Goal: Task Accomplishment & Management: Manage account settings

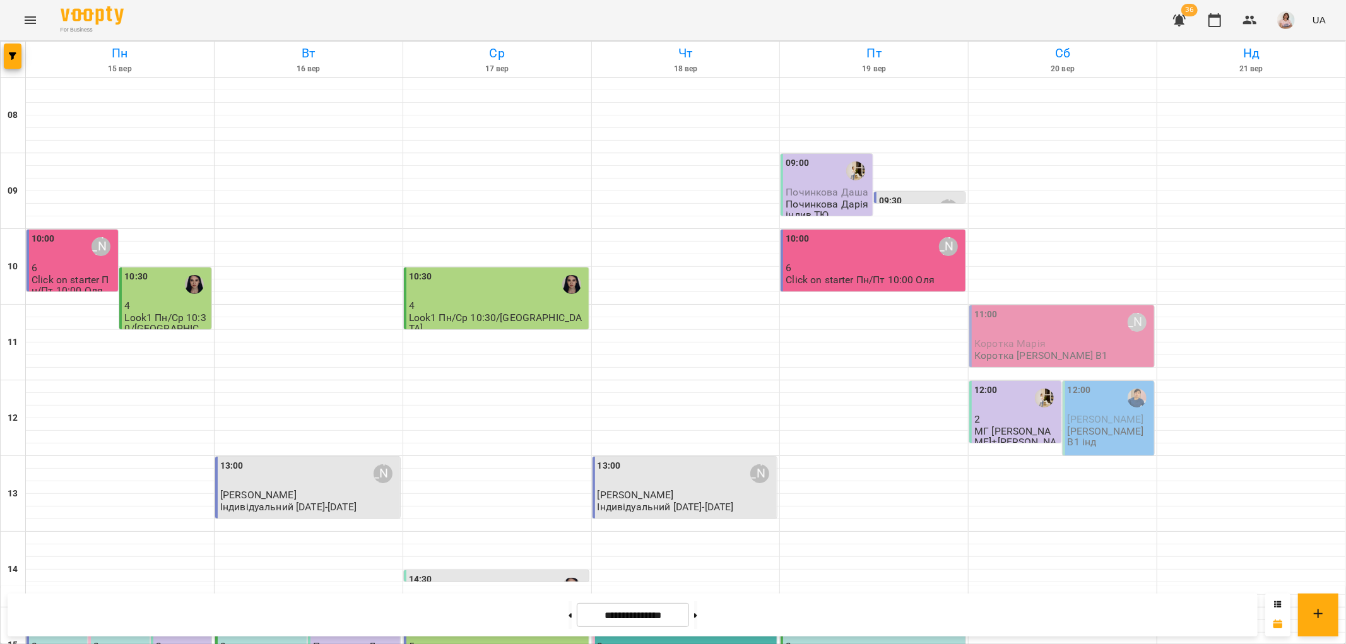
scroll to position [269, 0]
click at [869, 611] on div "15:00" at bounding box center [873, 625] width 177 height 29
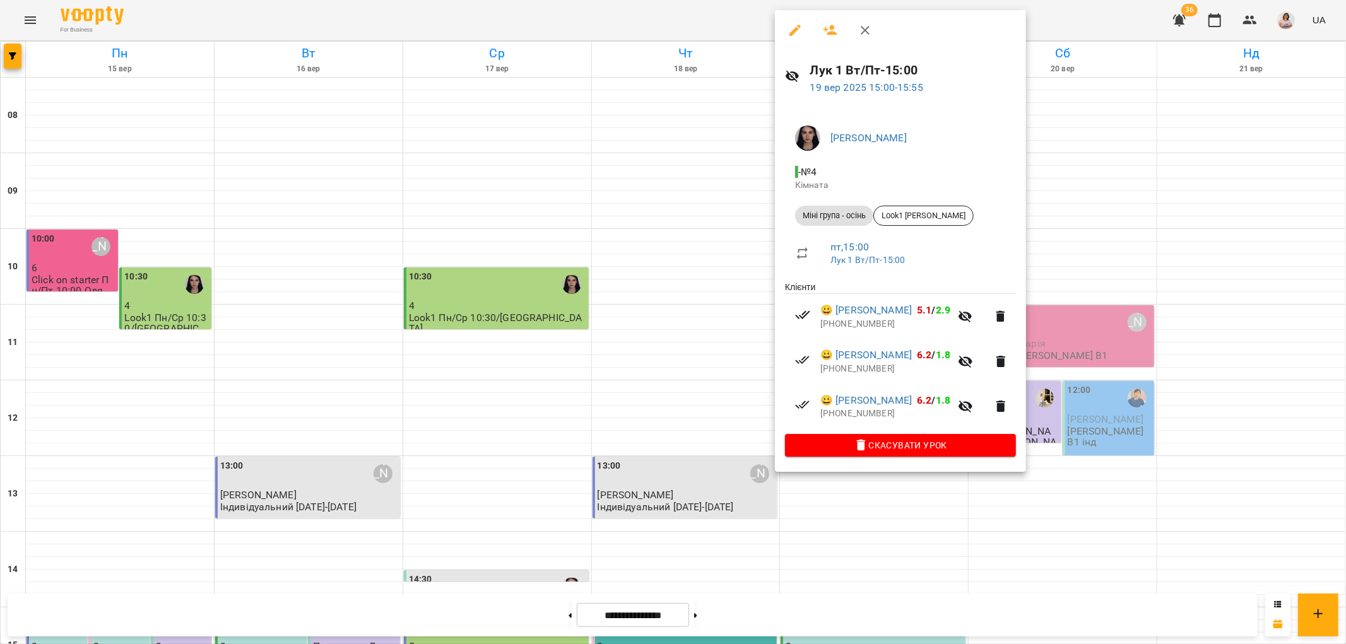
click at [1184, 444] on div at bounding box center [673, 322] width 1346 height 644
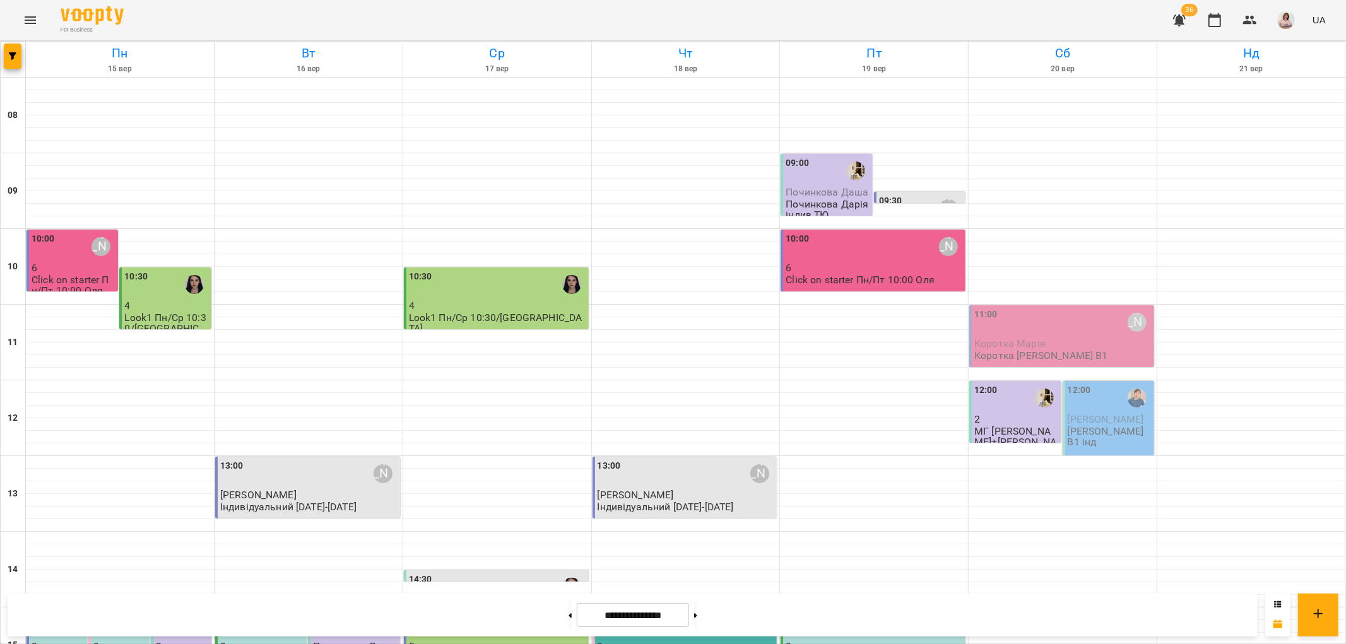
scroll to position [0, 0]
click at [818, 250] on div "10:00 Ольга Шинкаренко" at bounding box center [873, 246] width 177 height 29
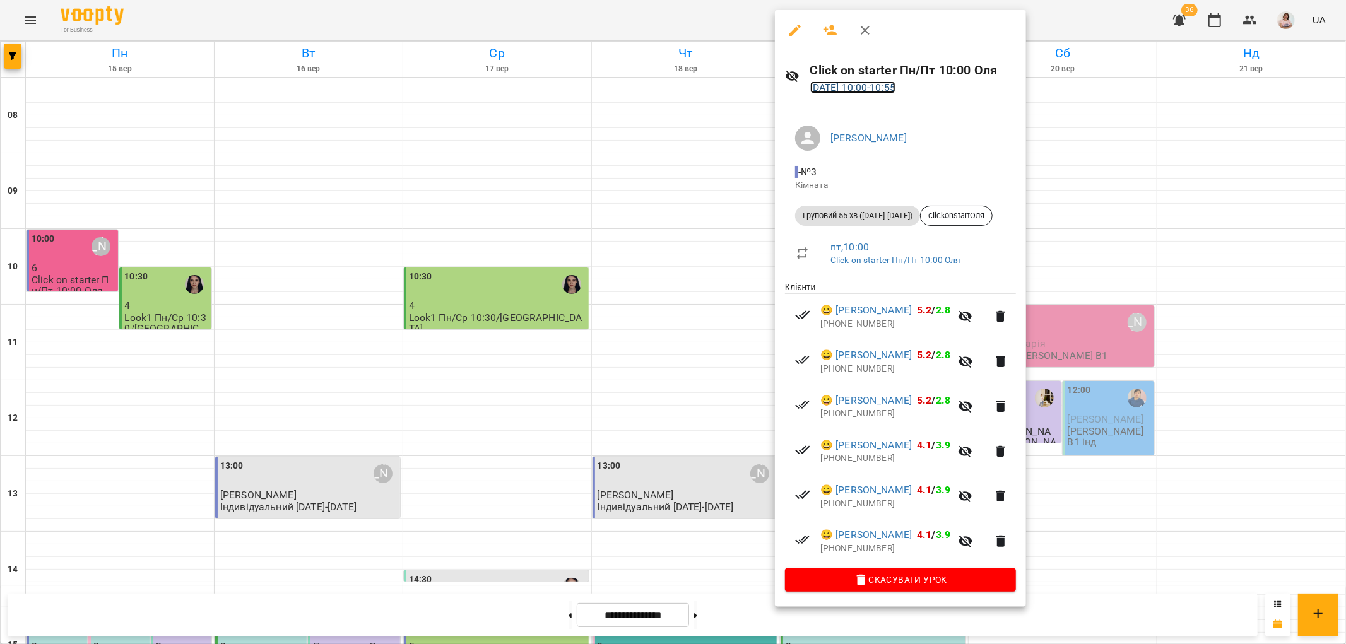
click at [856, 86] on link "19 вер 2025 10:00 - 10:55" at bounding box center [853, 87] width 86 height 12
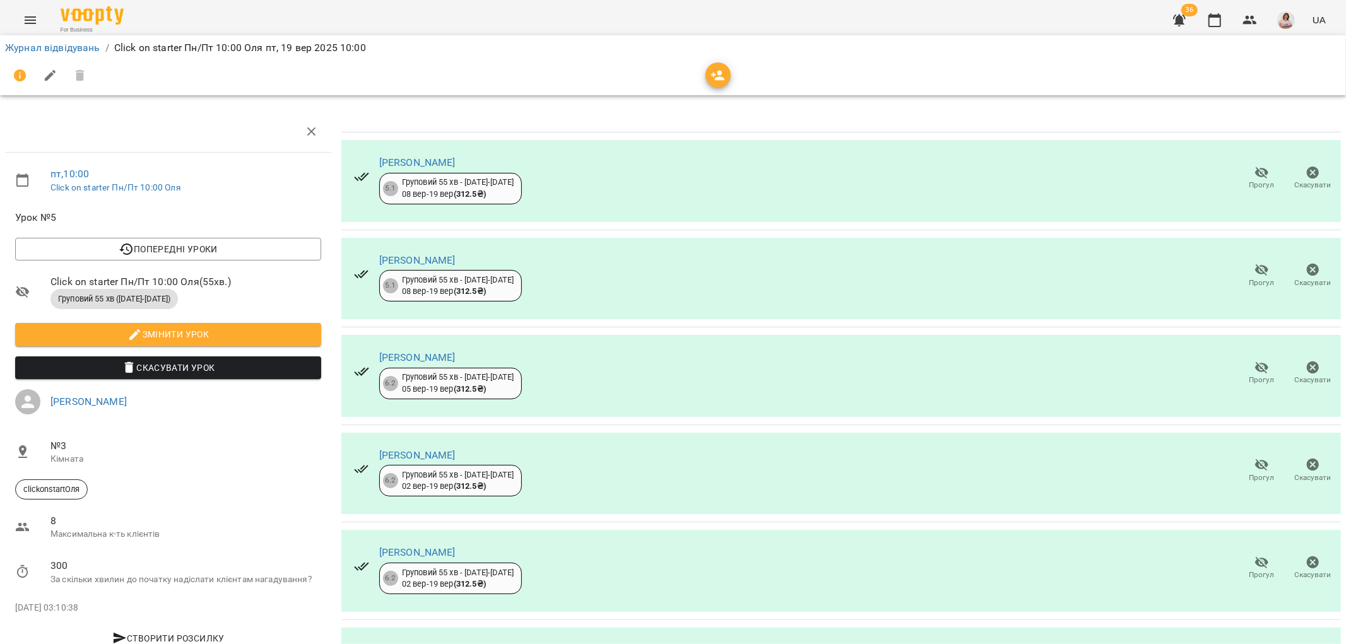
click at [1254, 365] on icon "button" at bounding box center [1261, 367] width 15 height 15
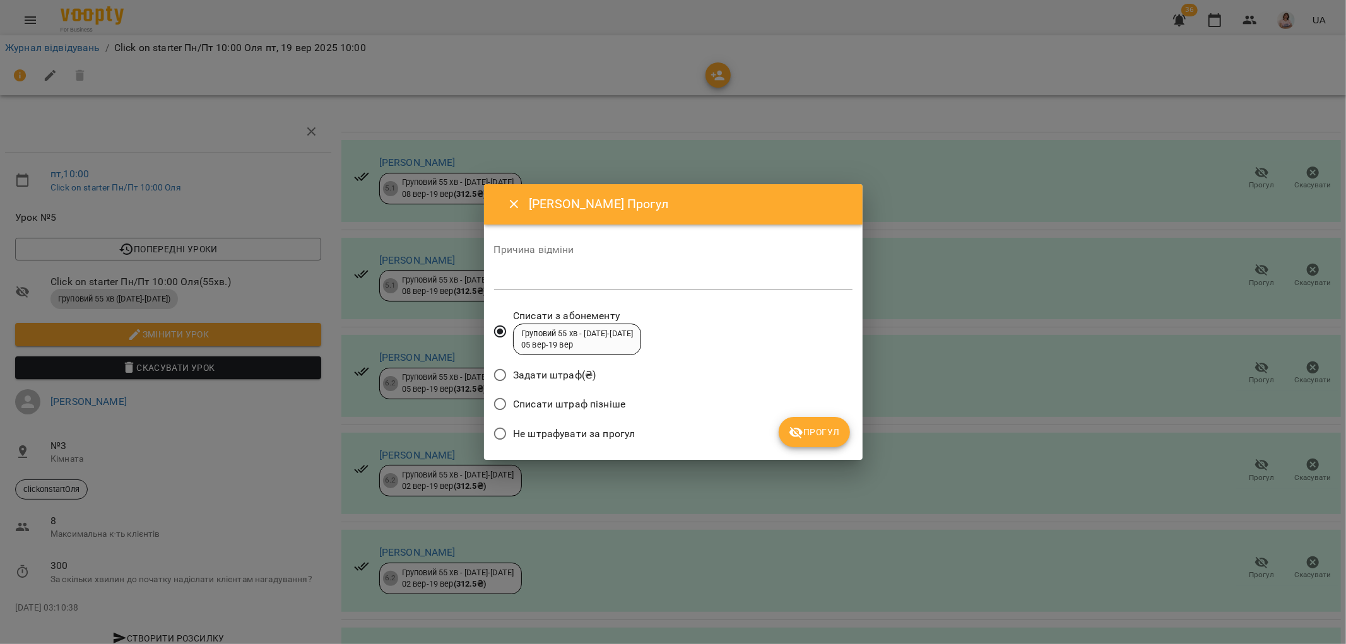
click at [809, 432] on span "Прогул" at bounding box center [814, 432] width 51 height 15
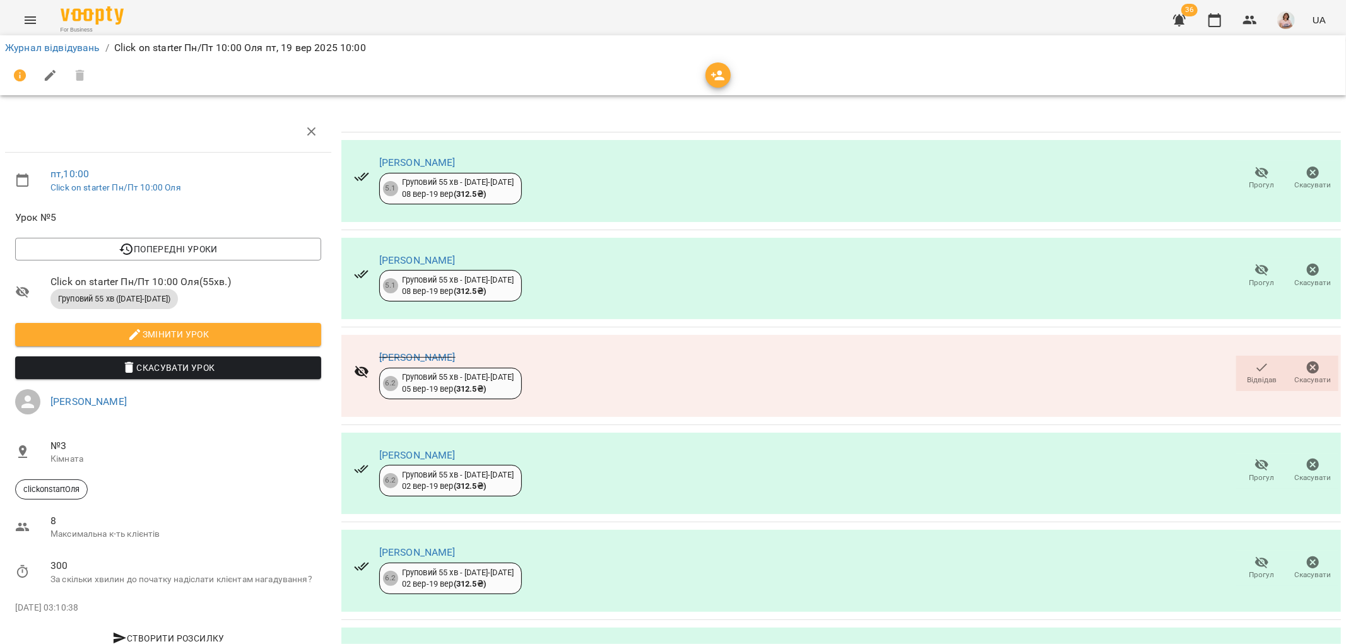
click at [1254, 364] on icon "button" at bounding box center [1261, 367] width 15 height 15
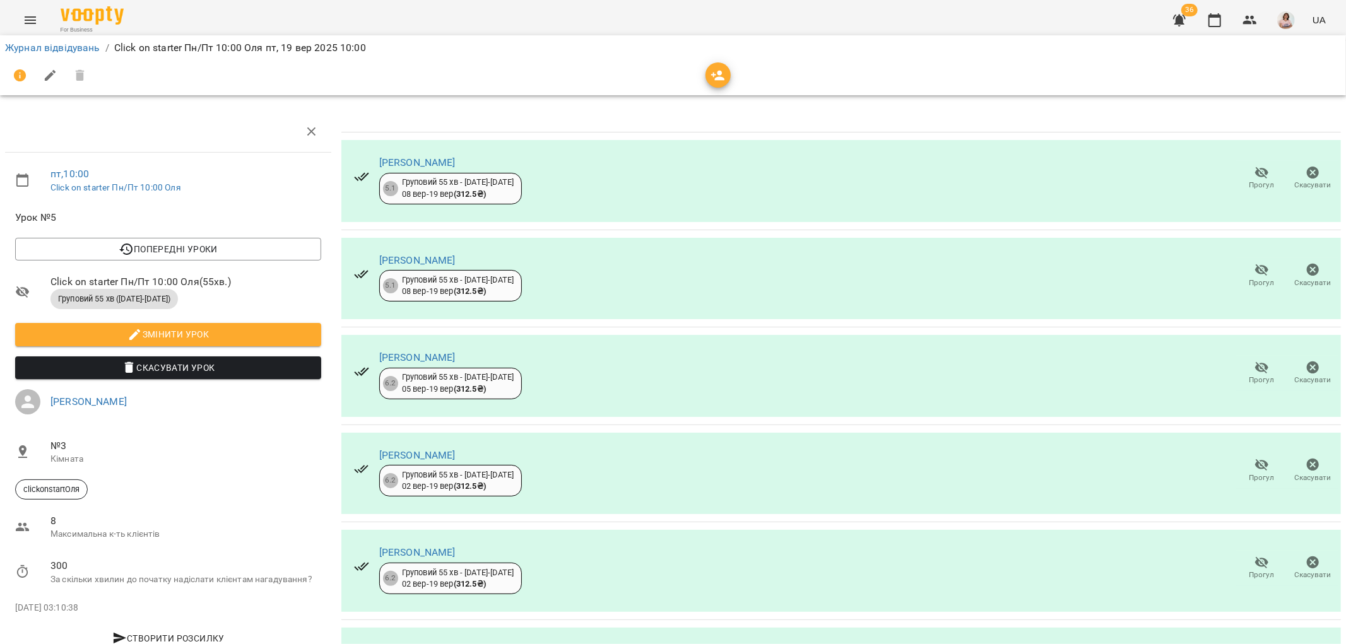
click at [1255, 370] on icon "button" at bounding box center [1262, 368] width 14 height 12
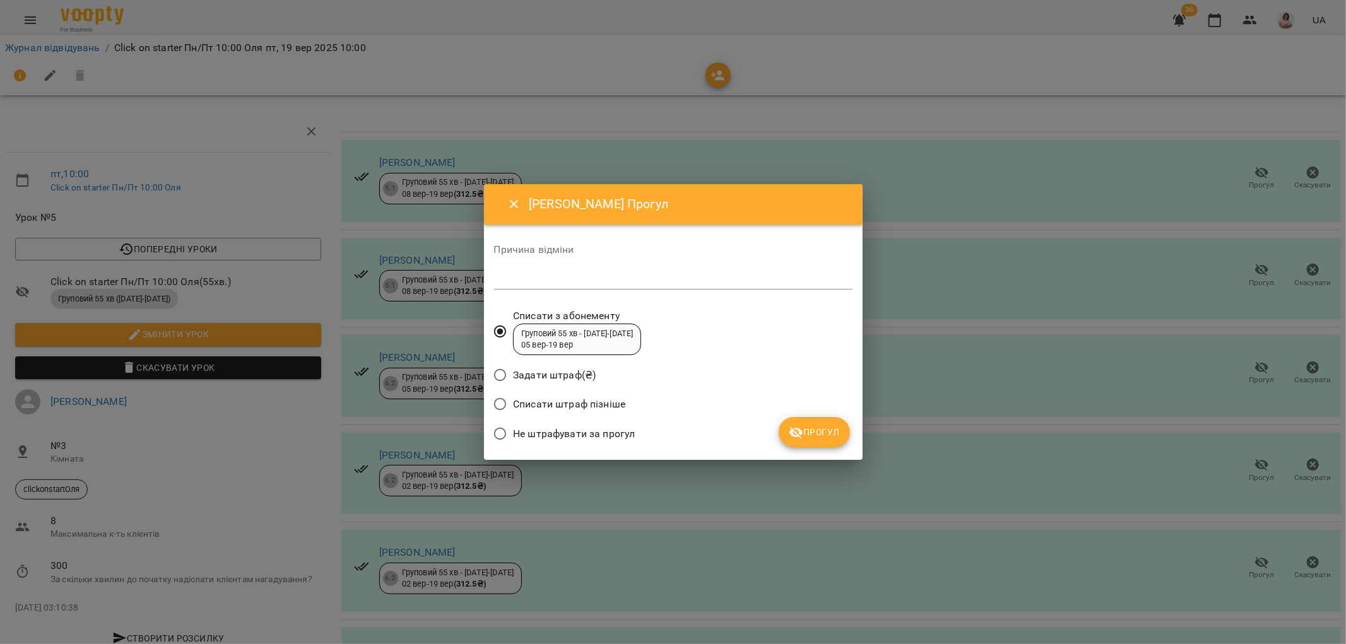
click at [537, 276] on textarea at bounding box center [673, 279] width 358 height 12
type textarea "**********"
click at [812, 432] on span "Прогул" at bounding box center [814, 432] width 51 height 15
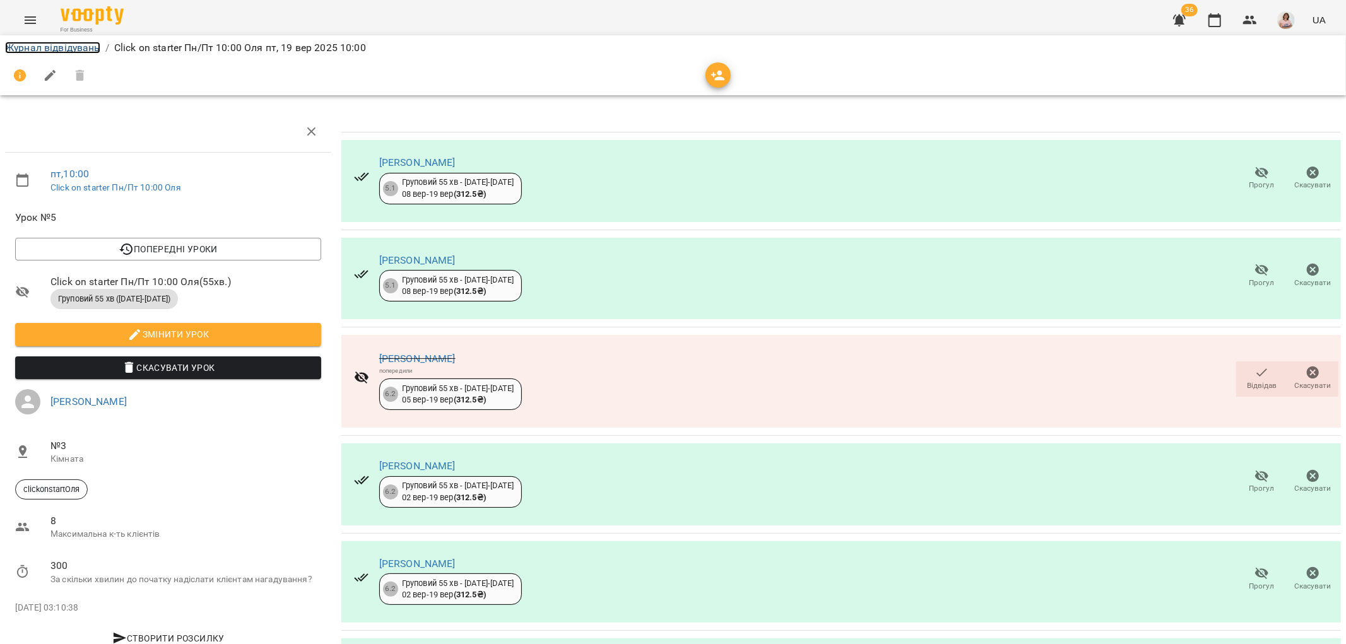
click at [51, 45] on link "Журнал відвідувань" at bounding box center [52, 48] width 95 height 12
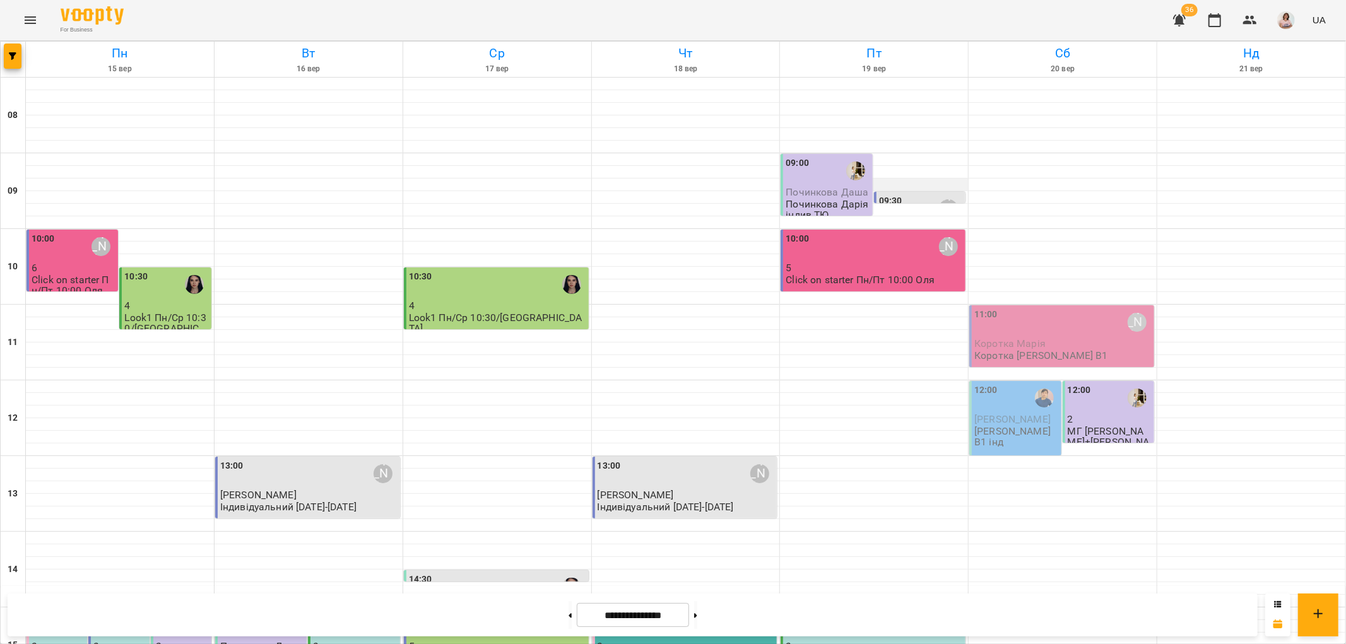
click at [901, 186] on div at bounding box center [874, 185] width 188 height 13
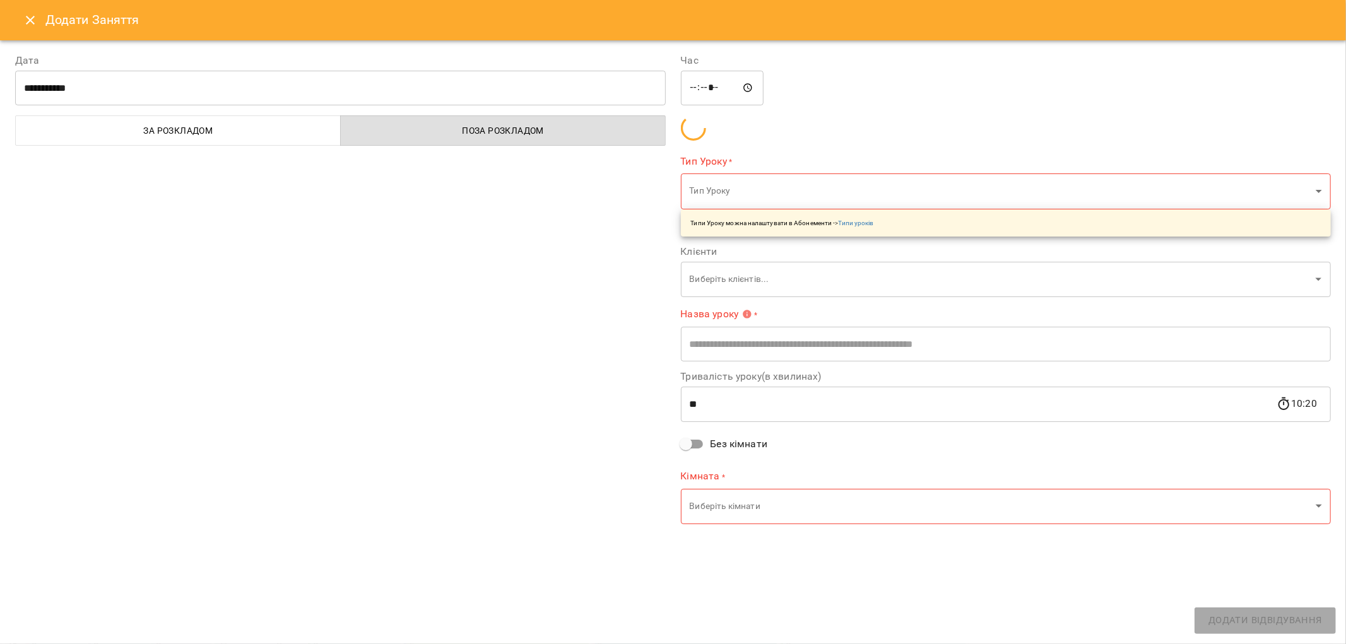
click at [900, 194] on div at bounding box center [673, 322] width 1346 height 644
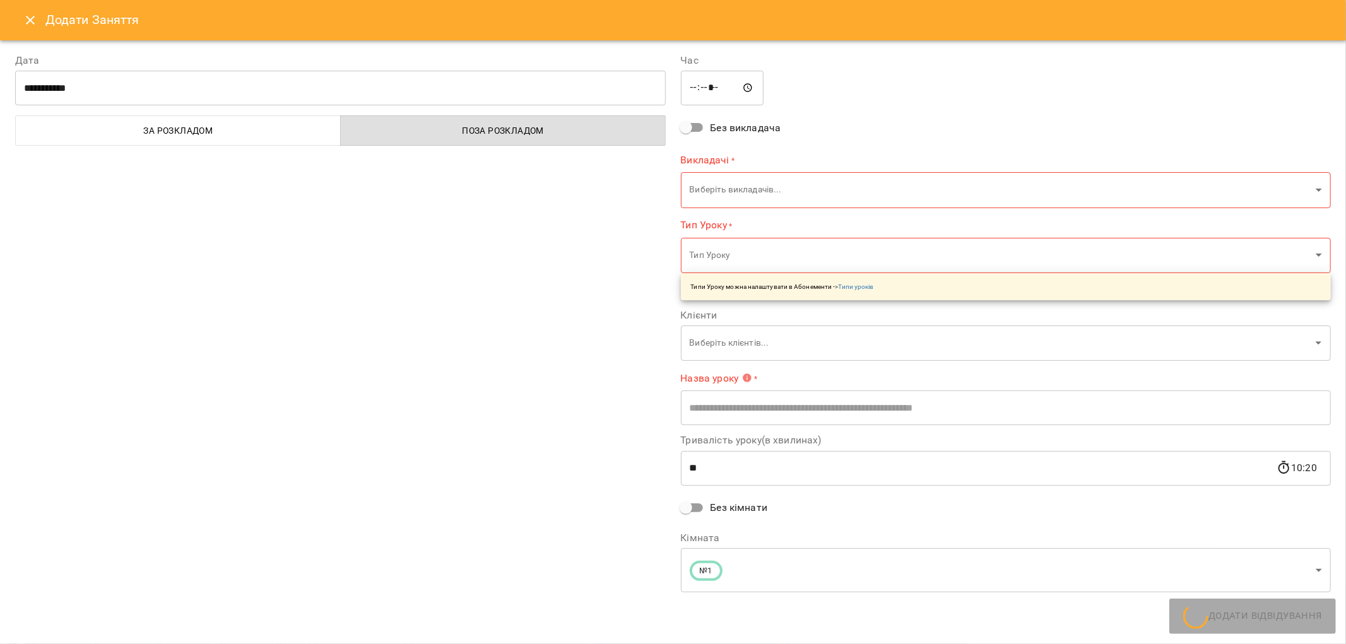
type input "**********"
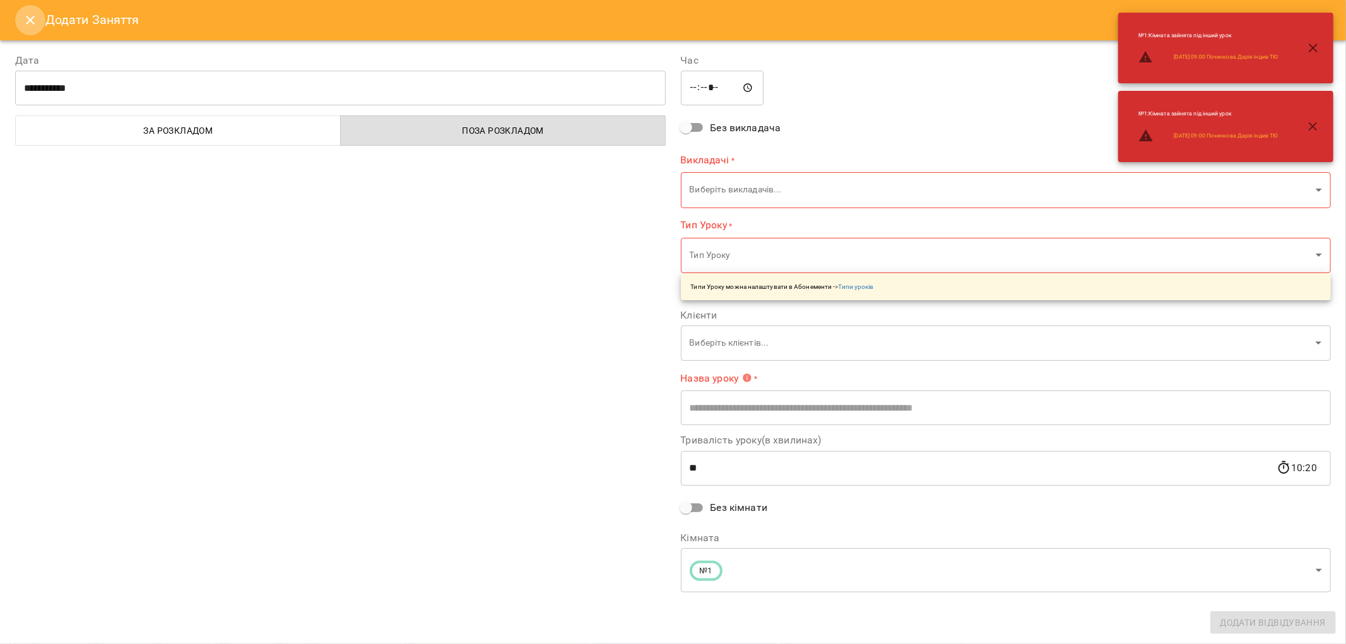
click at [27, 22] on icon "Close" at bounding box center [30, 20] width 9 height 9
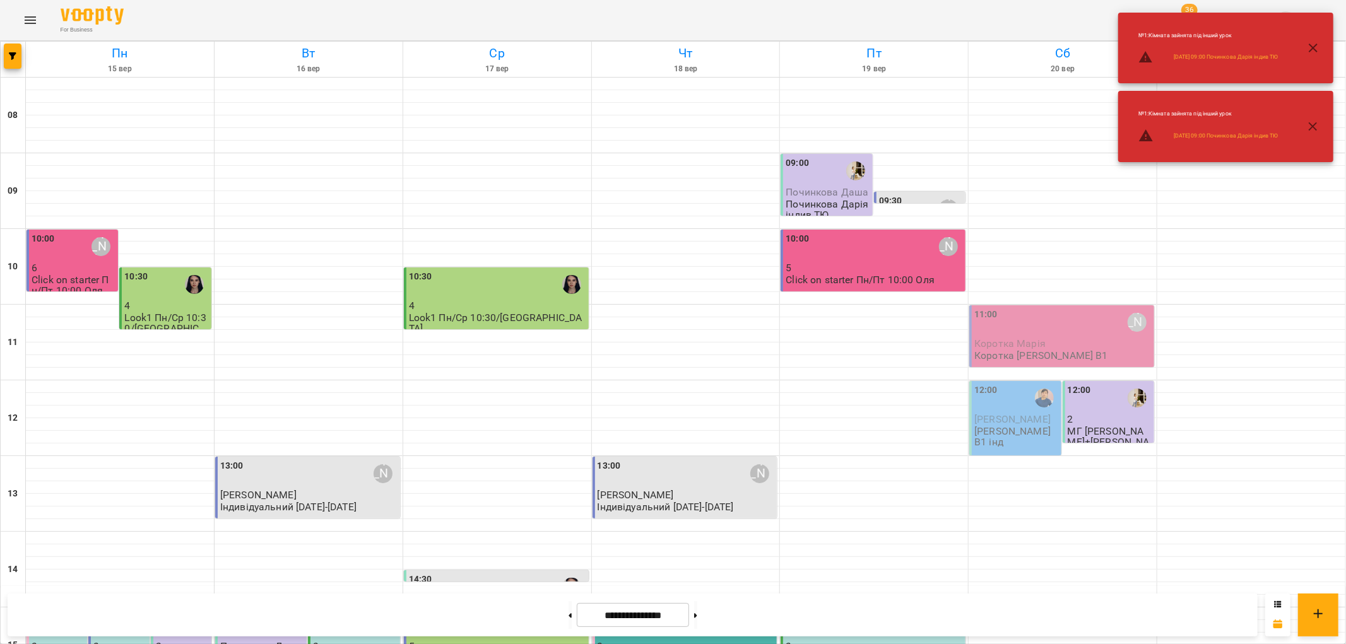
click at [886, 193] on div "09:30 Ольга Шинкаренко Блищик Захар ТЕСТУВАННЯ" at bounding box center [919, 221] width 91 height 59
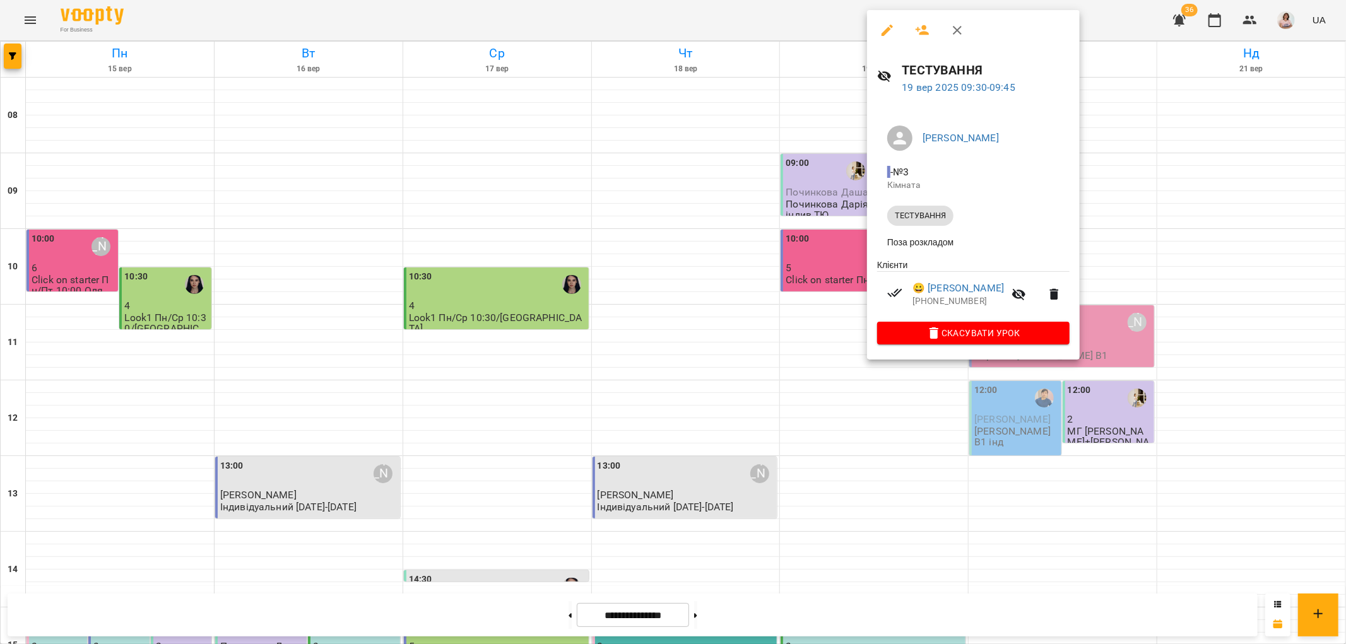
click at [823, 269] on div at bounding box center [673, 322] width 1346 height 644
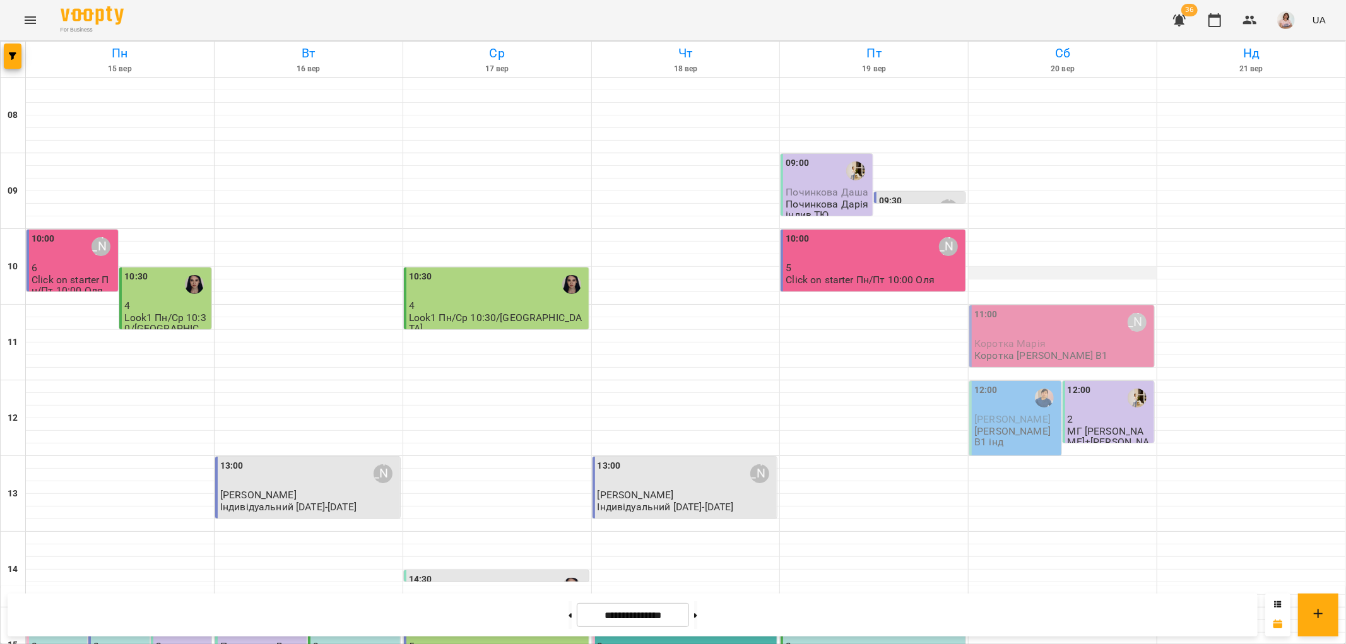
scroll to position [420, 0]
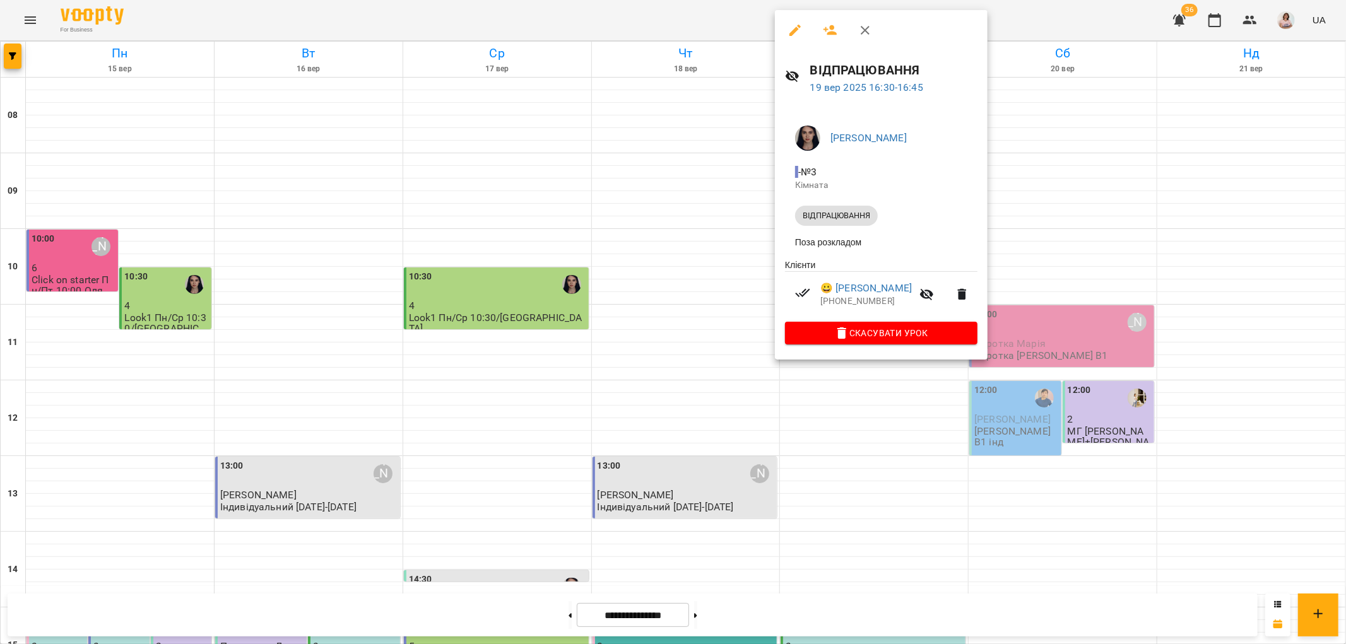
click at [890, 406] on div at bounding box center [673, 322] width 1346 height 644
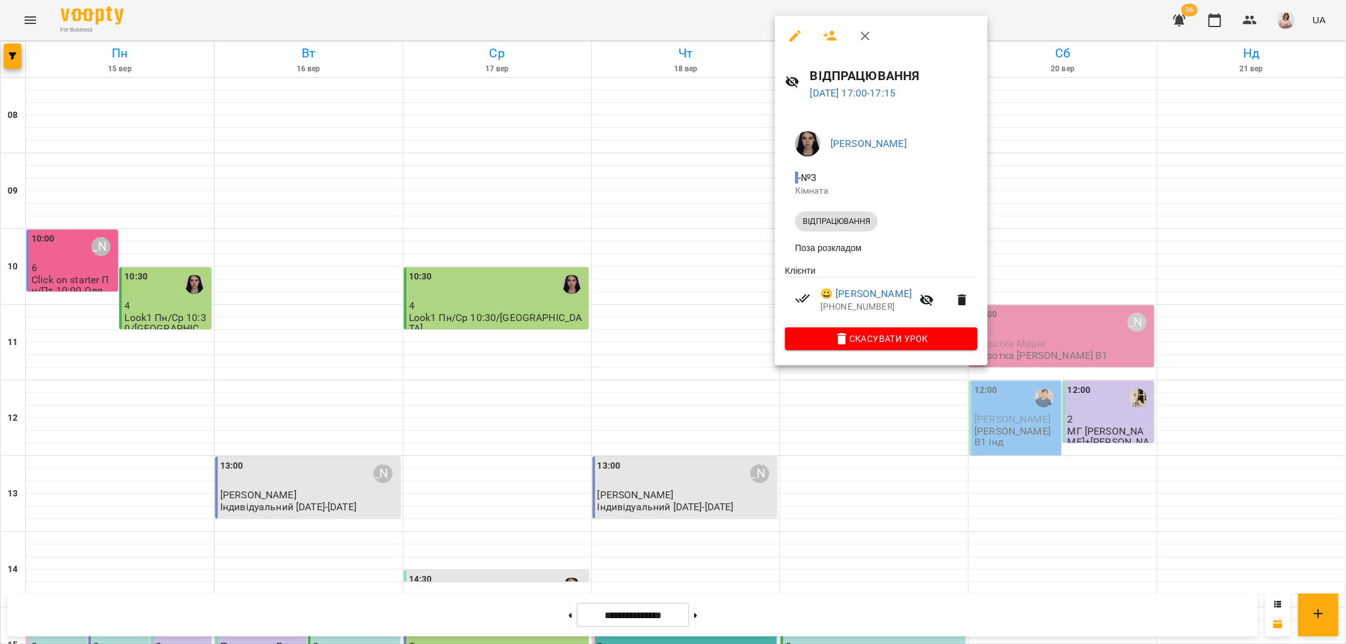
click at [815, 425] on div at bounding box center [673, 322] width 1346 height 644
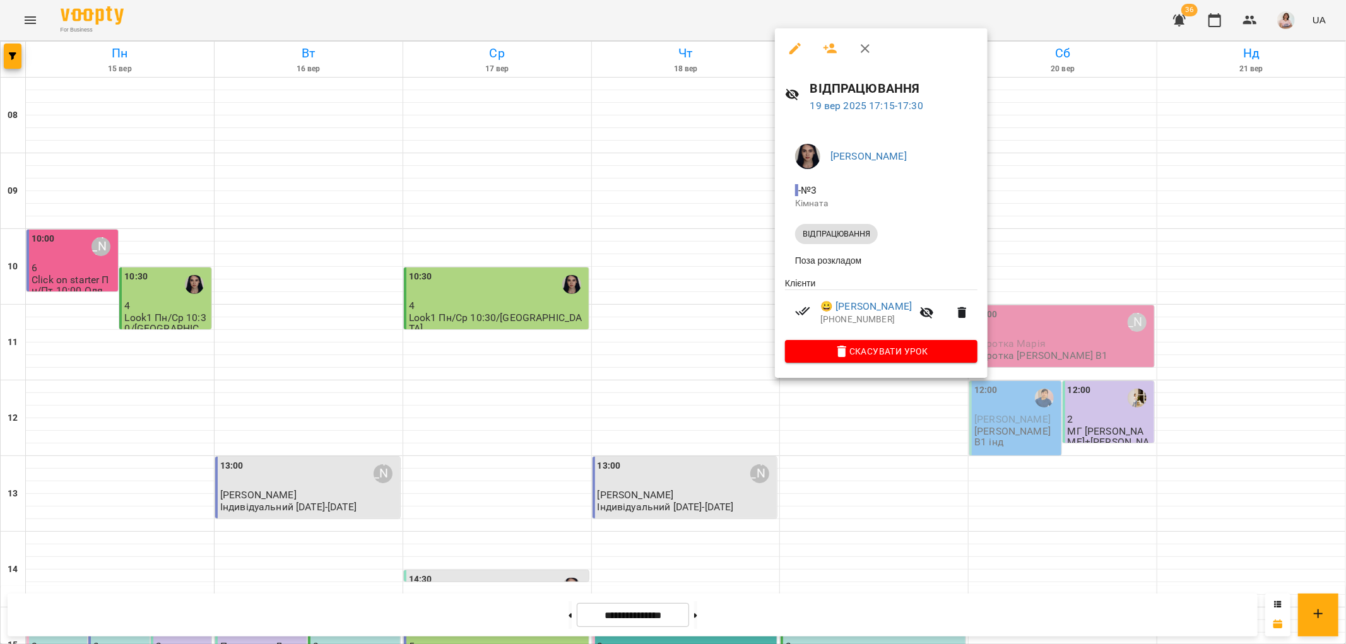
click at [812, 437] on div at bounding box center [673, 322] width 1346 height 644
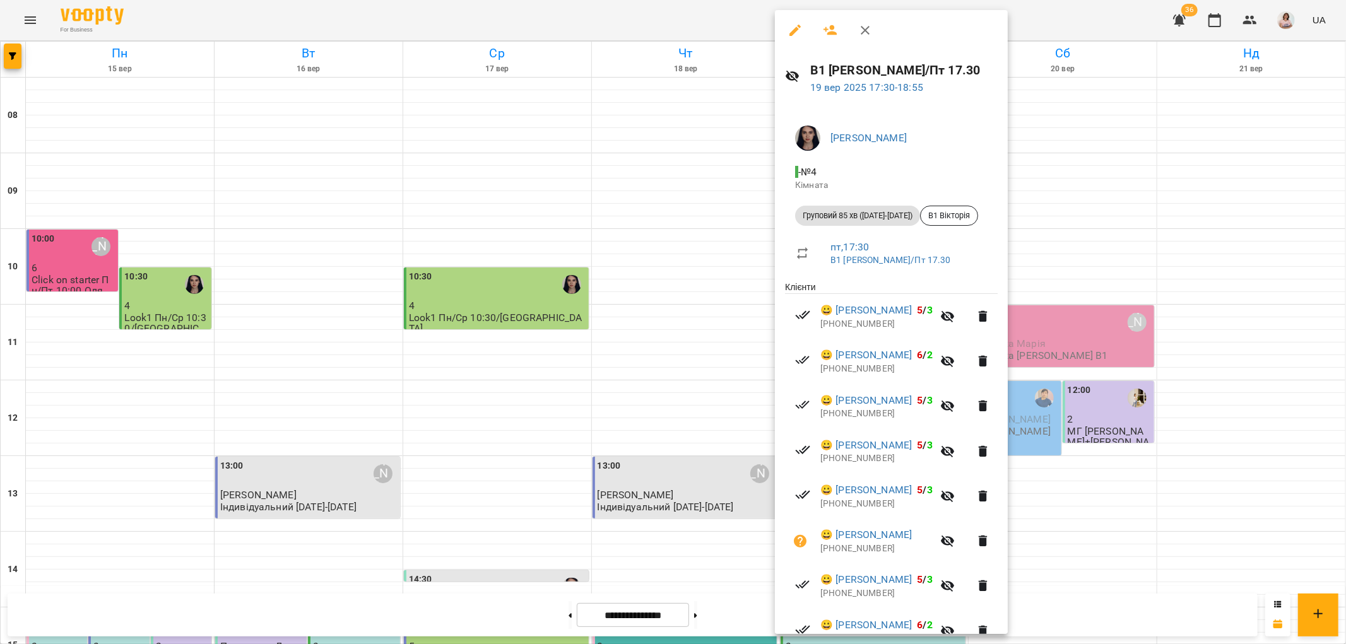
scroll to position [63, 0]
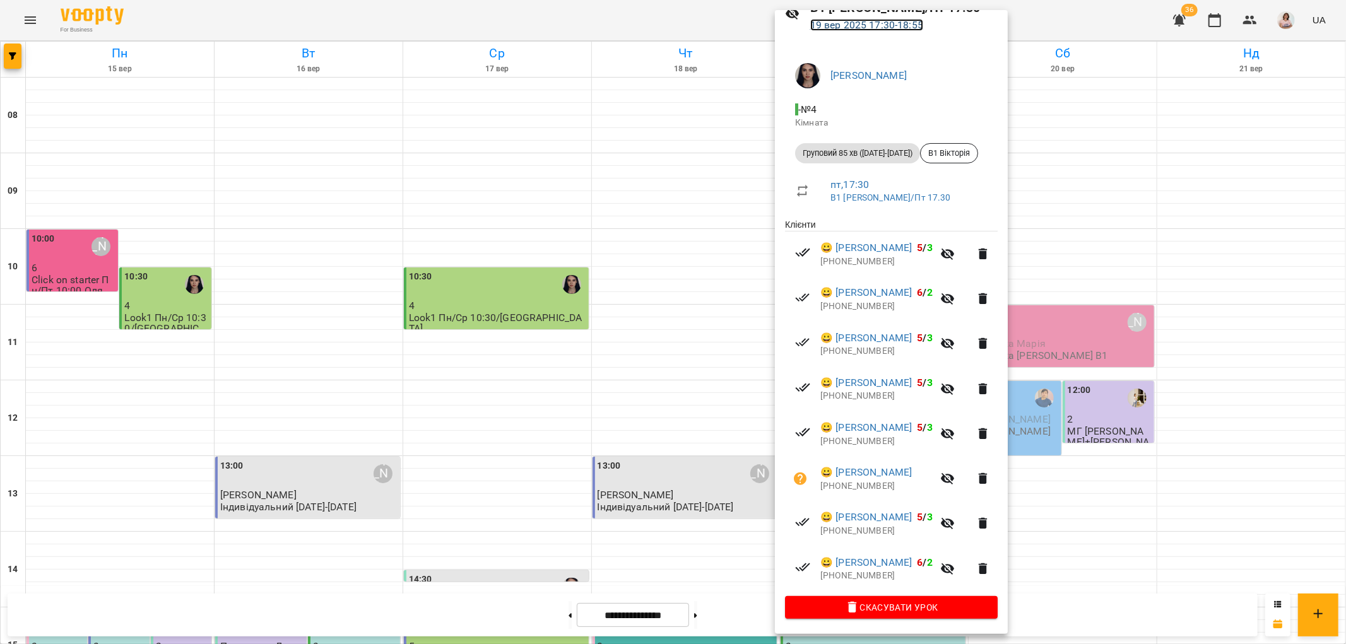
click at [856, 25] on link "19 вер 2025 17:30 - 18:55" at bounding box center [866, 25] width 113 height 12
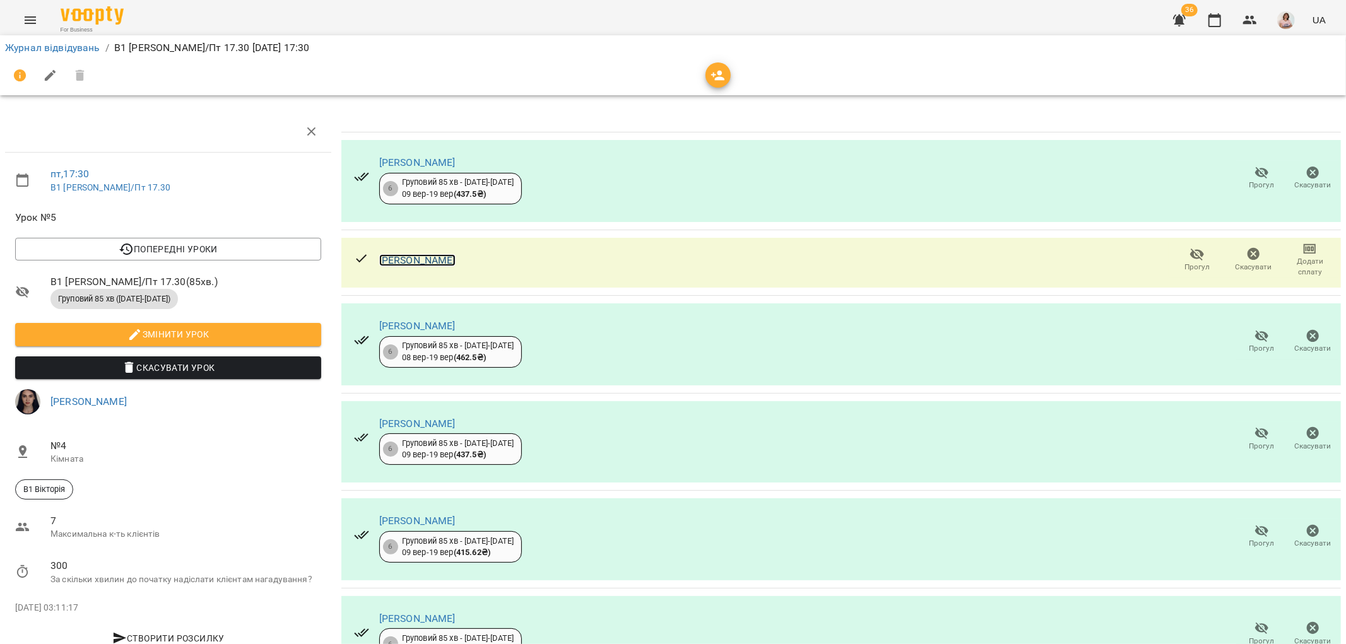
click at [421, 257] on link "[PERSON_NAME]" at bounding box center [417, 260] width 76 height 12
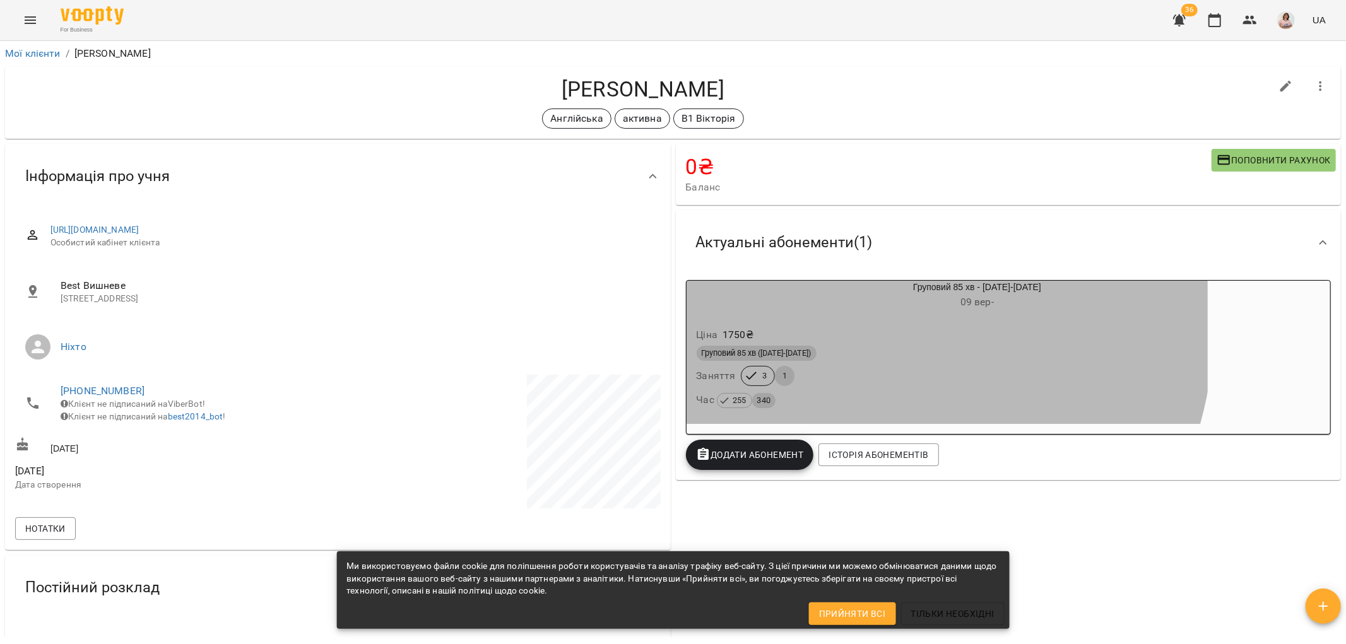
click at [841, 324] on div "Ціна 1750 ₴" at bounding box center [947, 335] width 506 height 23
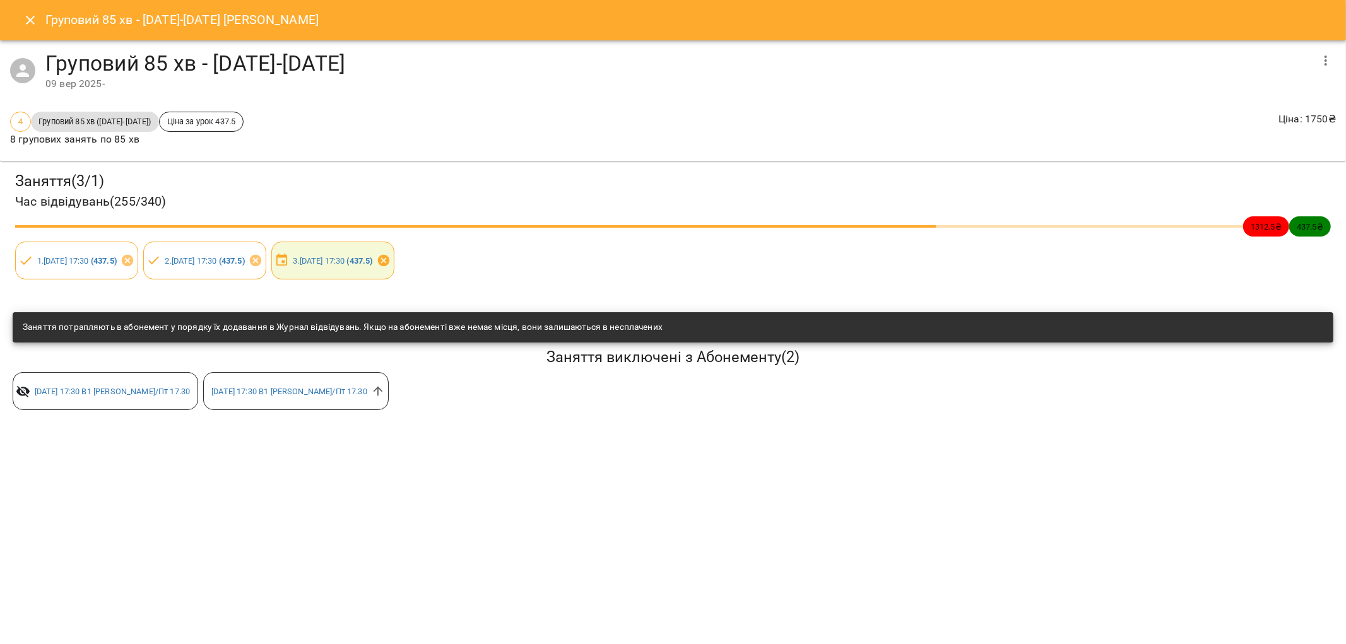
click at [391, 259] on icon at bounding box center [384, 261] width 14 height 14
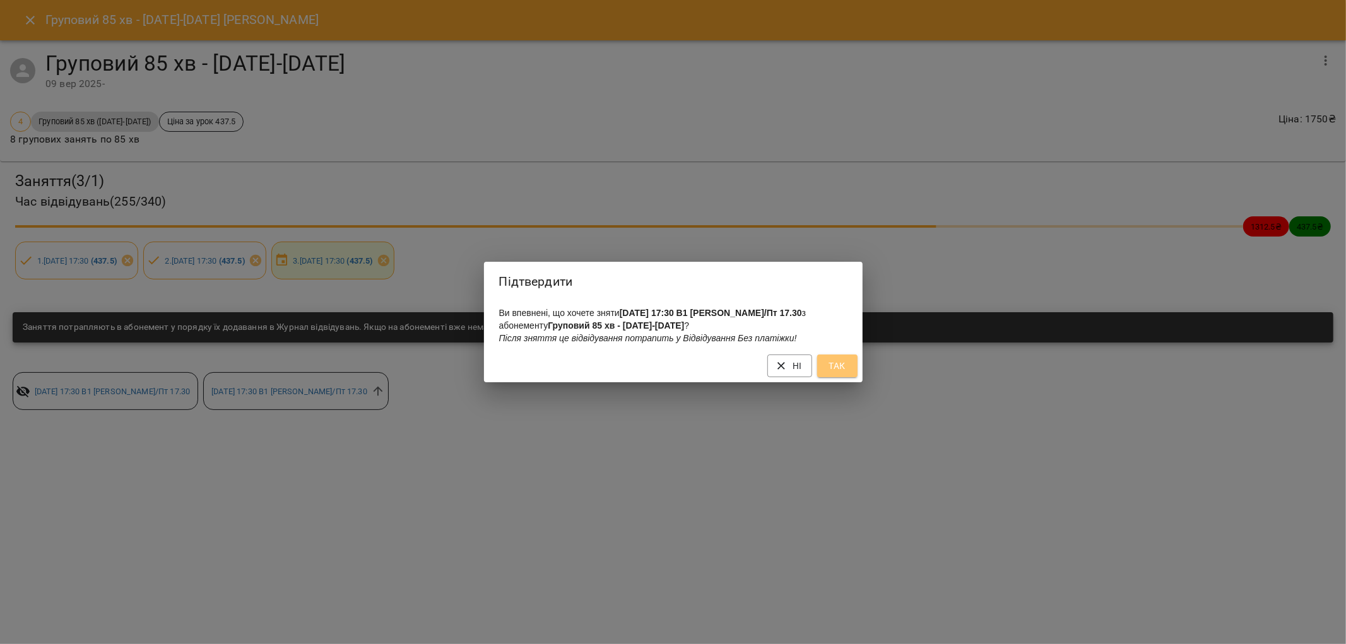
click at [828, 367] on span "Так" at bounding box center [837, 365] width 20 height 15
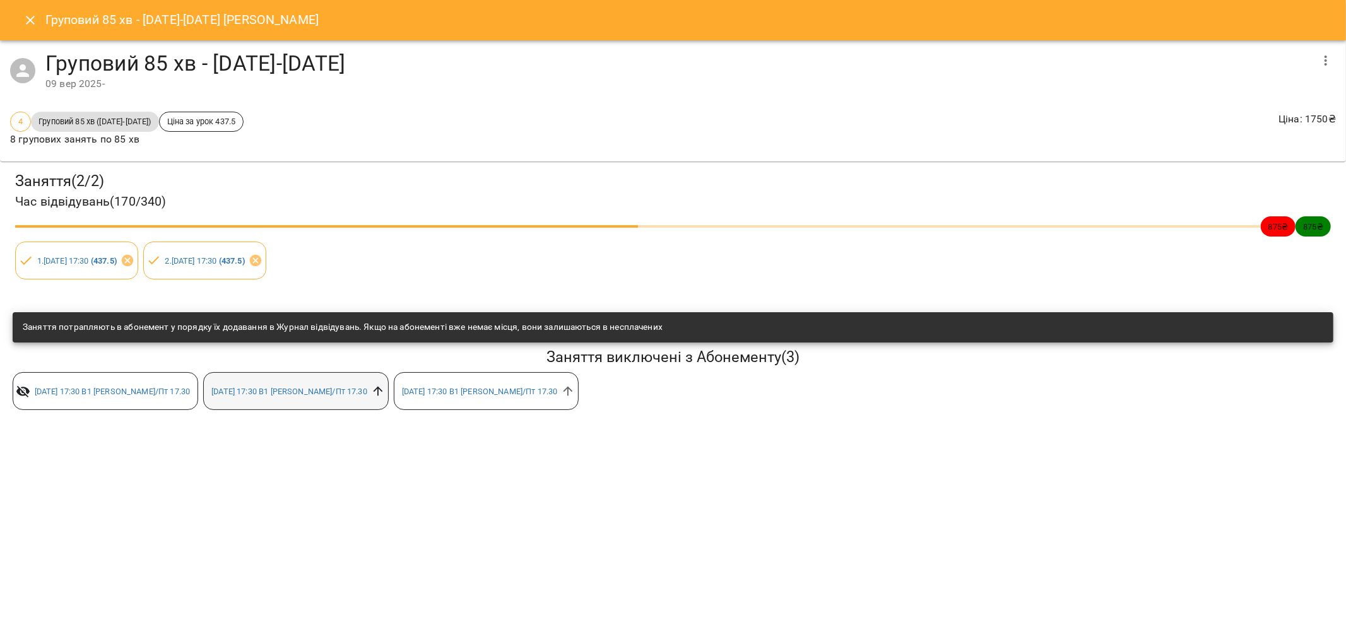
click at [382, 392] on icon at bounding box center [377, 391] width 9 height 9
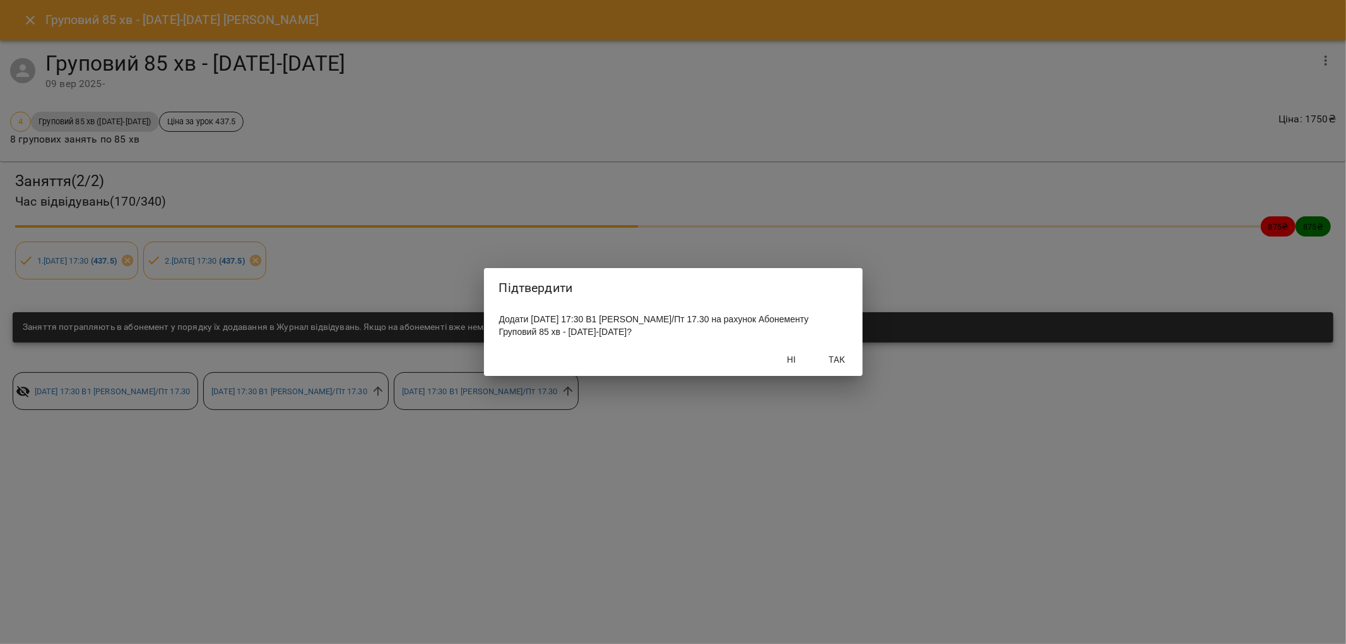
click at [834, 358] on span "Так" at bounding box center [837, 359] width 30 height 15
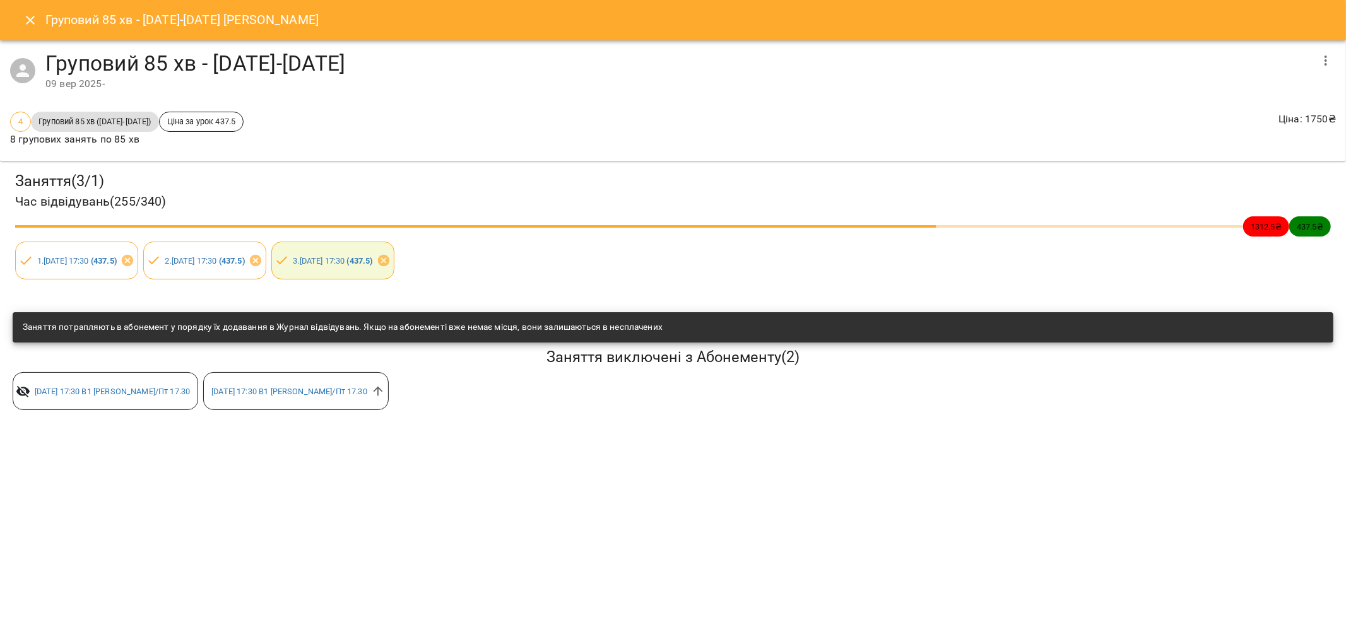
click at [28, 13] on icon "Close" at bounding box center [30, 20] width 15 height 15
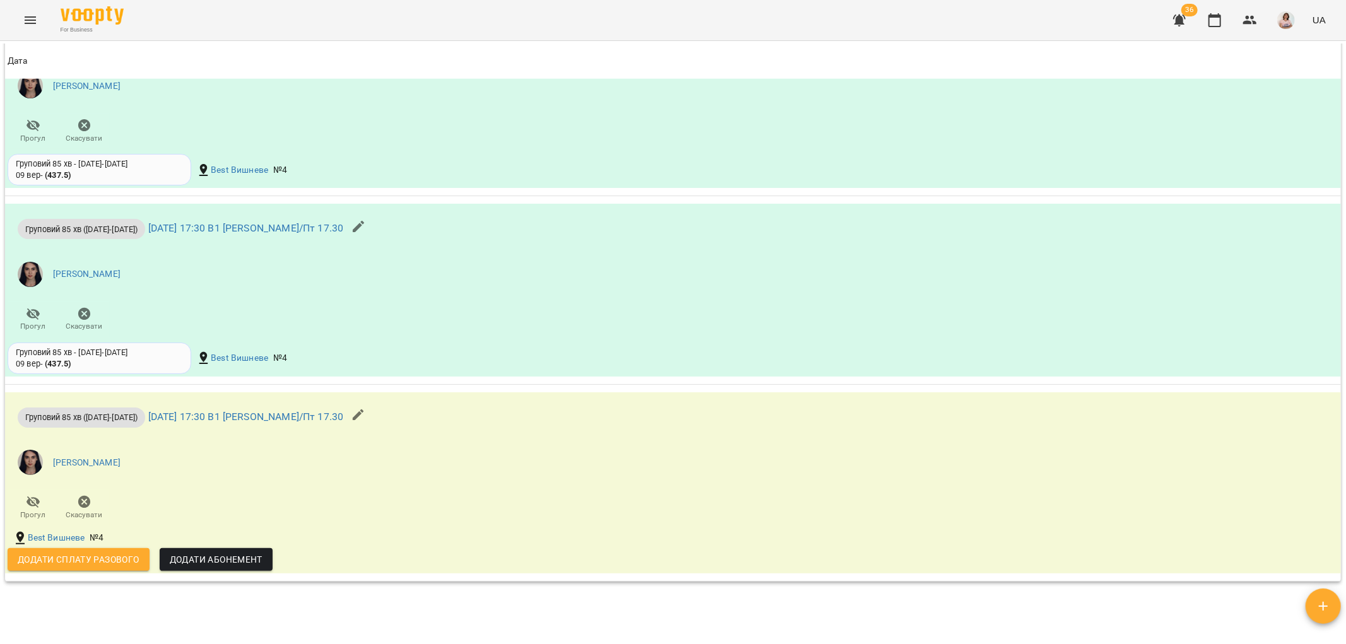
scroll to position [1121, 0]
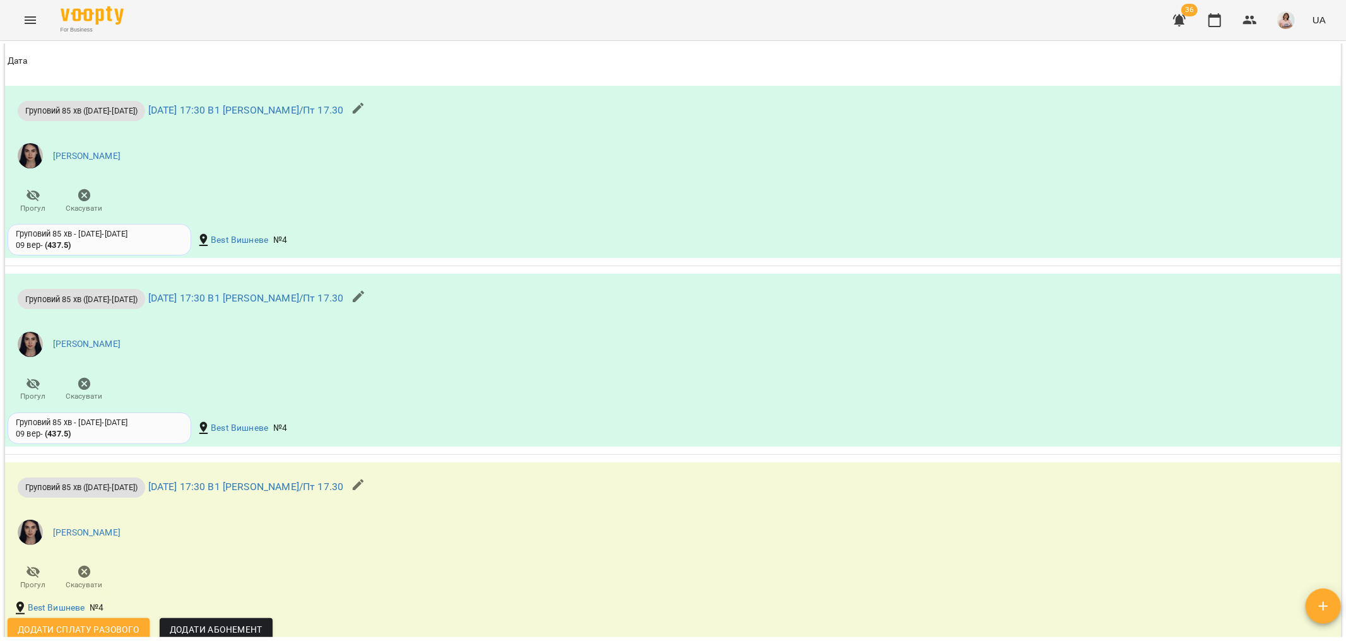
click at [33, 20] on icon "Menu" at bounding box center [30, 20] width 11 height 8
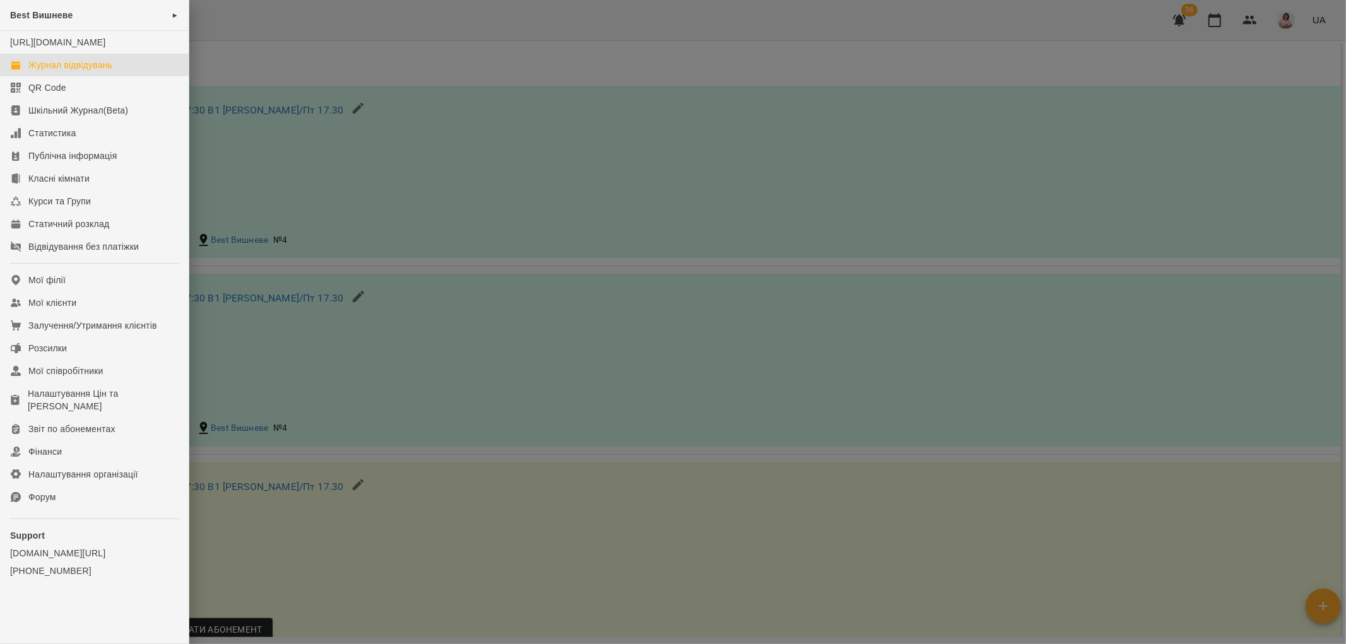
click at [99, 71] on div "Журнал відвідувань" at bounding box center [70, 65] width 84 height 13
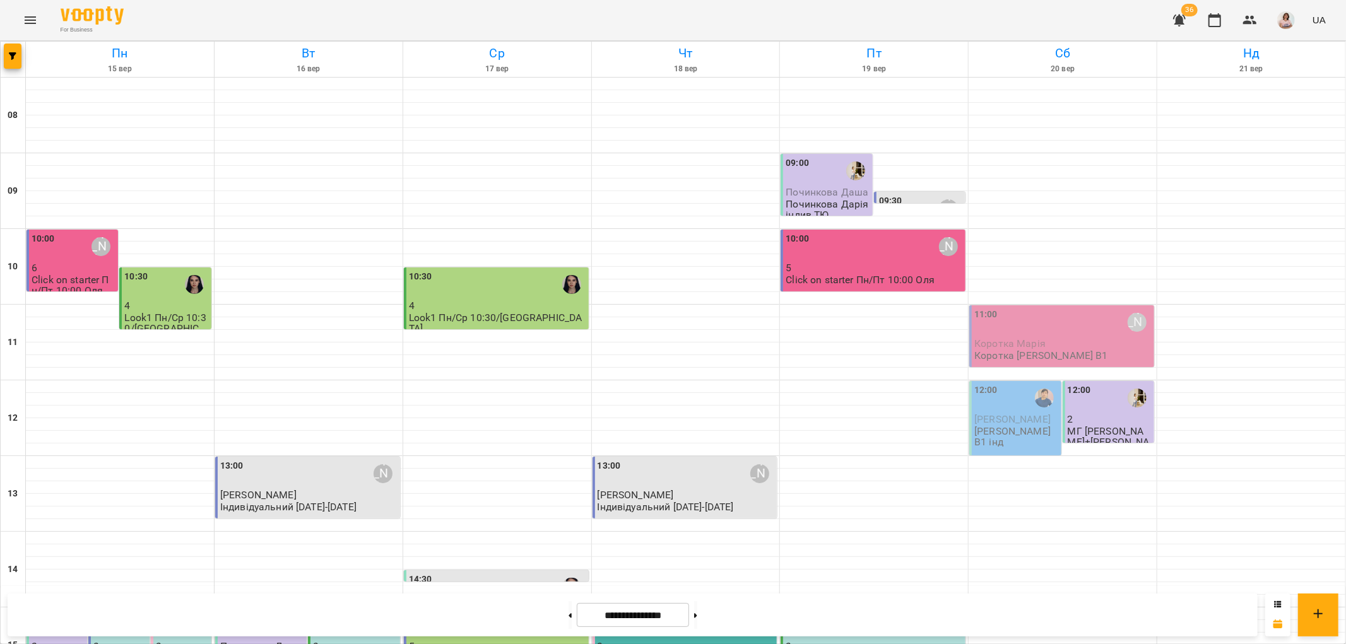
scroll to position [480, 0]
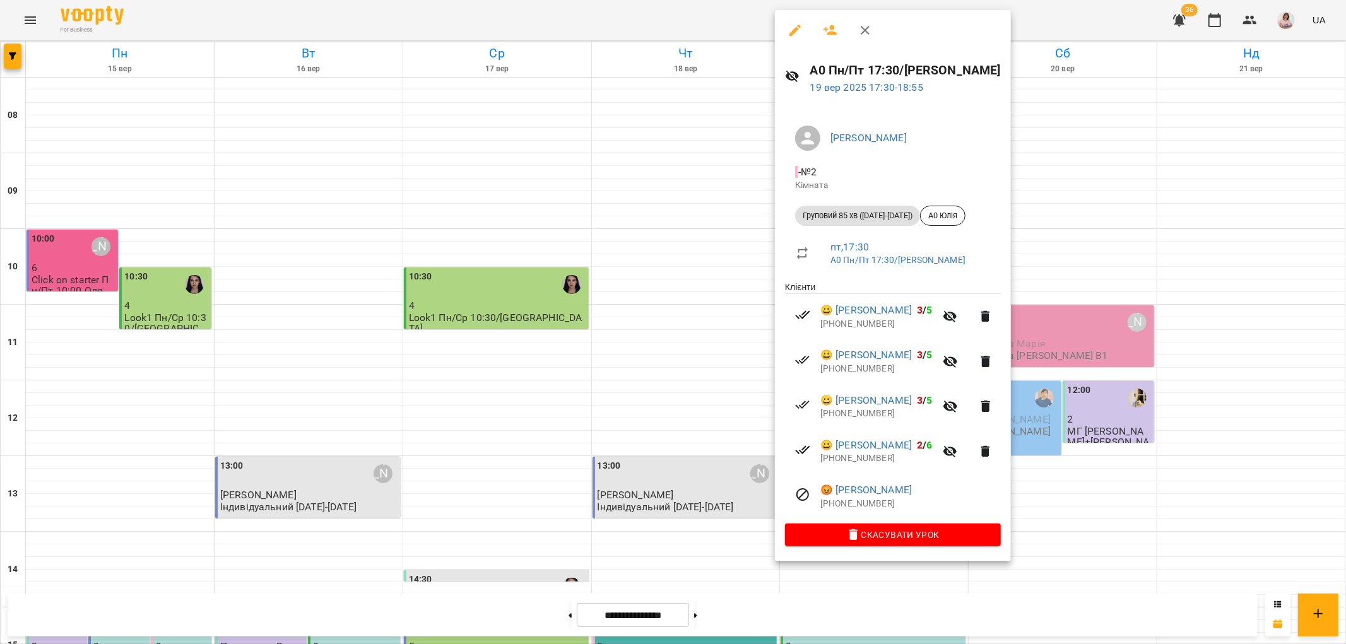
click at [1094, 519] on div at bounding box center [673, 322] width 1346 height 644
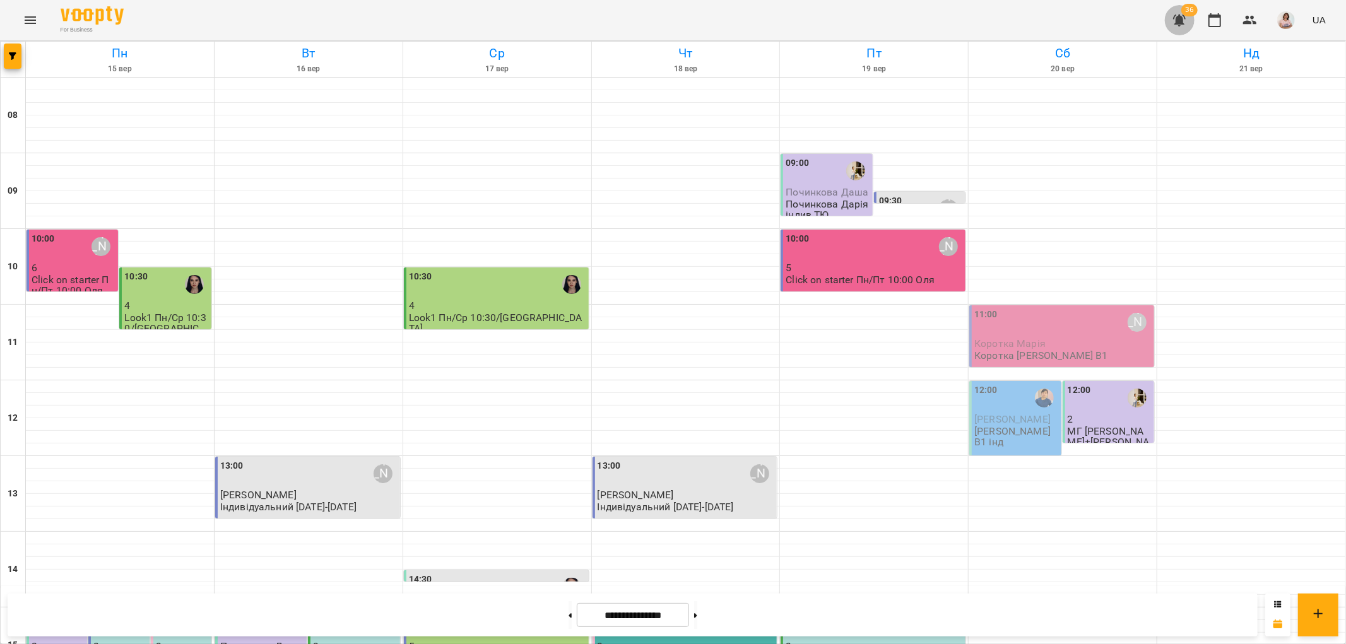
click at [1182, 20] on icon "button" at bounding box center [1179, 21] width 13 height 12
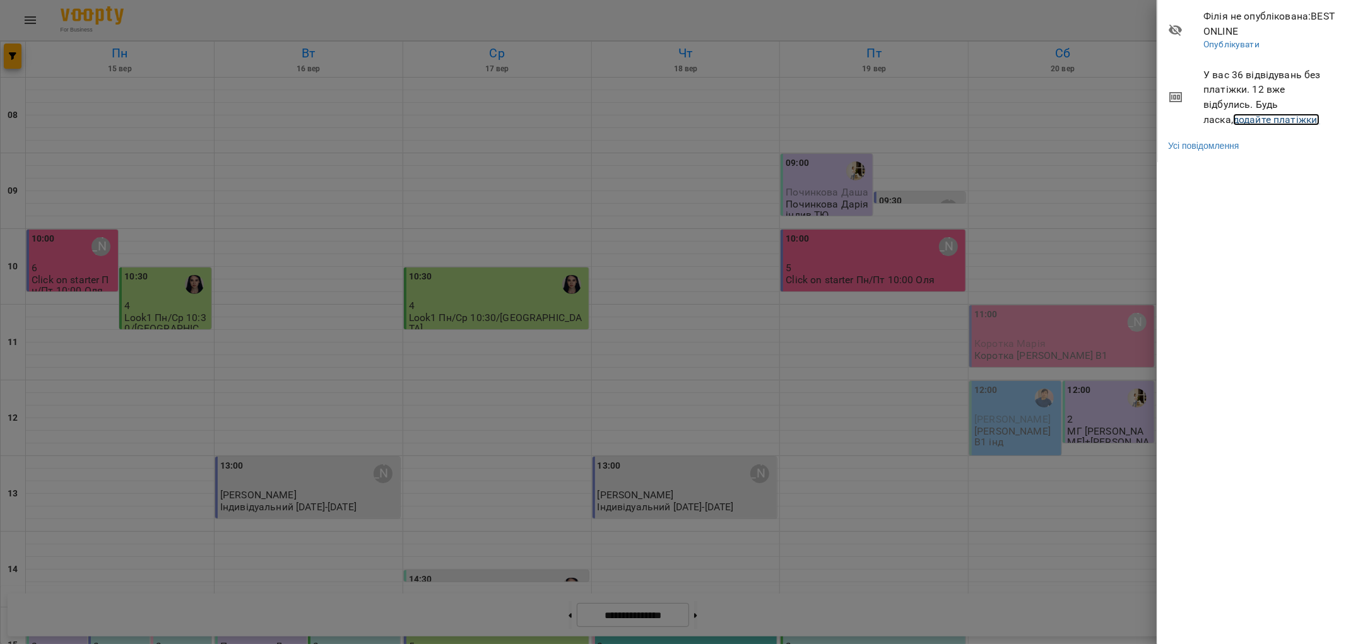
click at [1240, 115] on link "додайте платіжки!" at bounding box center [1276, 120] width 87 height 12
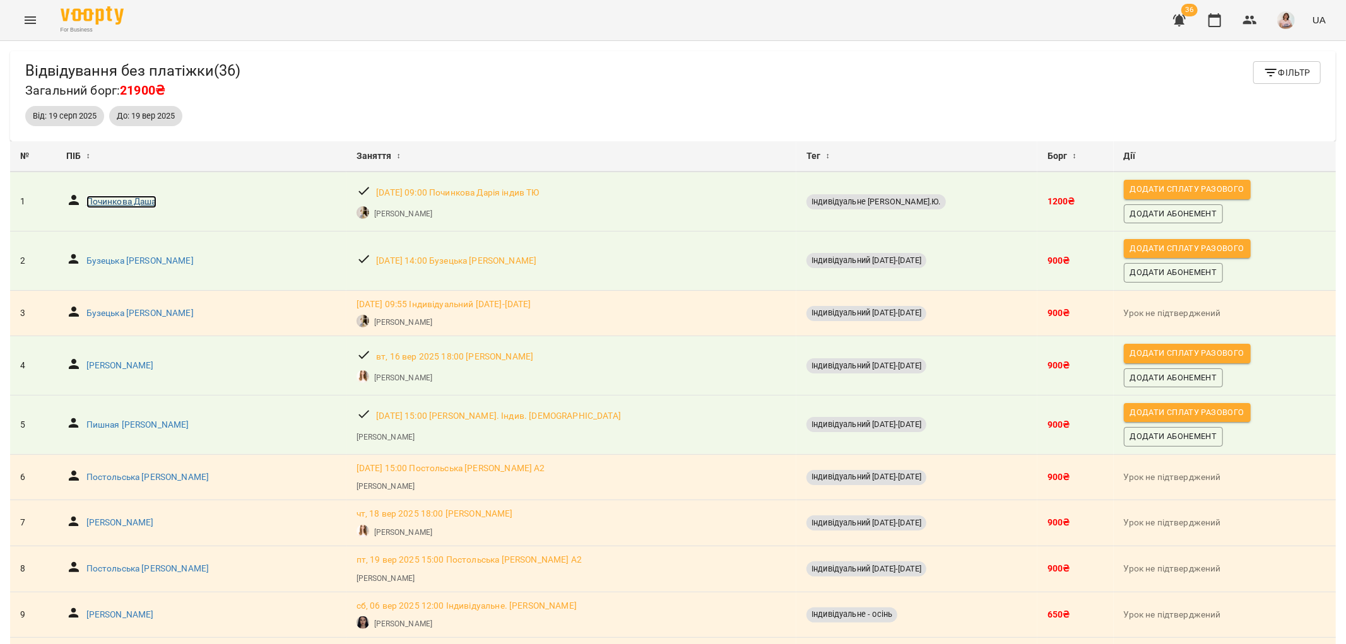
click at [136, 198] on p "Починкова Даша" at bounding box center [121, 202] width 70 height 13
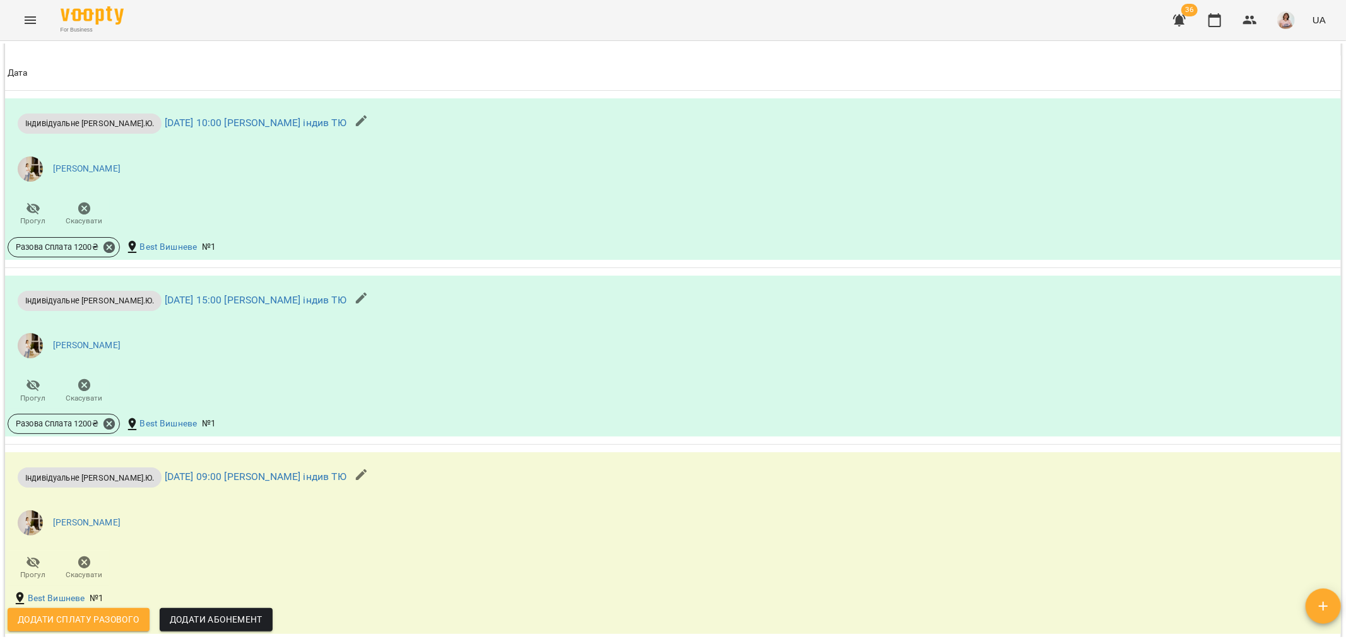
scroll to position [1542, 0]
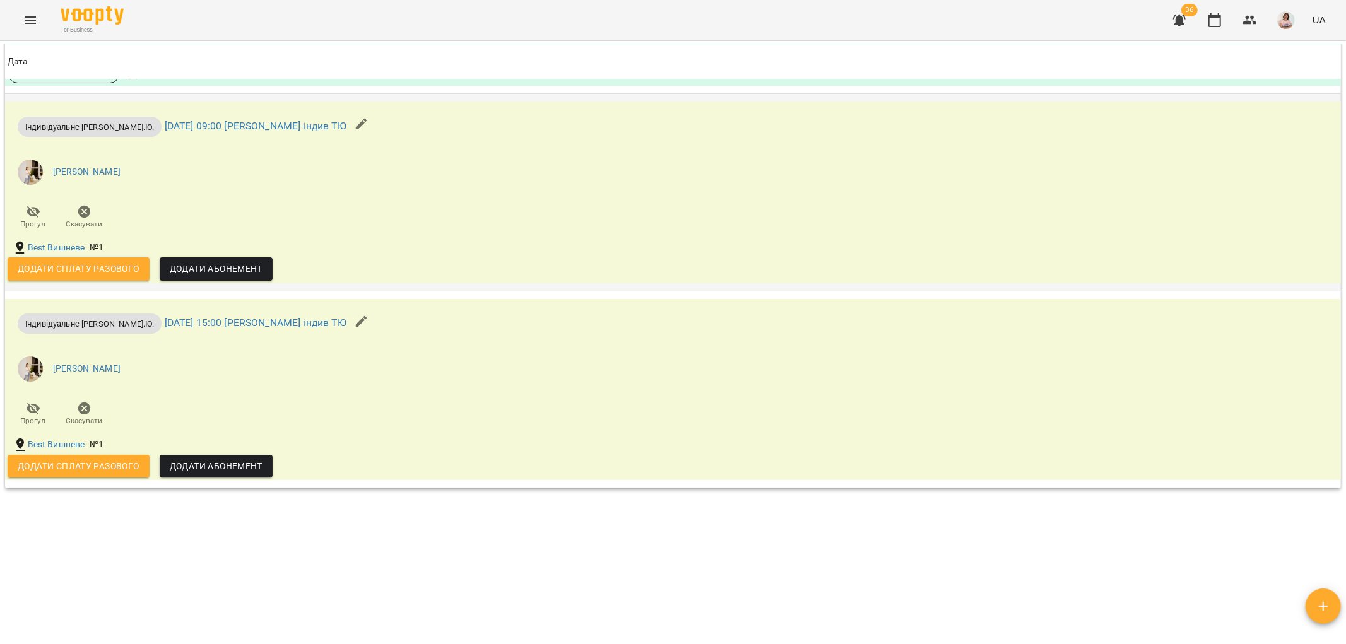
click at [84, 276] on span "Додати сплату разового" at bounding box center [79, 268] width 122 height 15
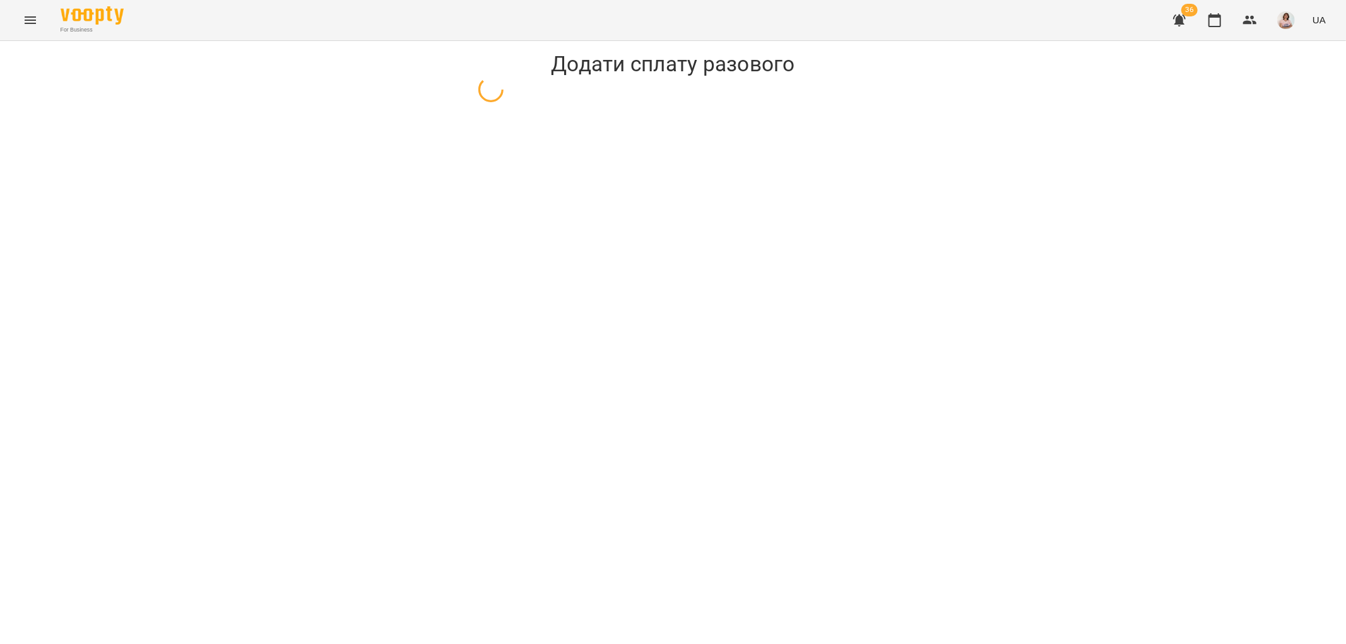
select select "**********"
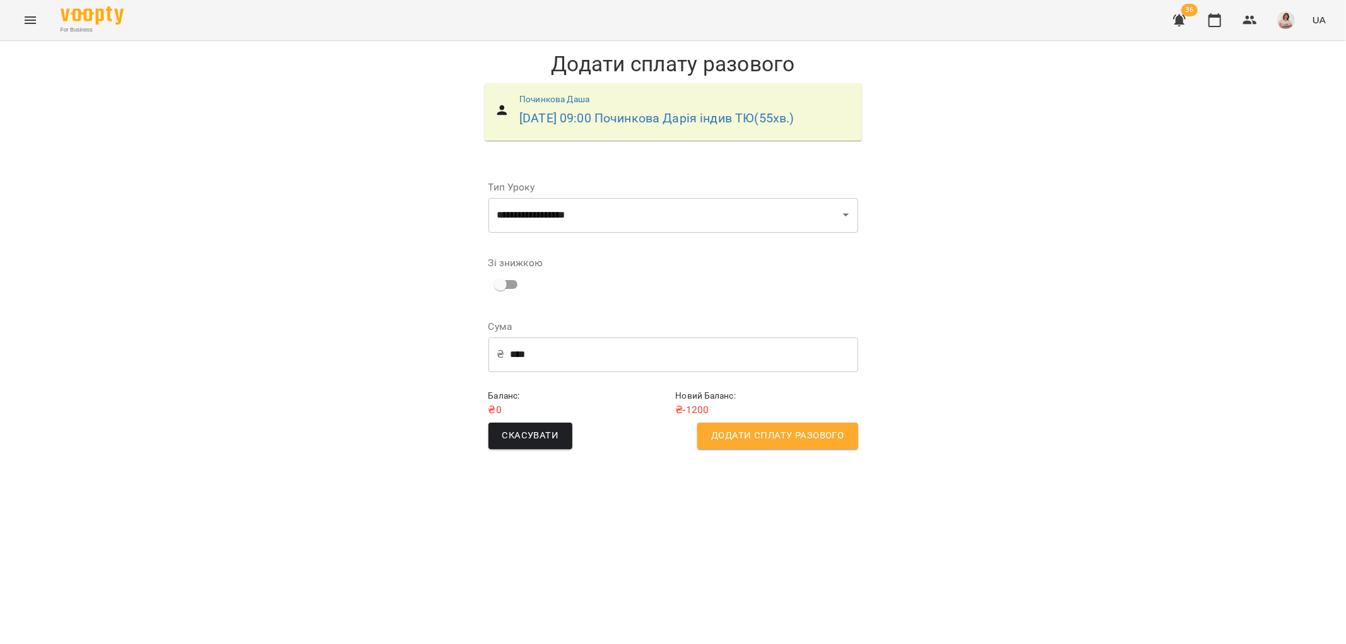
click at [729, 438] on span "Додати сплату разового" at bounding box center [777, 436] width 132 height 16
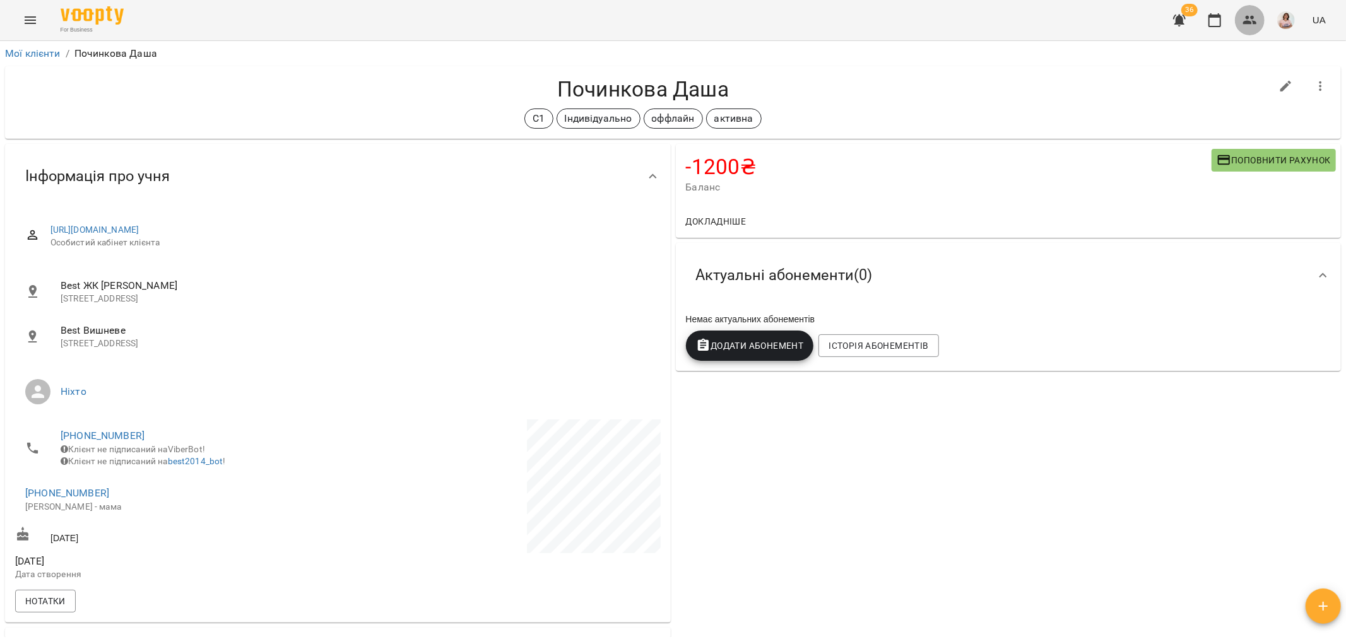
click at [1247, 20] on icon "button" at bounding box center [1249, 20] width 15 height 15
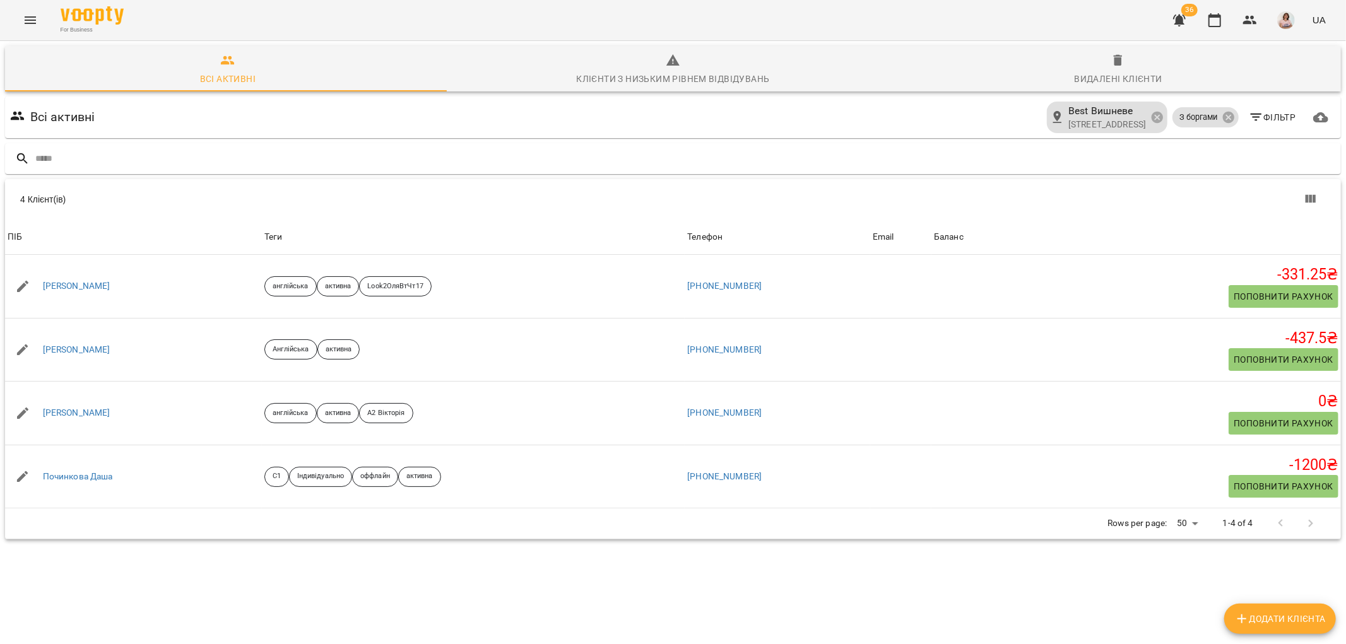
click at [1182, 21] on icon "button" at bounding box center [1179, 21] width 13 height 12
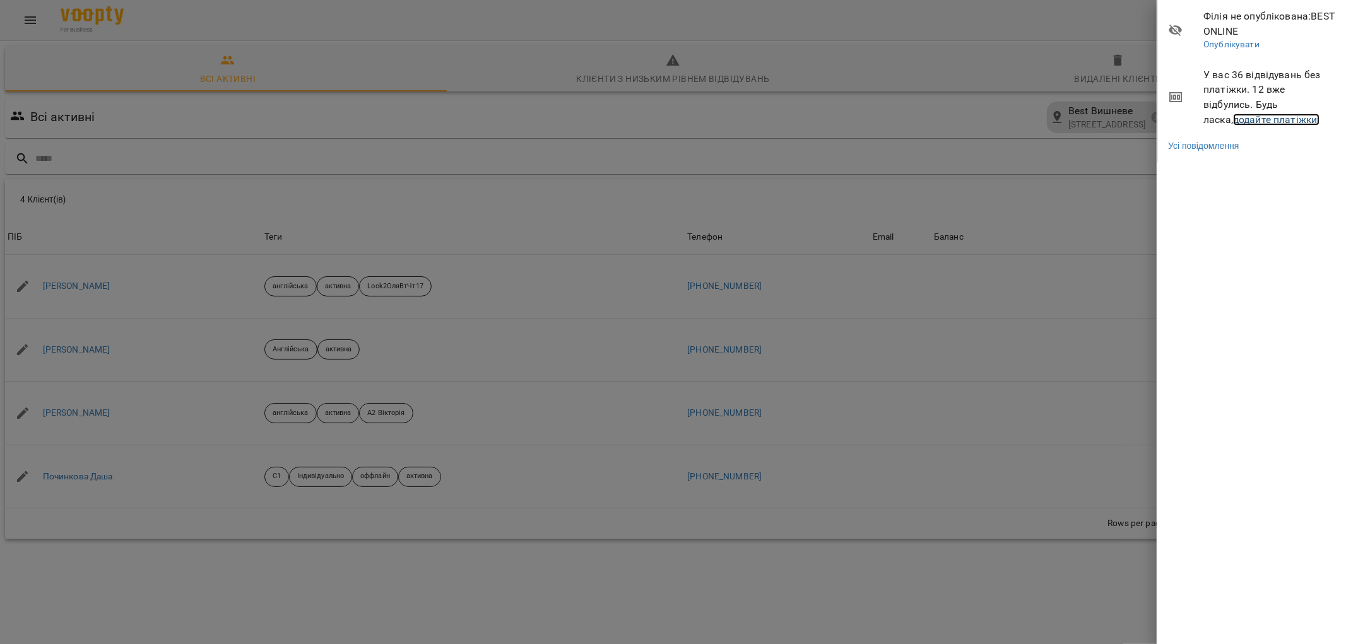
click at [1242, 120] on link "додайте платіжки!" at bounding box center [1276, 120] width 87 height 12
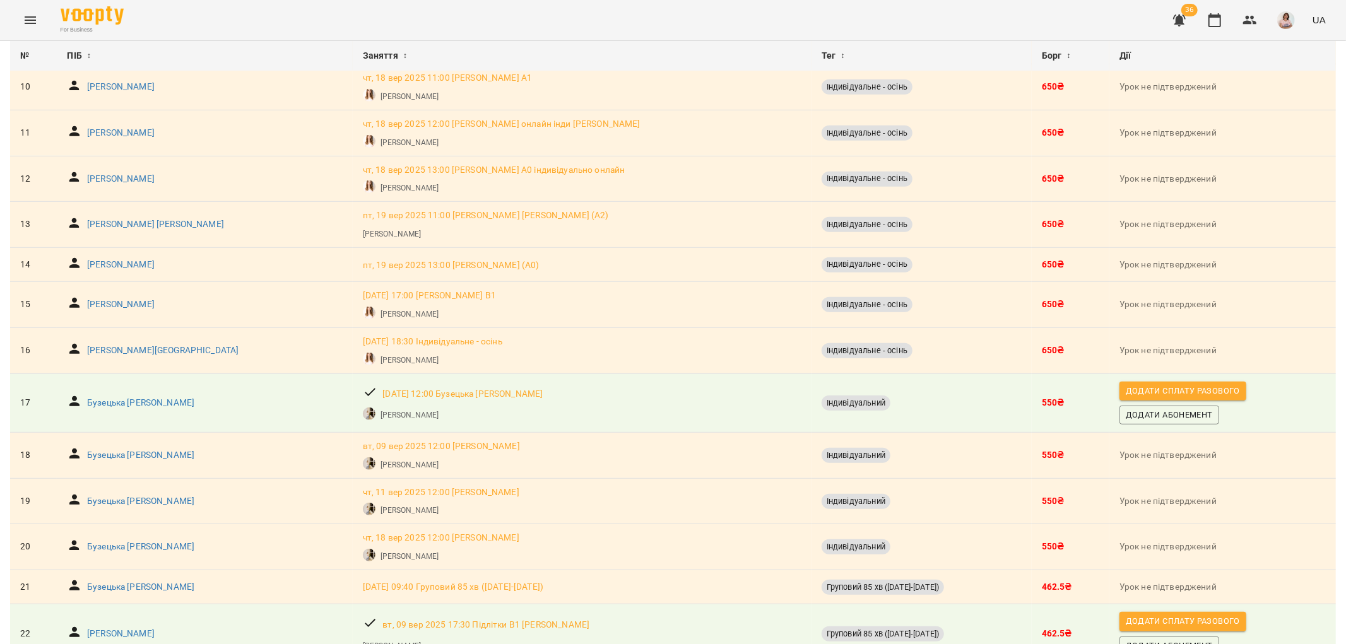
scroll to position [701, 0]
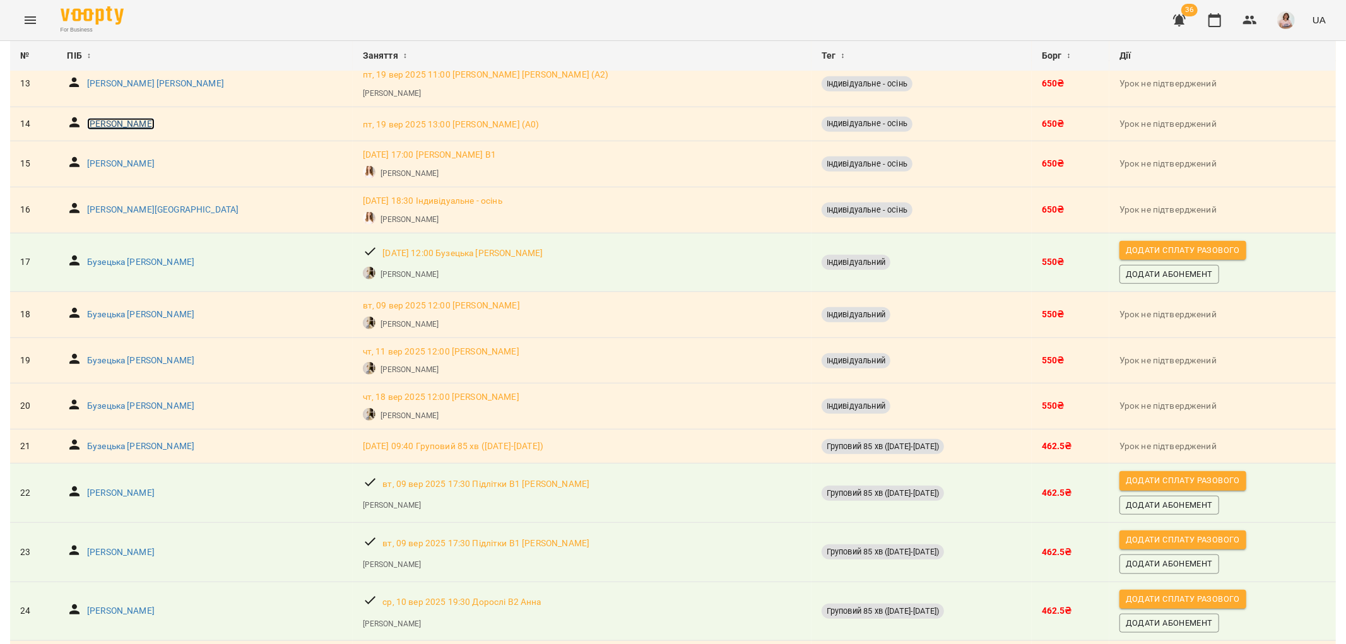
click at [122, 124] on p "[PERSON_NAME]" at bounding box center [121, 124] width 68 height 13
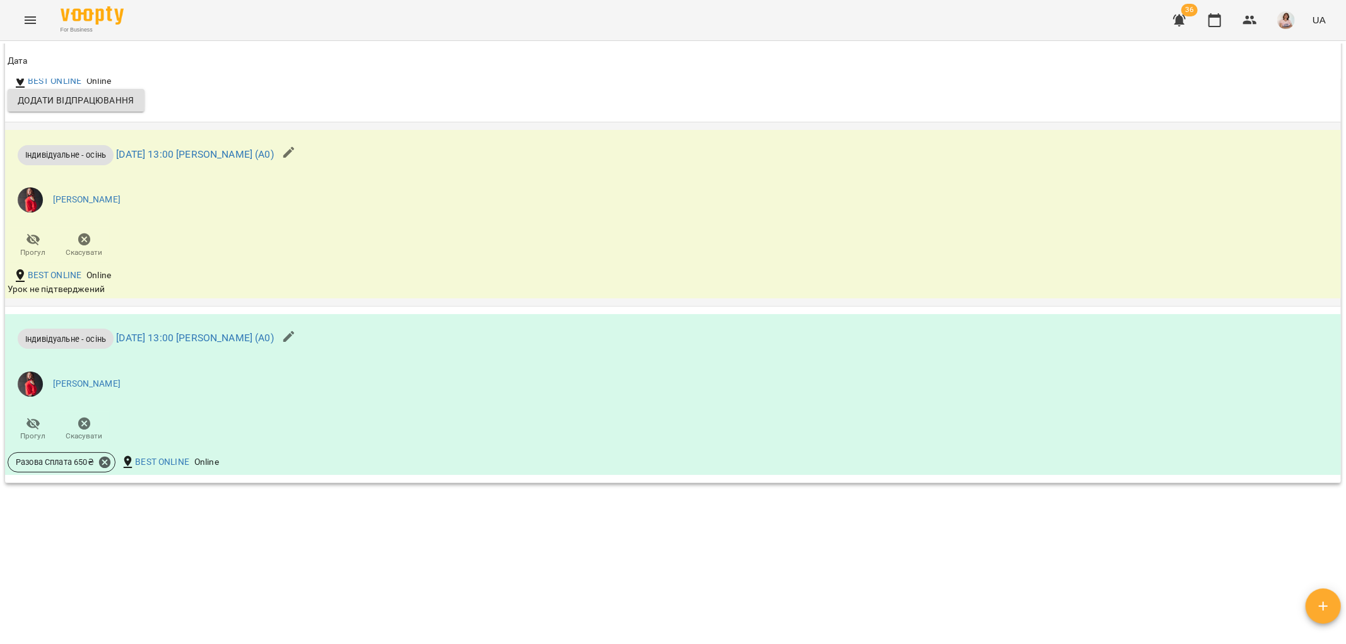
scroll to position [1177, 0]
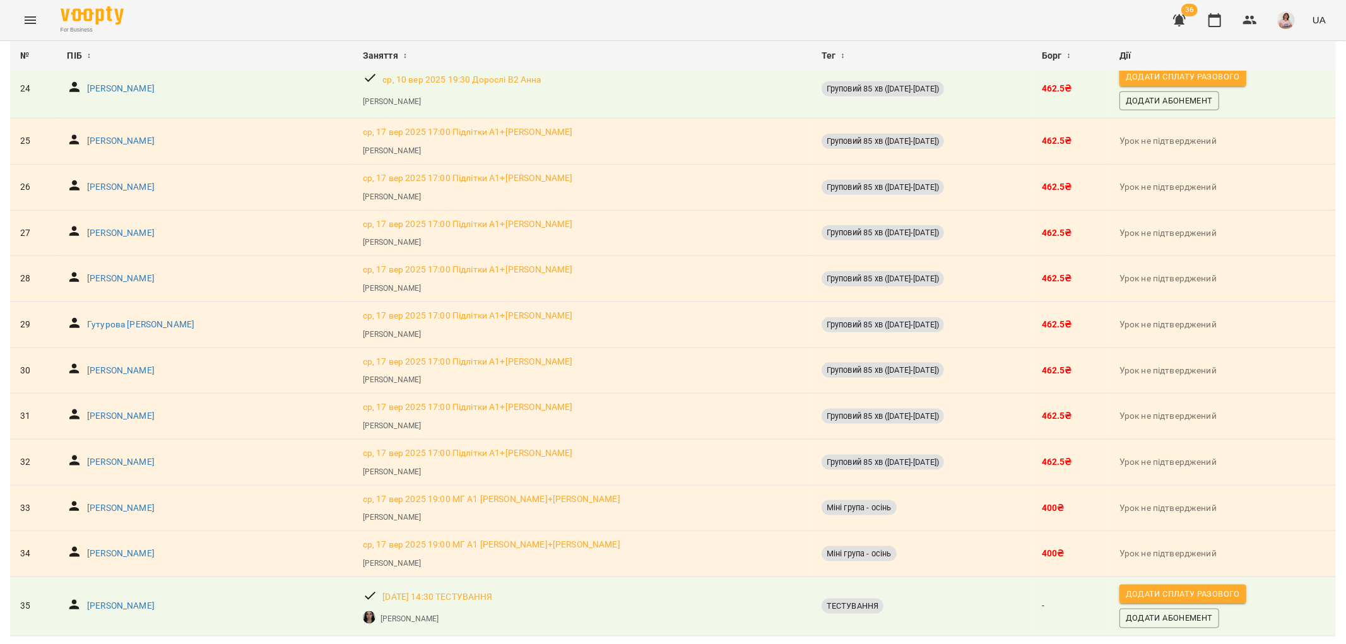
scroll to position [1265, 0]
click at [122, 600] on p "[PERSON_NAME]" at bounding box center [121, 606] width 68 height 13
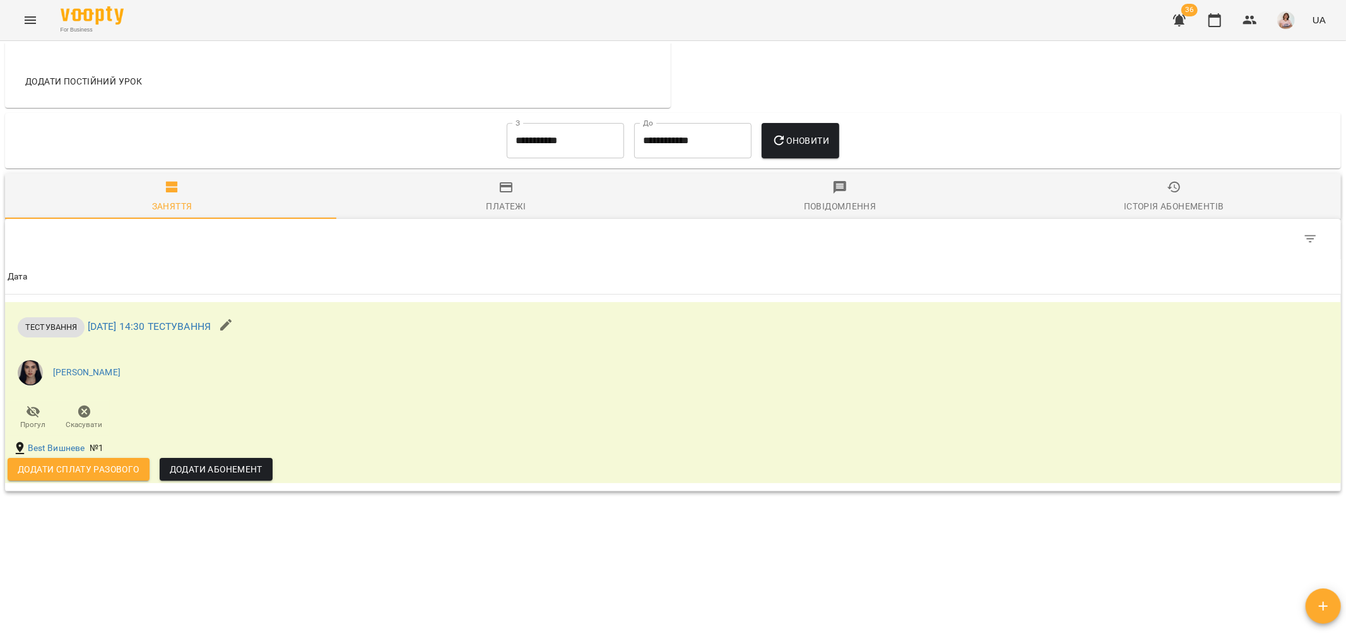
scroll to position [599, 0]
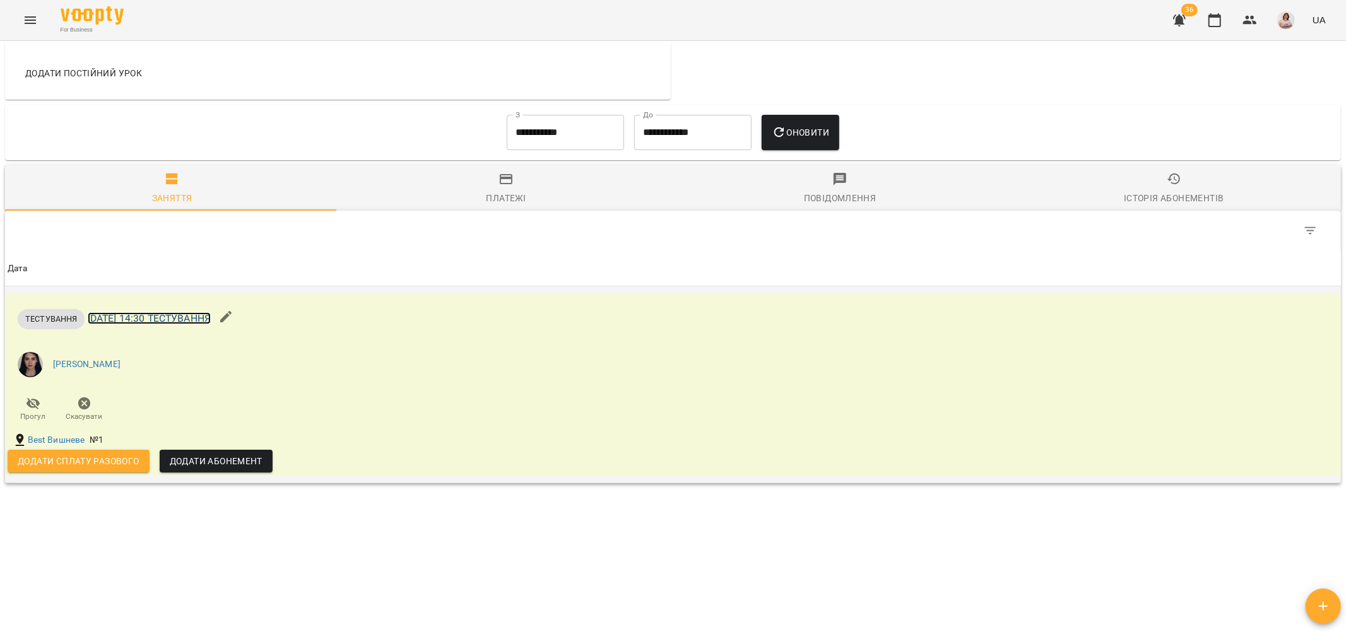
click at [193, 318] on link "ср 17 вер 2025 14:30 ТЕСТУВАННЯ" at bounding box center [149, 318] width 123 height 12
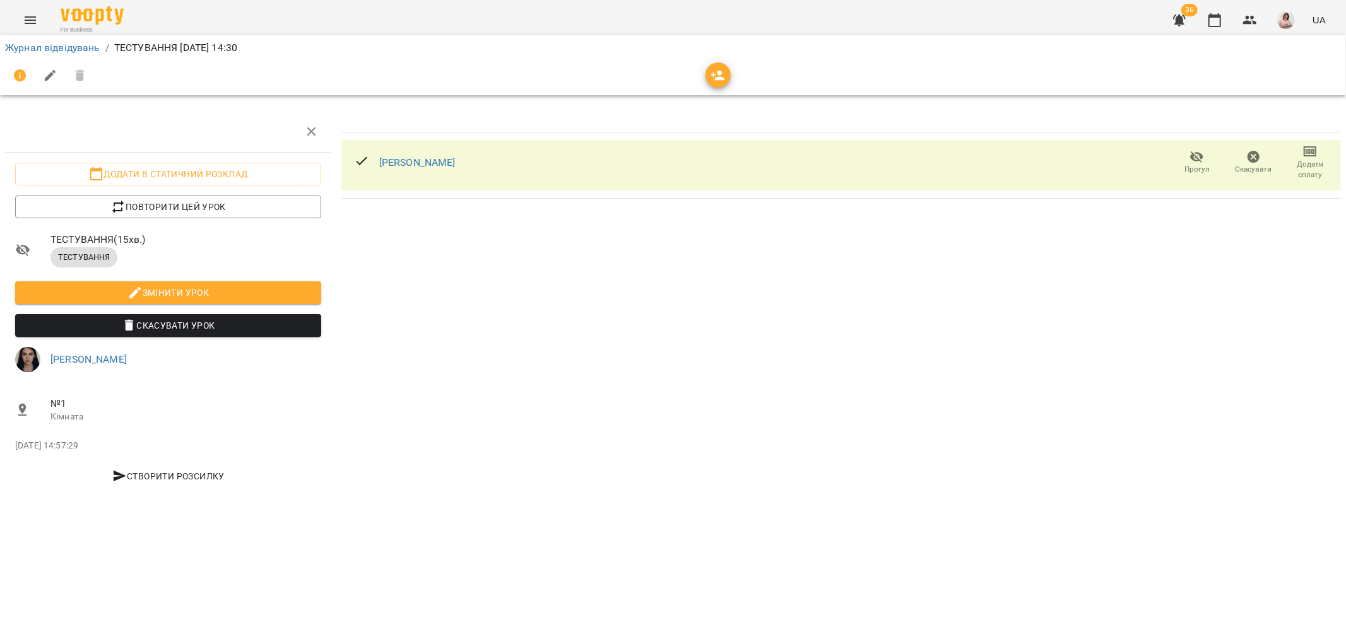
click at [873, 473] on div "Онопко Уляна Прогул Скасувати Додати сплату" at bounding box center [840, 305] width 1009 height 396
click at [71, 42] on link "Журнал відвідувань" at bounding box center [52, 48] width 95 height 12
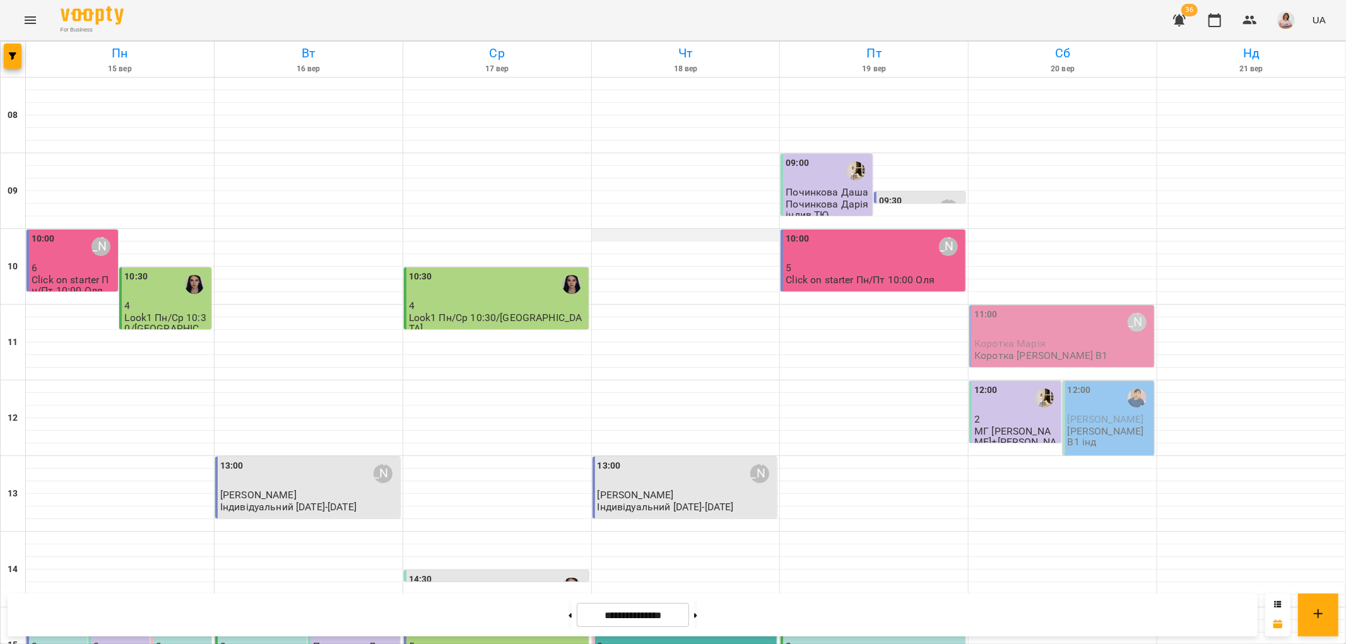
scroll to position [350, 0]
click at [507, 573] on div "14:30" at bounding box center [497, 587] width 177 height 29
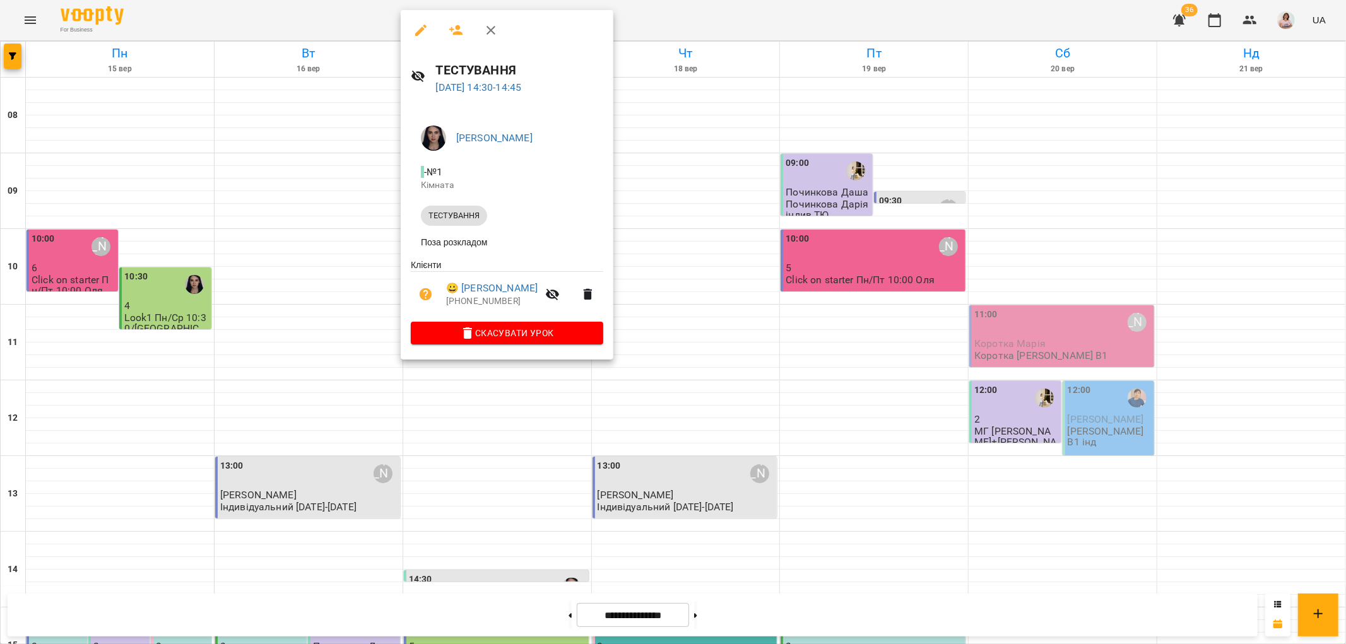
click at [413, 29] on icon "button" at bounding box center [420, 30] width 15 height 15
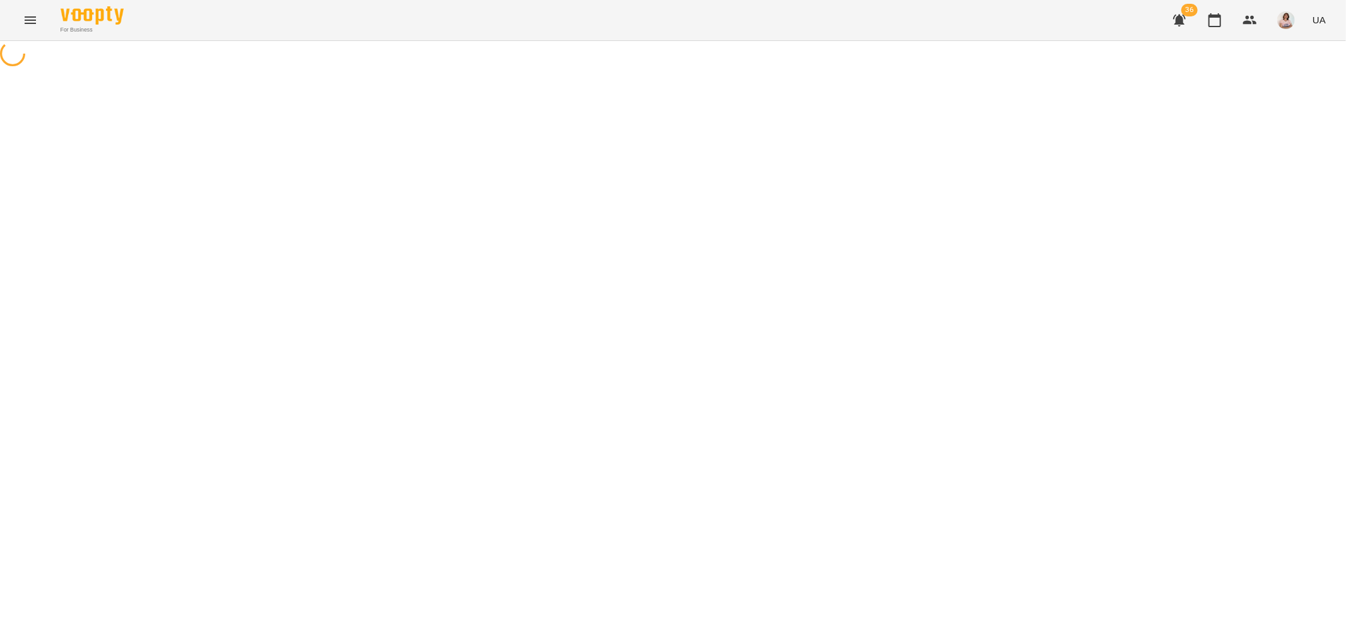
select select "**********"
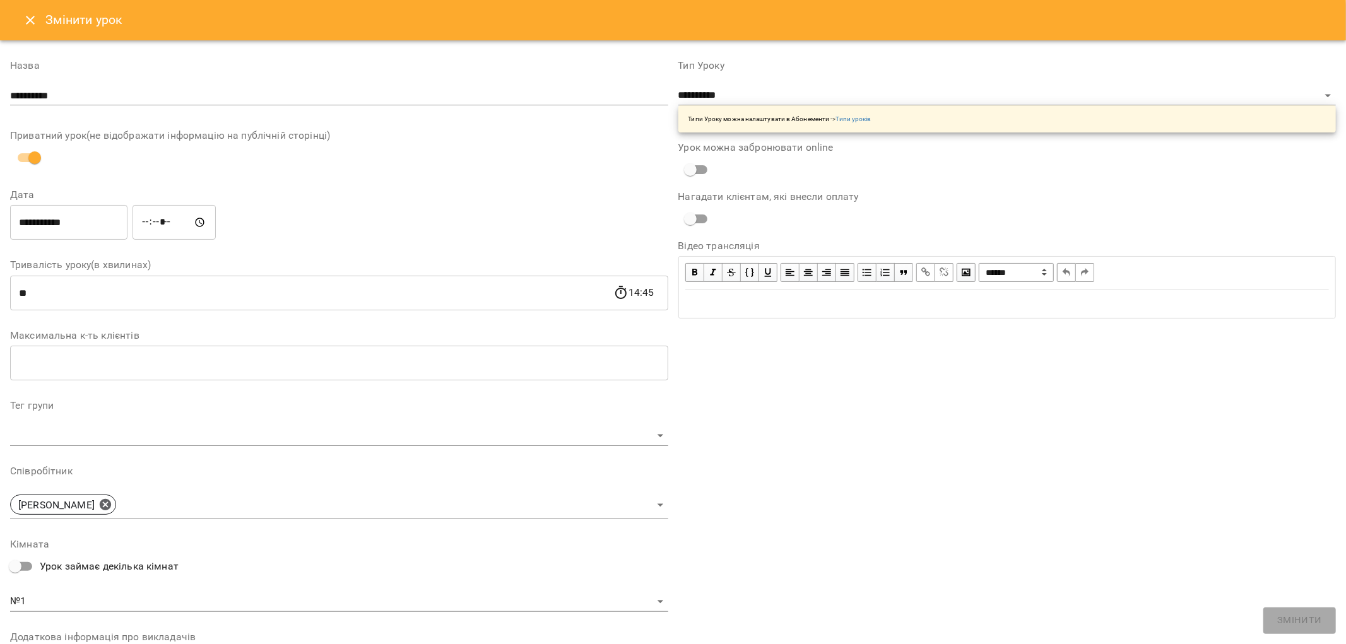
scroll to position [181, 0]
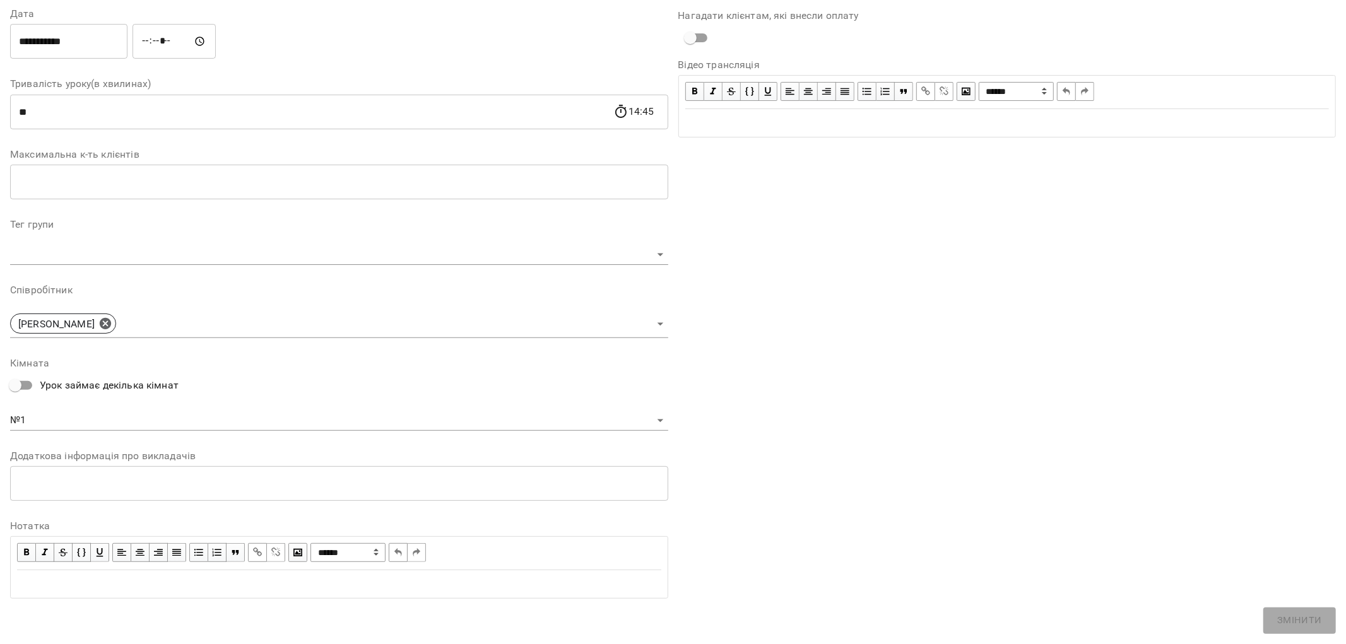
click at [1056, 529] on div "**********" at bounding box center [1007, 239] width 668 height 750
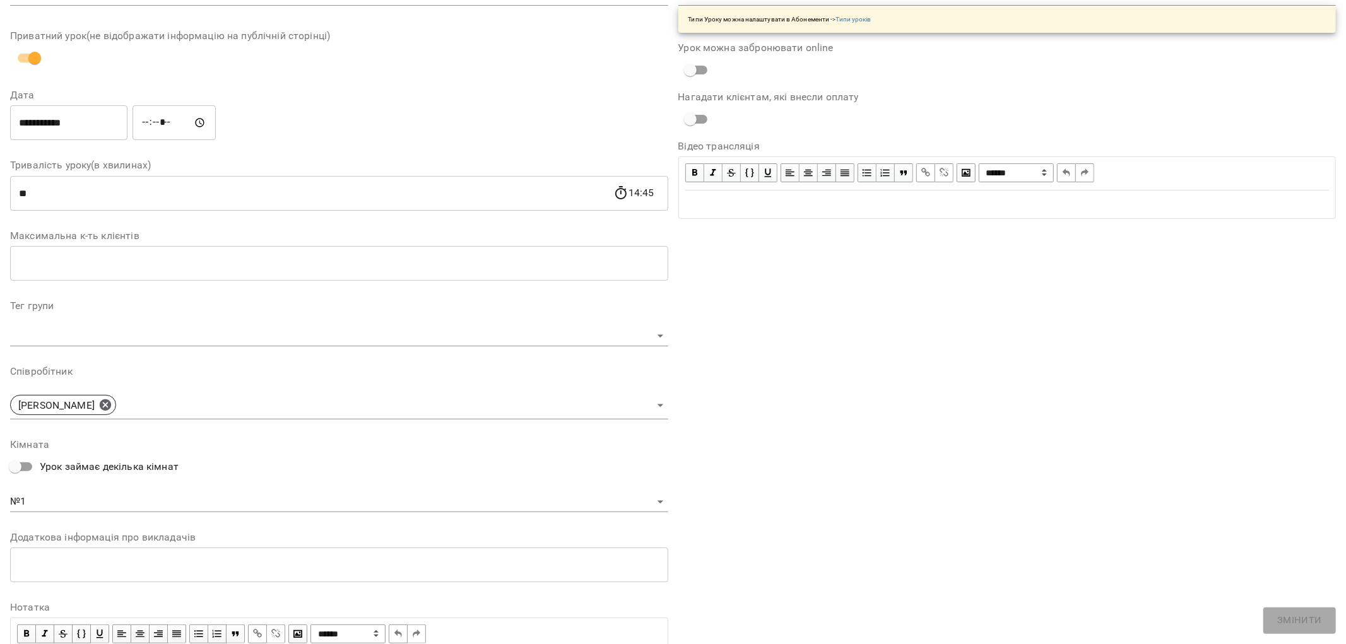
scroll to position [0, 0]
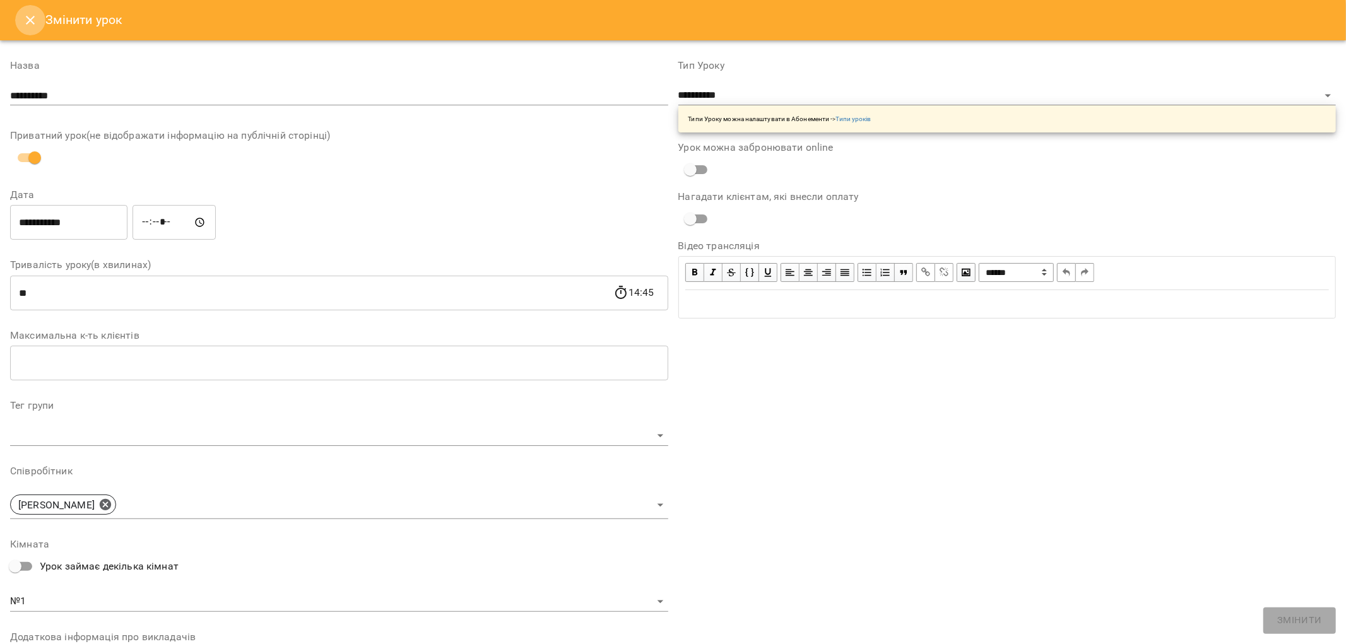
click at [24, 14] on icon "Close" at bounding box center [30, 20] width 15 height 15
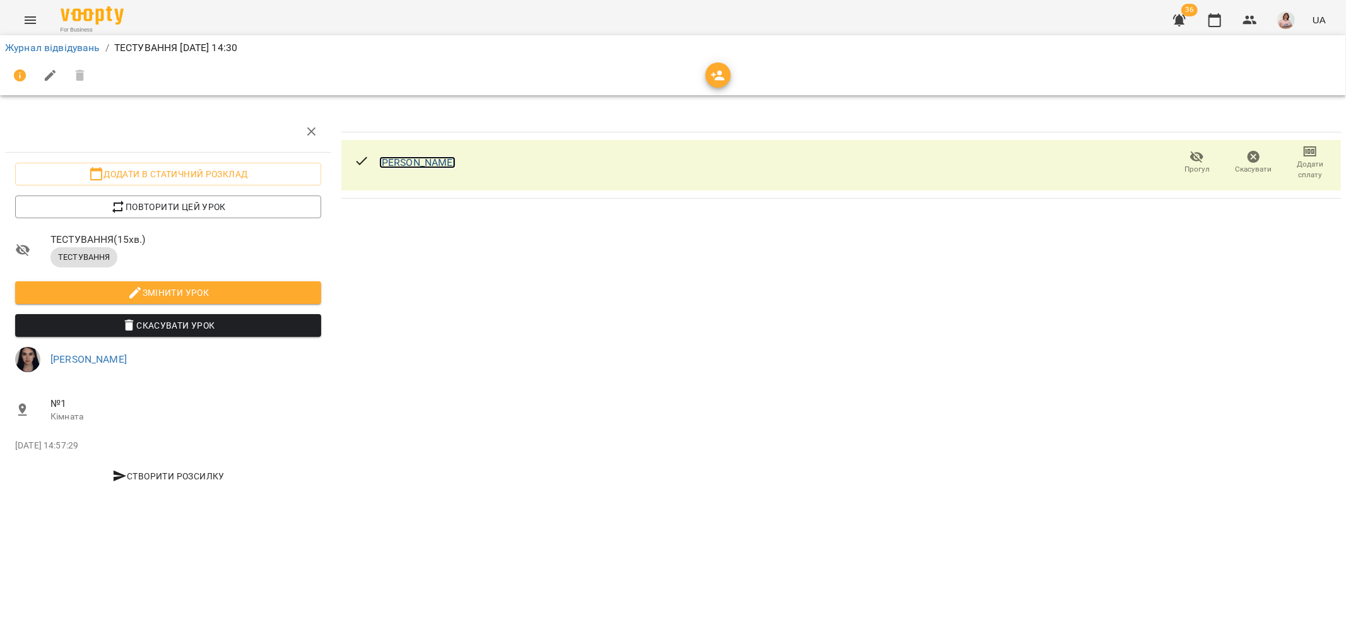
click at [425, 162] on link "[PERSON_NAME]" at bounding box center [417, 162] width 76 height 12
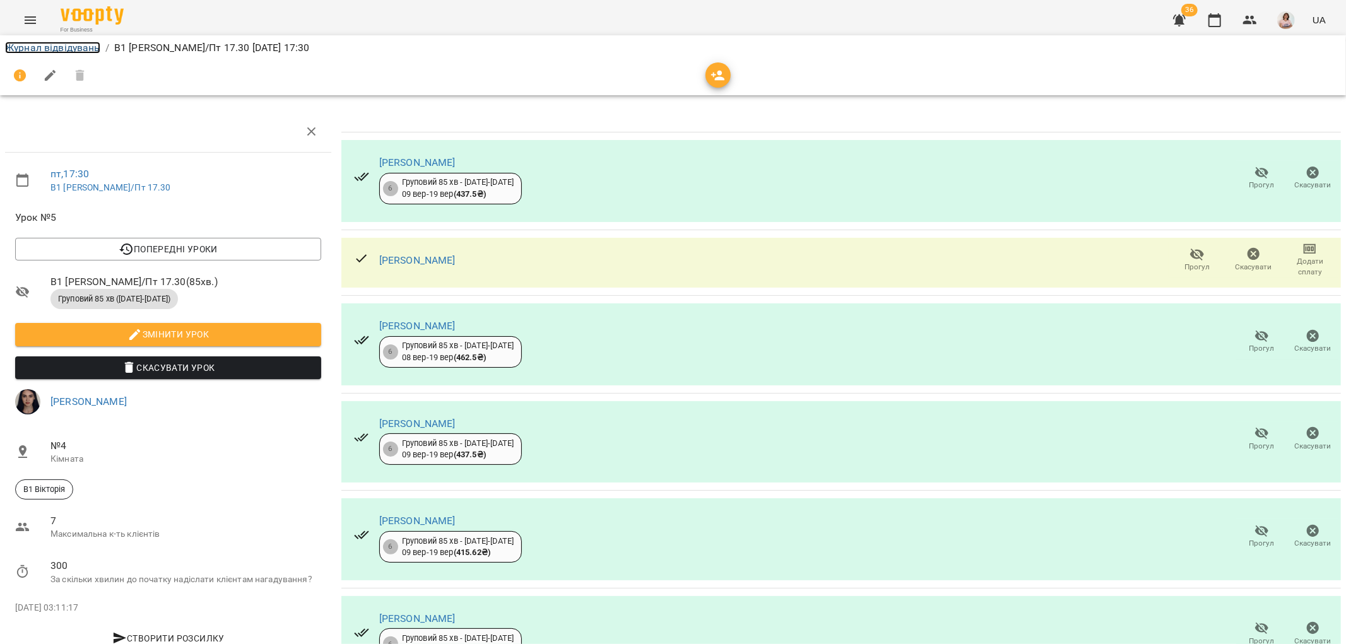
click at [41, 49] on link "Журнал відвідувань" at bounding box center [52, 48] width 95 height 12
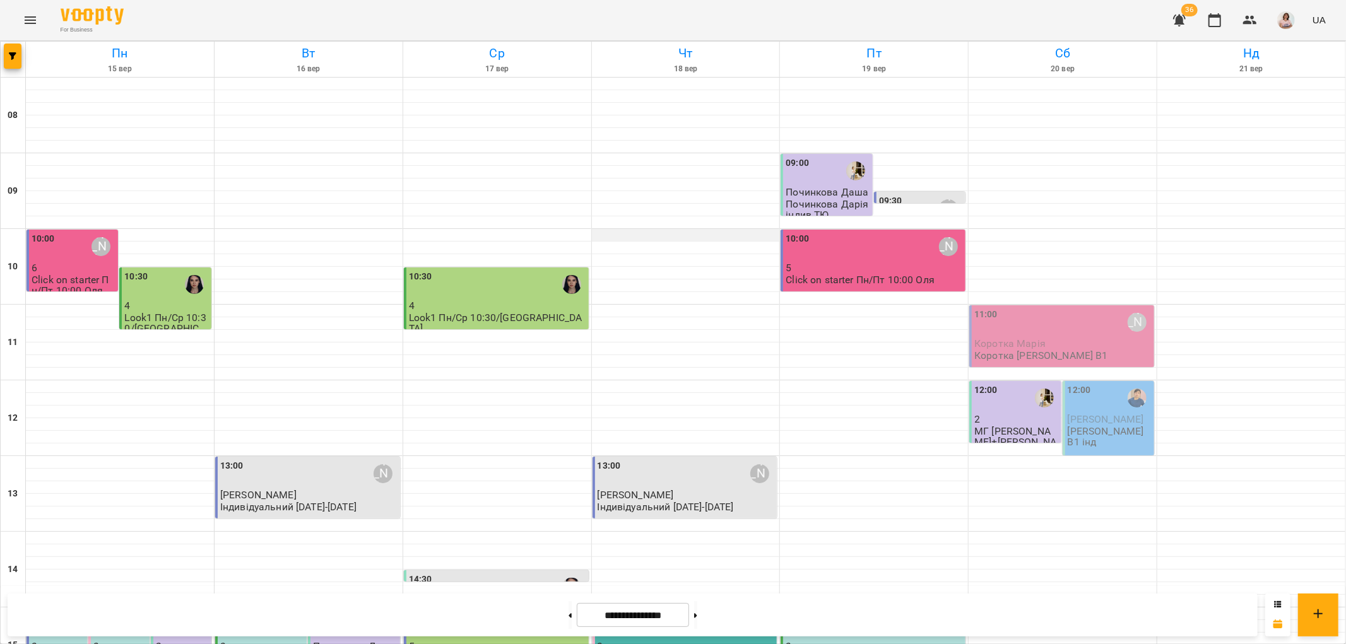
scroll to position [420, 0]
click at [507, 573] on div "14:30" at bounding box center [497, 587] width 177 height 29
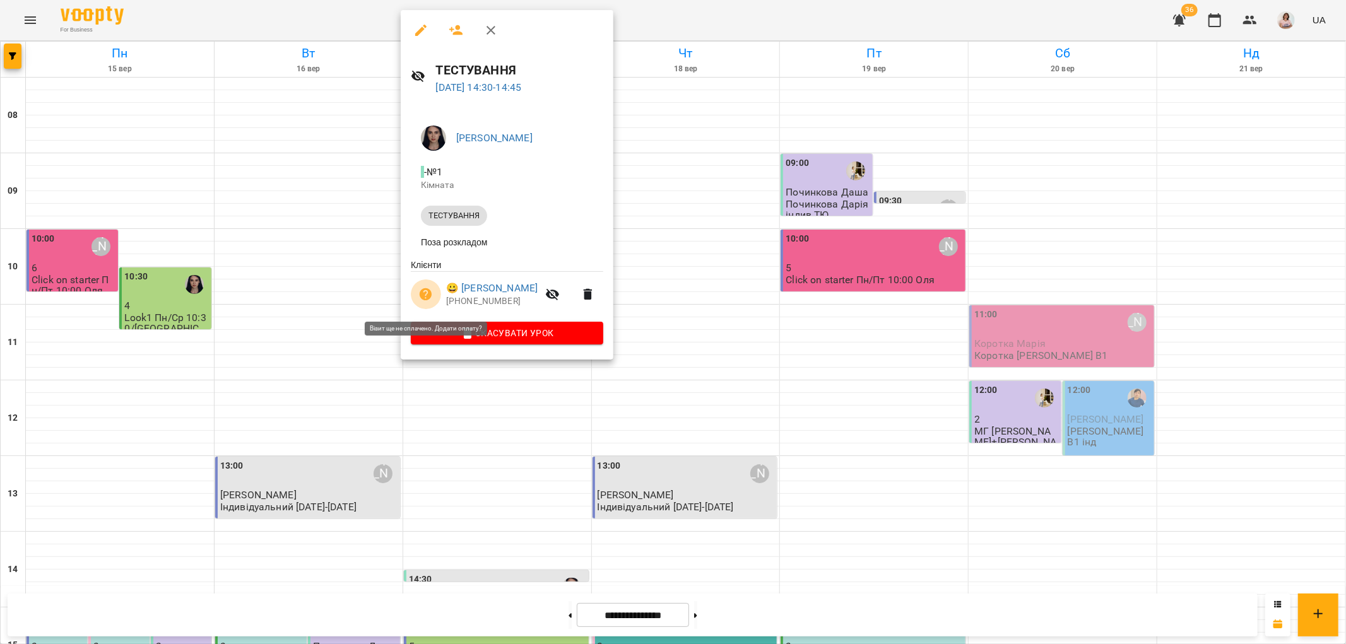
click at [429, 297] on icon "button" at bounding box center [426, 294] width 13 height 13
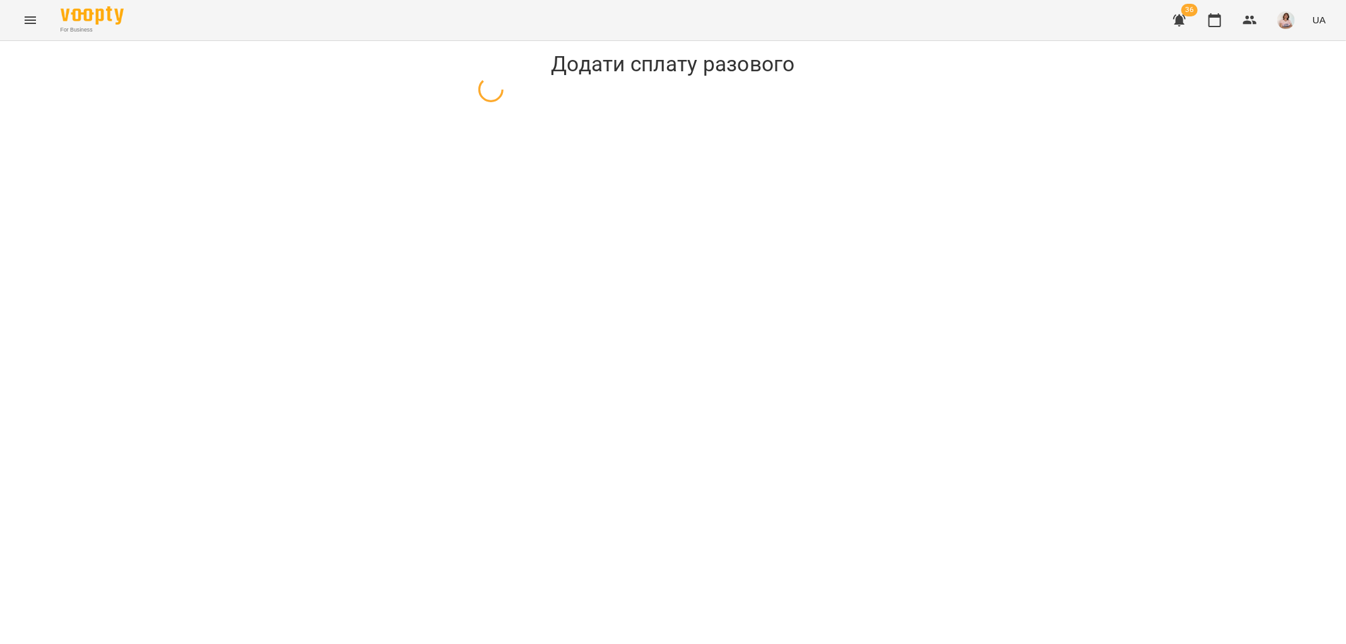
select select "**********"
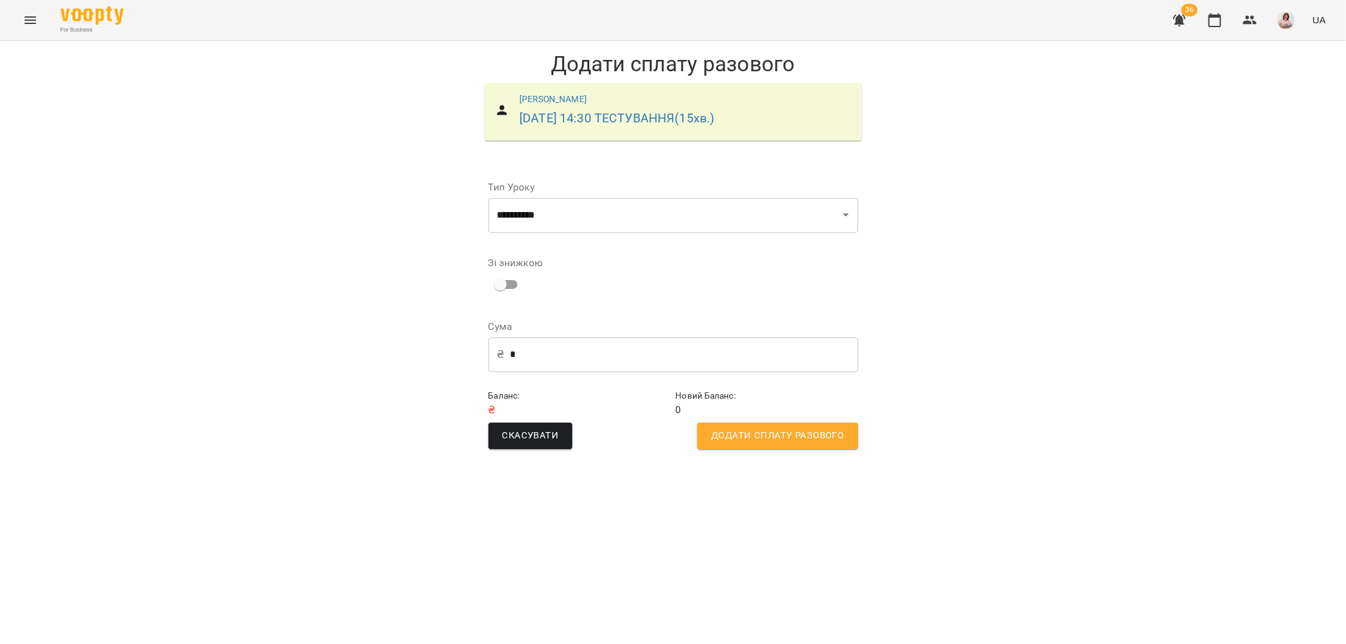
click at [824, 435] on span "Додати сплату разового" at bounding box center [777, 436] width 132 height 16
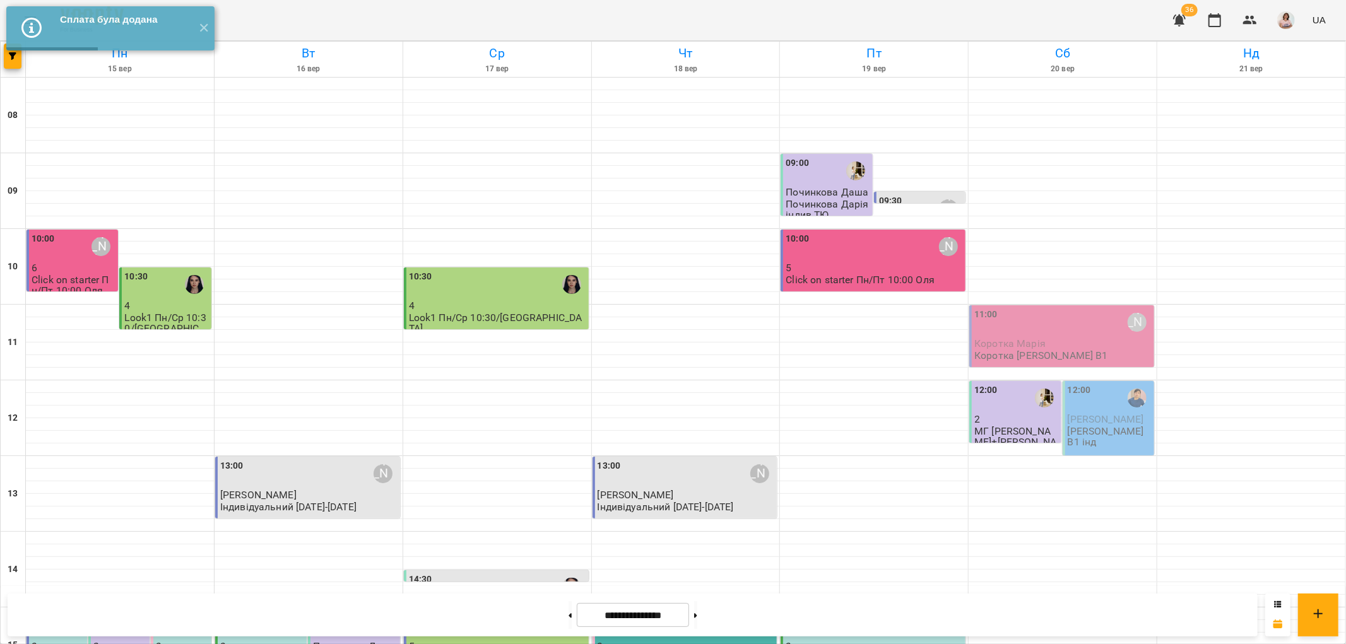
scroll to position [350, 0]
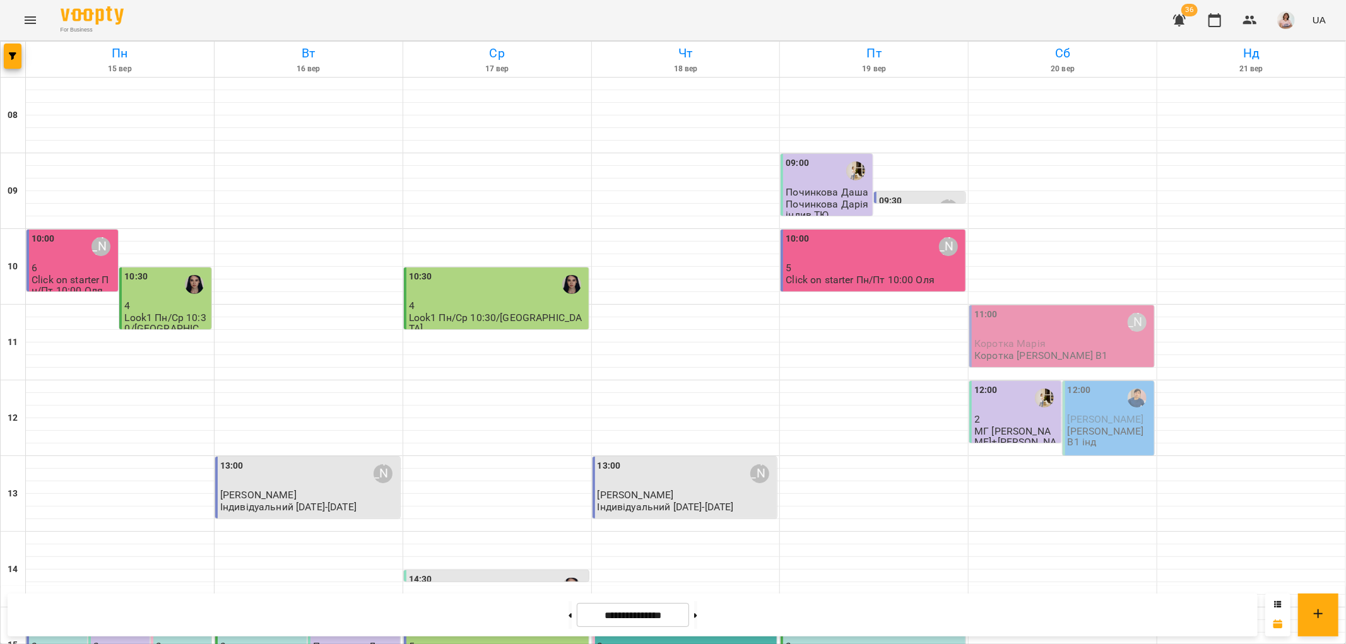
click at [483, 573] on div "14:30" at bounding box center [497, 587] width 177 height 29
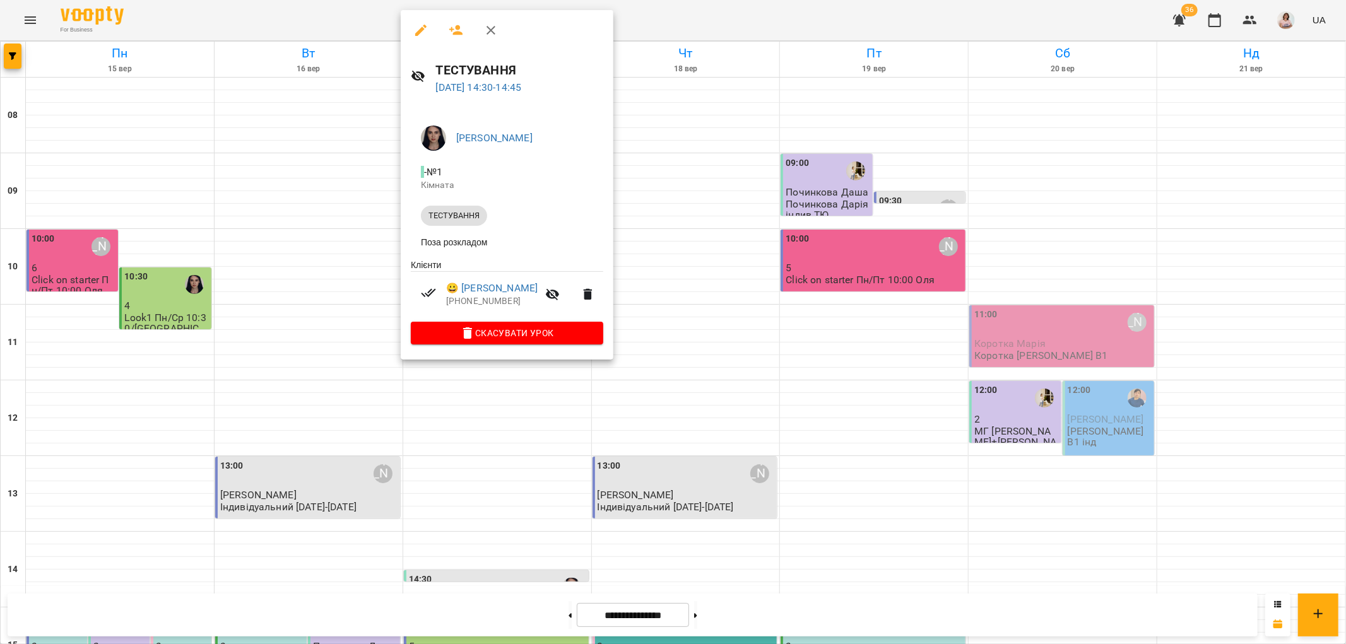
click at [938, 184] on div at bounding box center [673, 322] width 1346 height 644
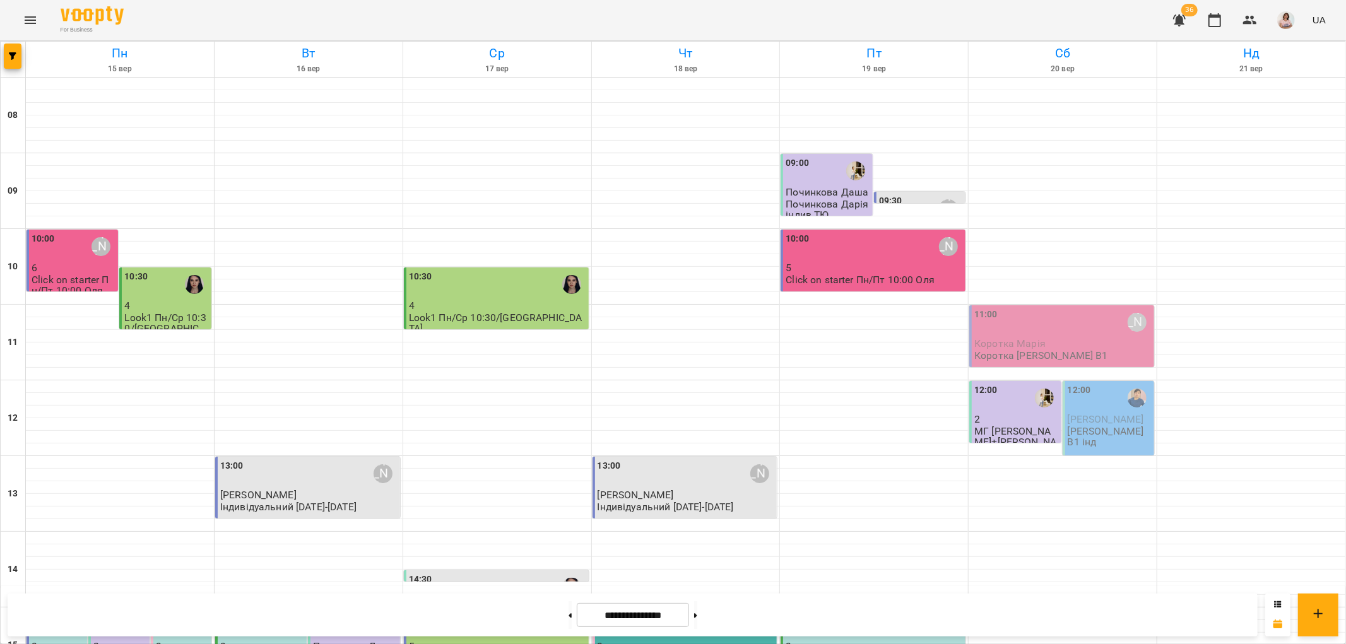
click at [508, 573] on div "14:30" at bounding box center [497, 587] width 177 height 29
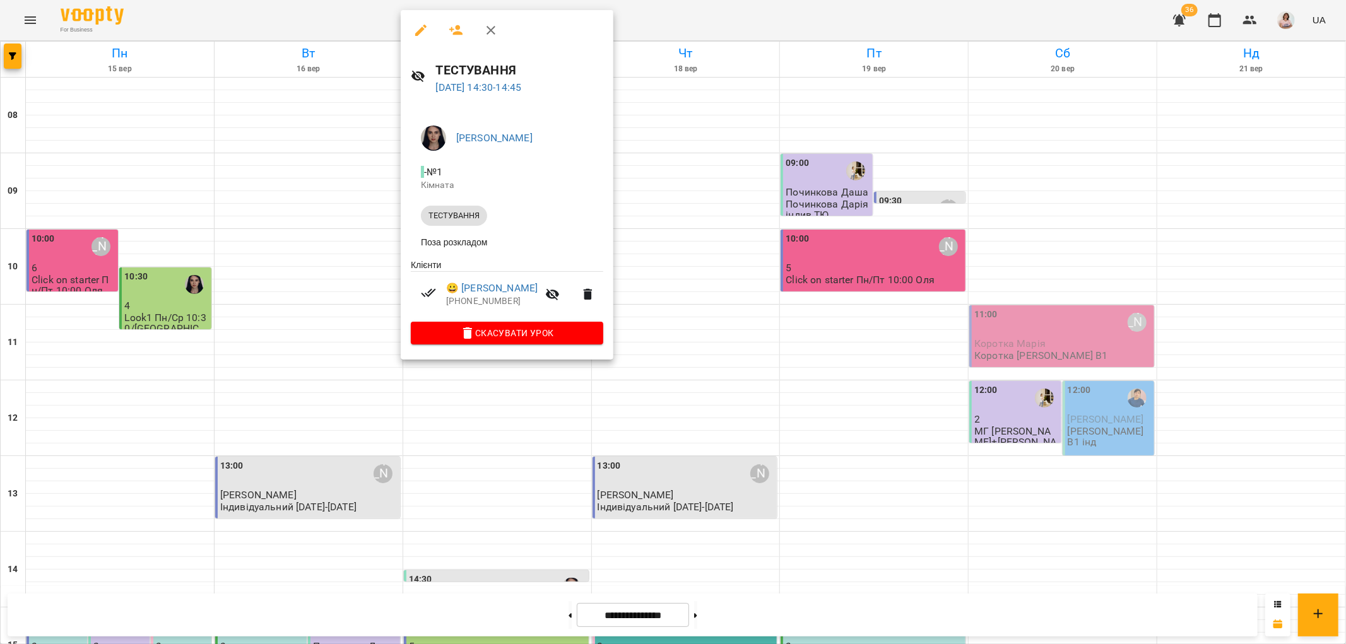
click at [1179, 21] on div at bounding box center [673, 322] width 1346 height 644
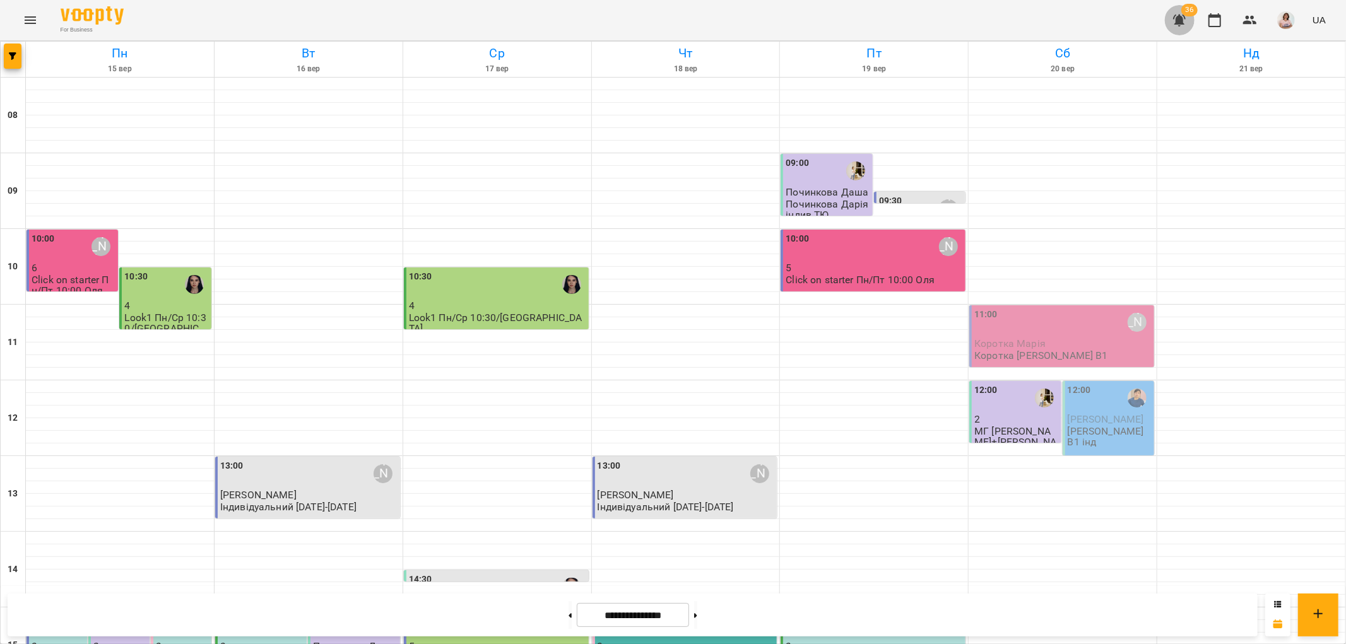
click at [1179, 21] on icon "button" at bounding box center [1179, 21] width 13 height 12
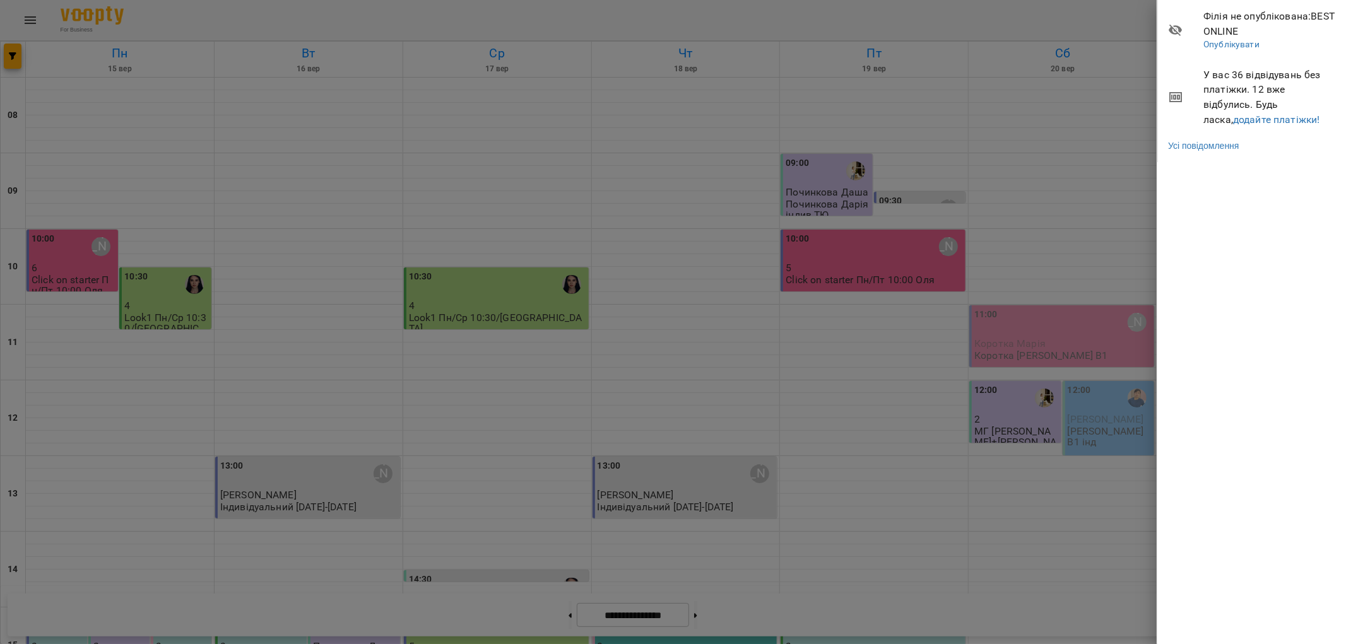
click at [1242, 112] on span "У вас 36 відвідувань без платіжки. 12 вже відбулись. Будь ласка, додайте платіж…" at bounding box center [1269, 97] width 133 height 59
click at [1242, 114] on link "додайте платіжки!" at bounding box center [1276, 120] width 87 height 12
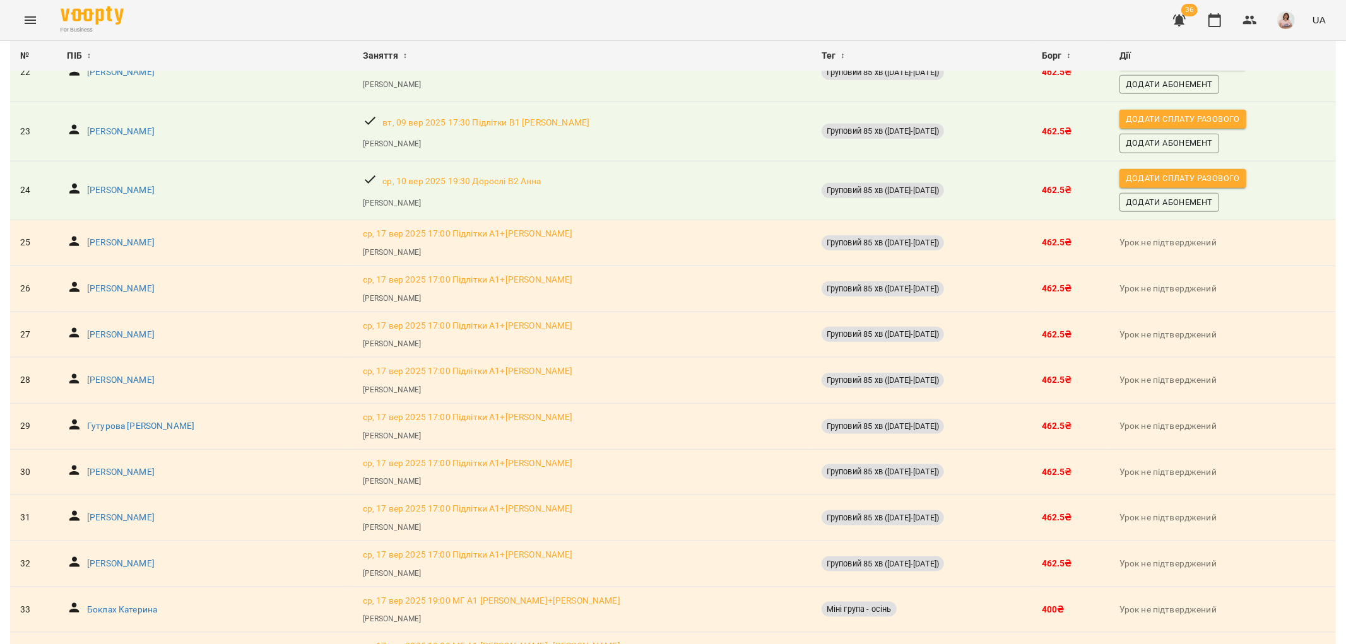
scroll to position [1206, 0]
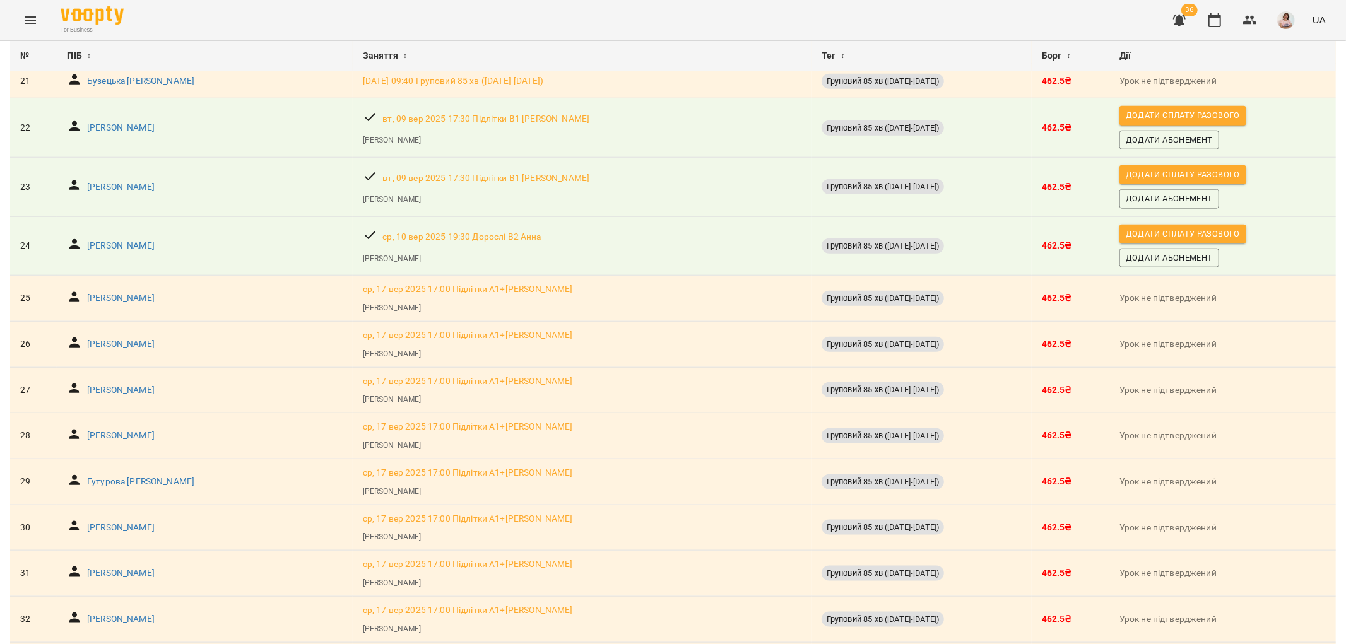
scroll to position [1065, 0]
click at [130, 246] on p "[PERSON_NAME]" at bounding box center [121, 247] width 68 height 13
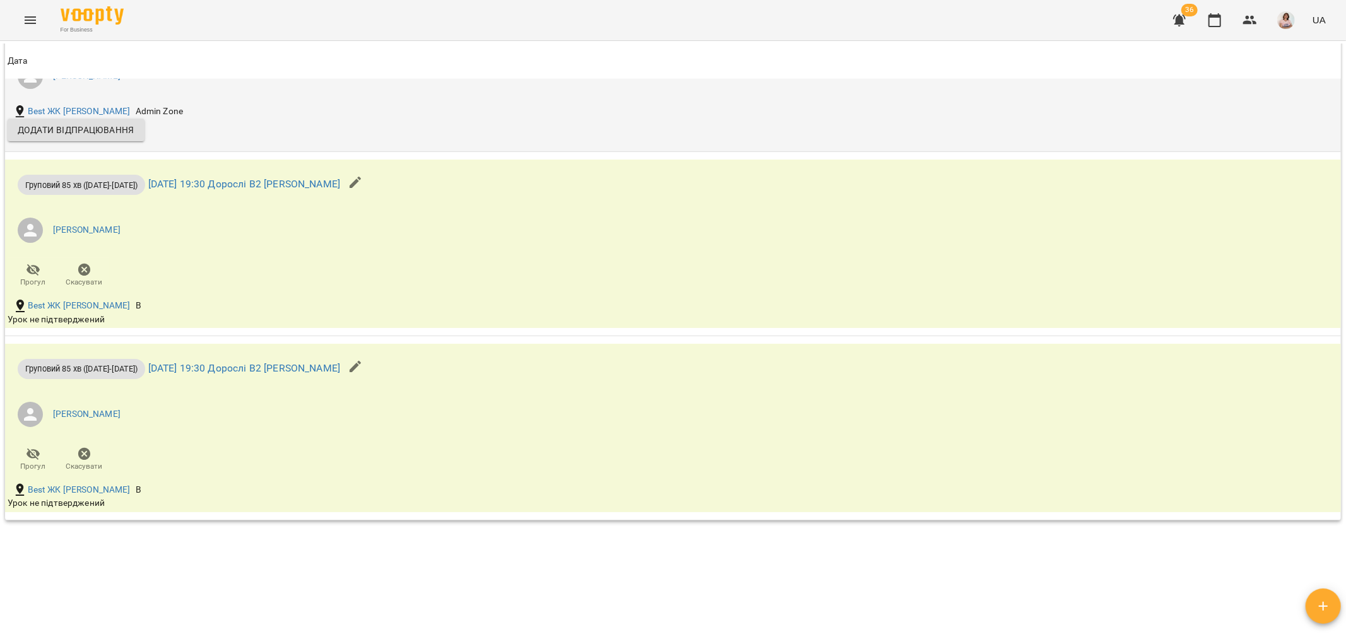
scroll to position [1191, 0]
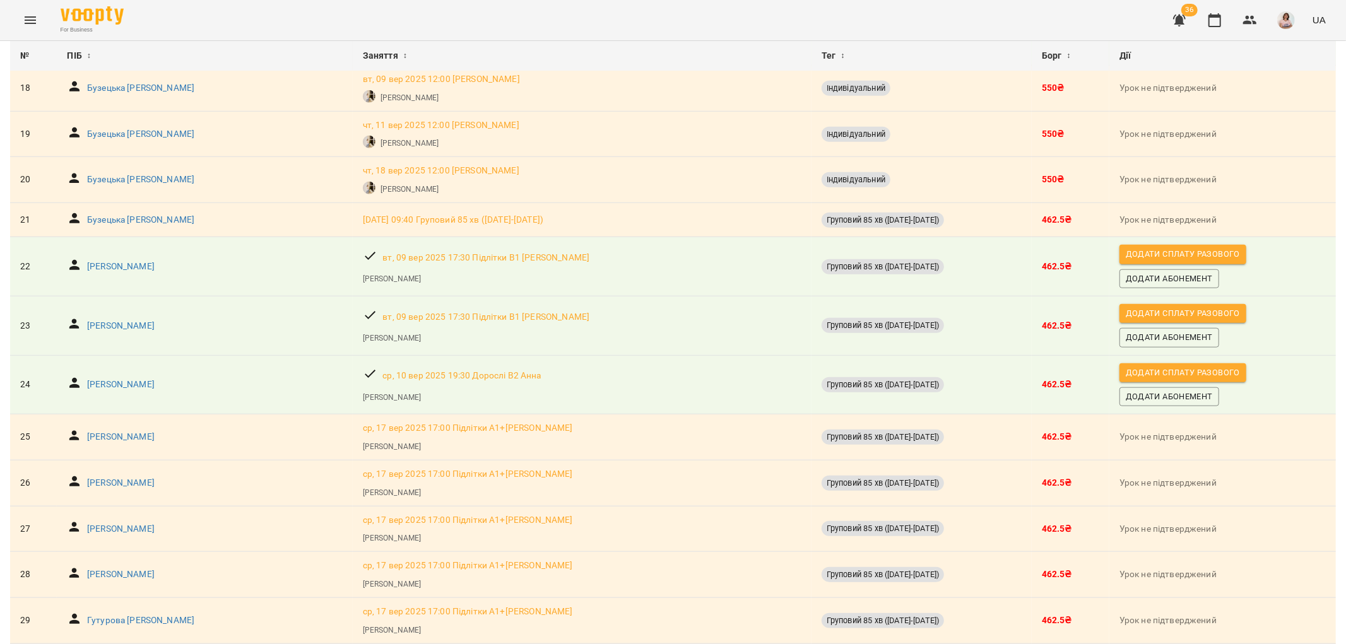
scroll to position [951, 0]
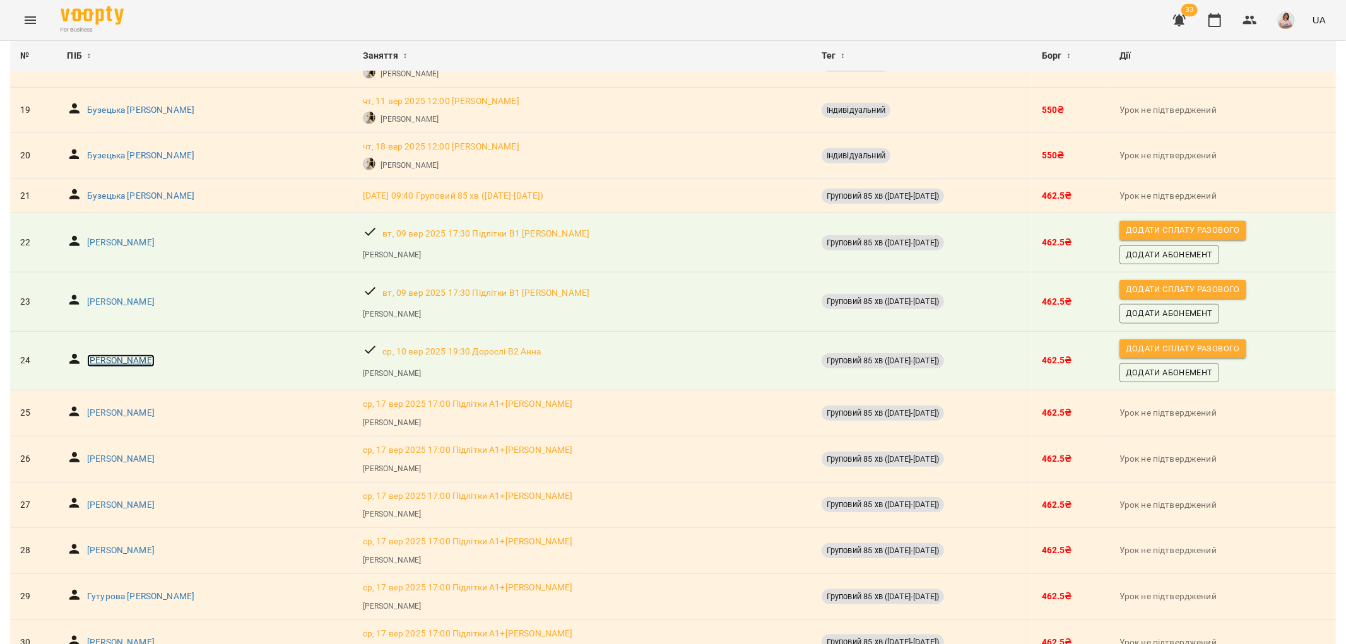
click at [136, 358] on p "[PERSON_NAME]" at bounding box center [121, 361] width 68 height 13
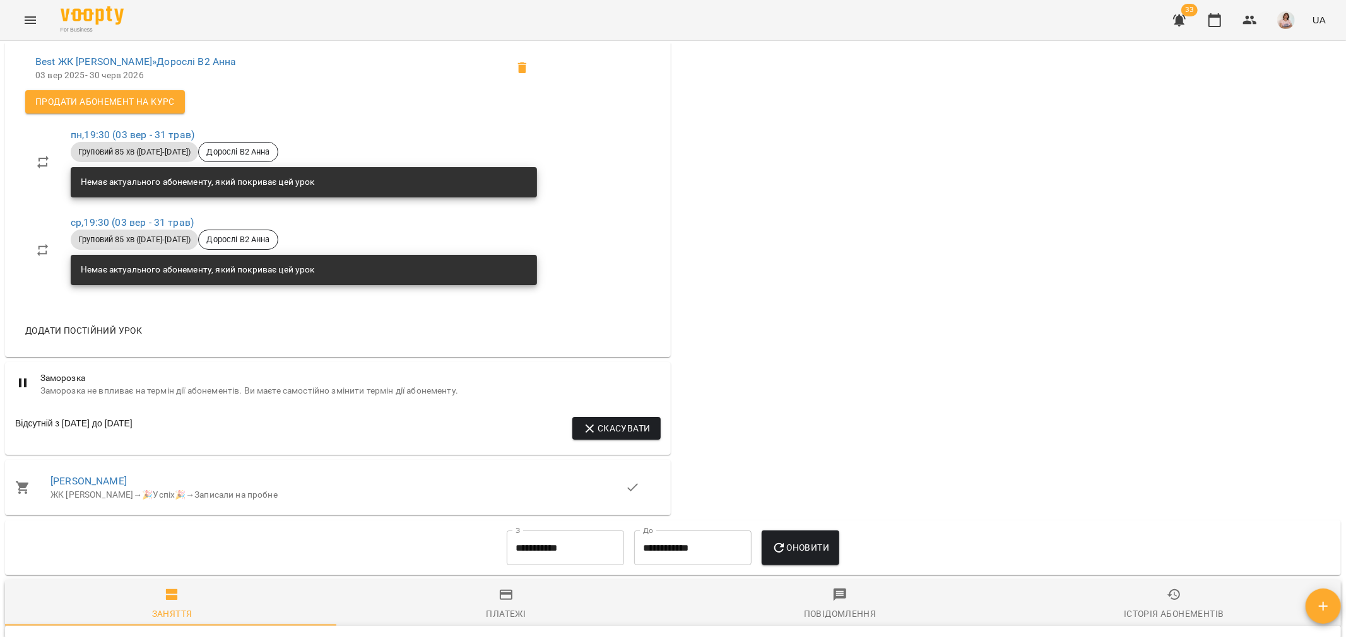
scroll to position [841, 0]
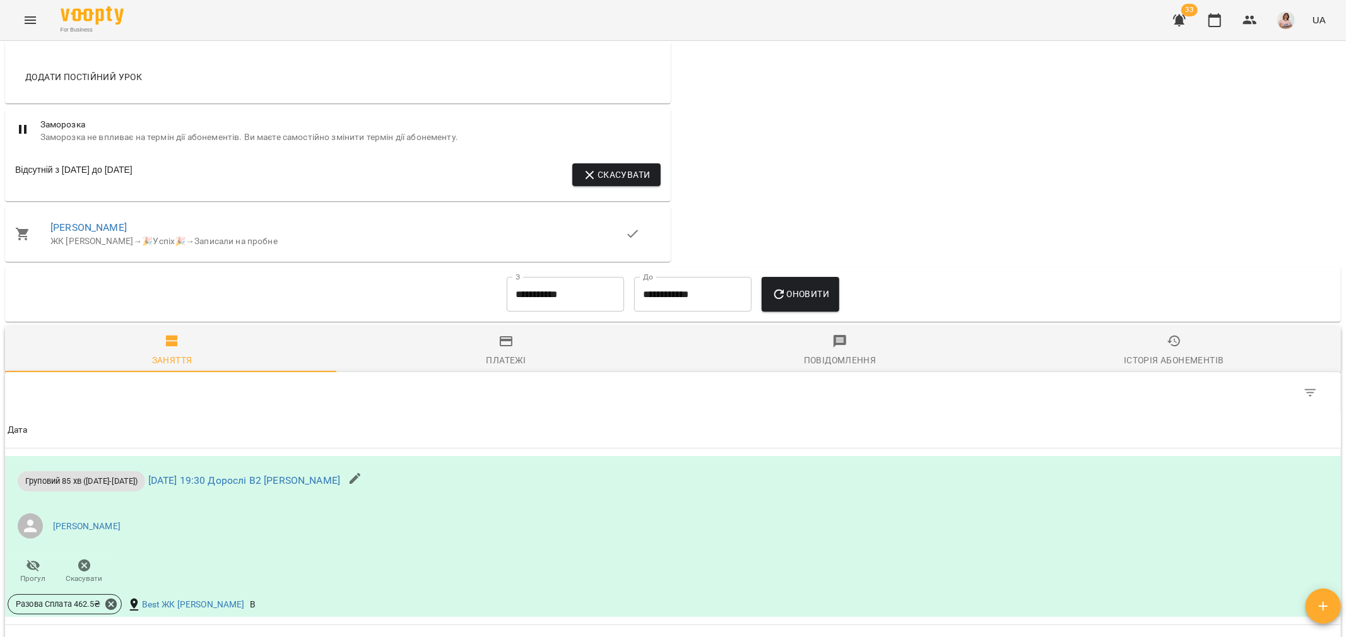
click at [569, 310] on input "**********" at bounding box center [565, 294] width 117 height 35
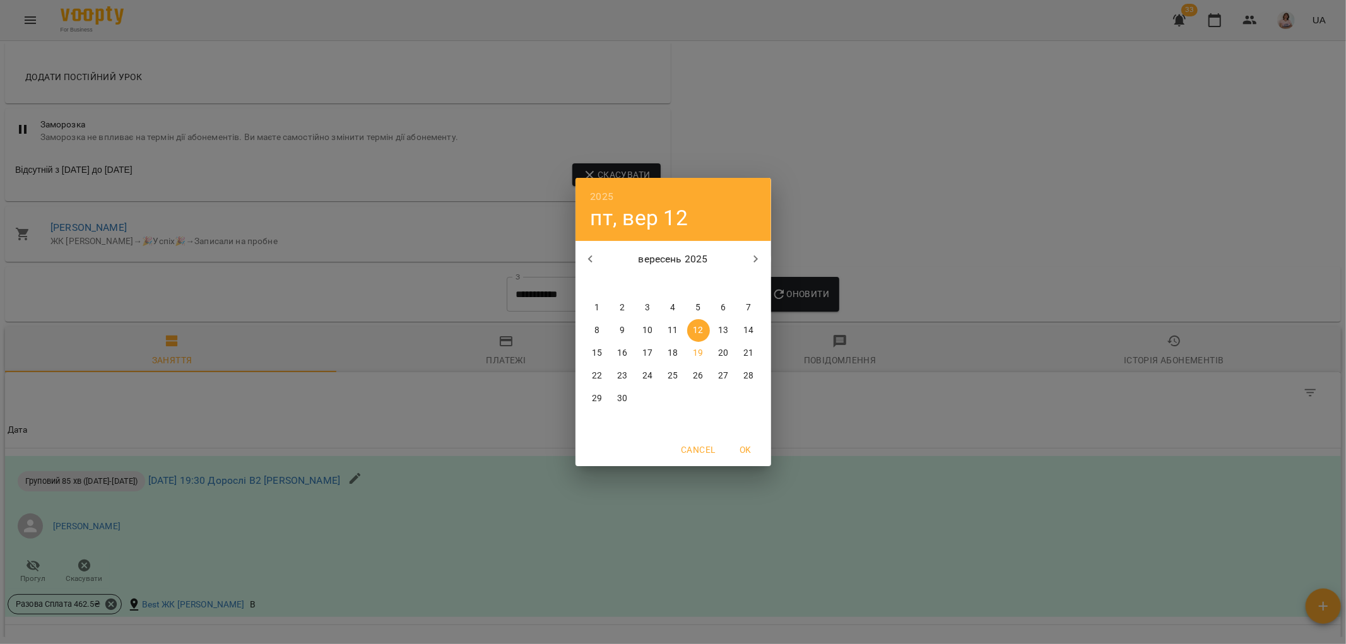
click at [592, 306] on span "1" at bounding box center [597, 308] width 23 height 13
type input "**********"
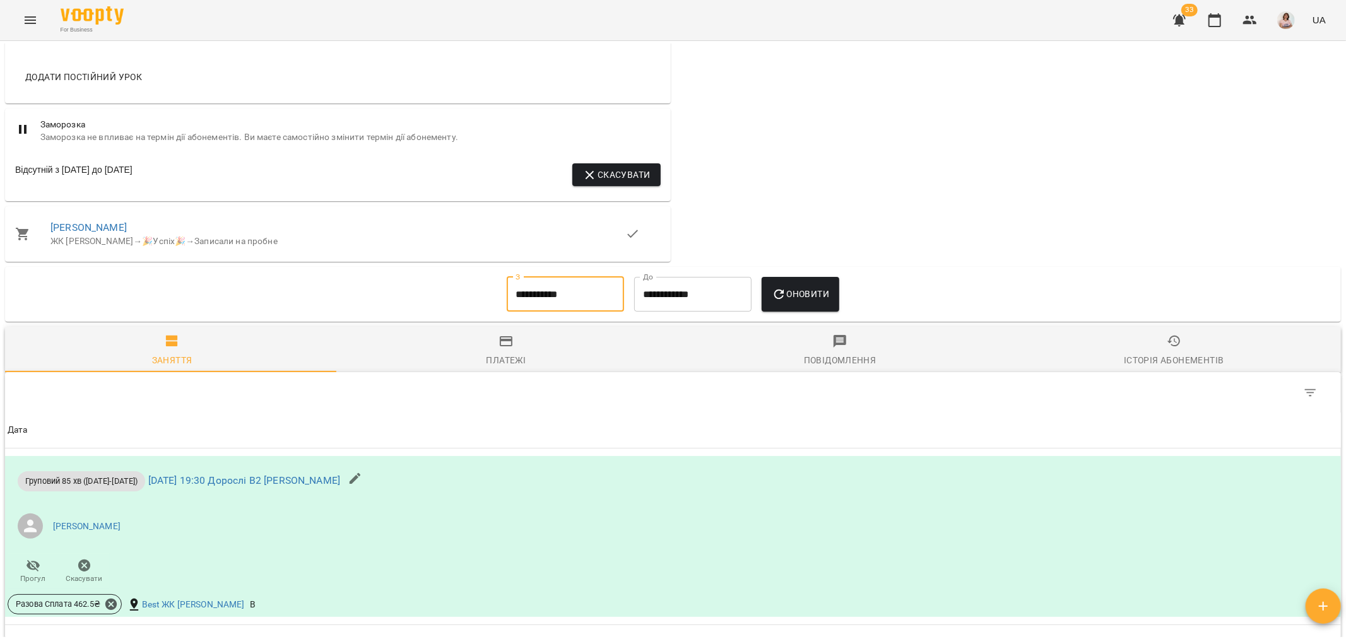
click at [789, 289] on button "Оновити" at bounding box center [801, 294] width 78 height 35
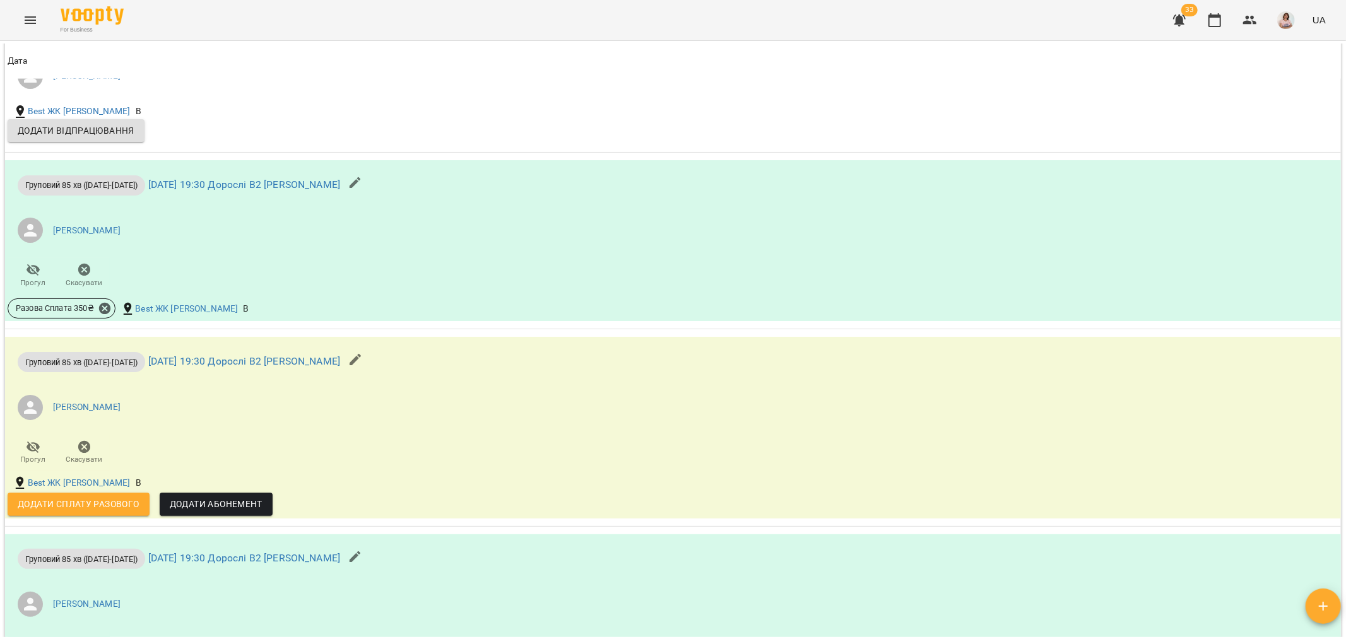
scroll to position [1612, 0]
click at [34, 23] on icon "Menu" at bounding box center [30, 20] width 11 height 8
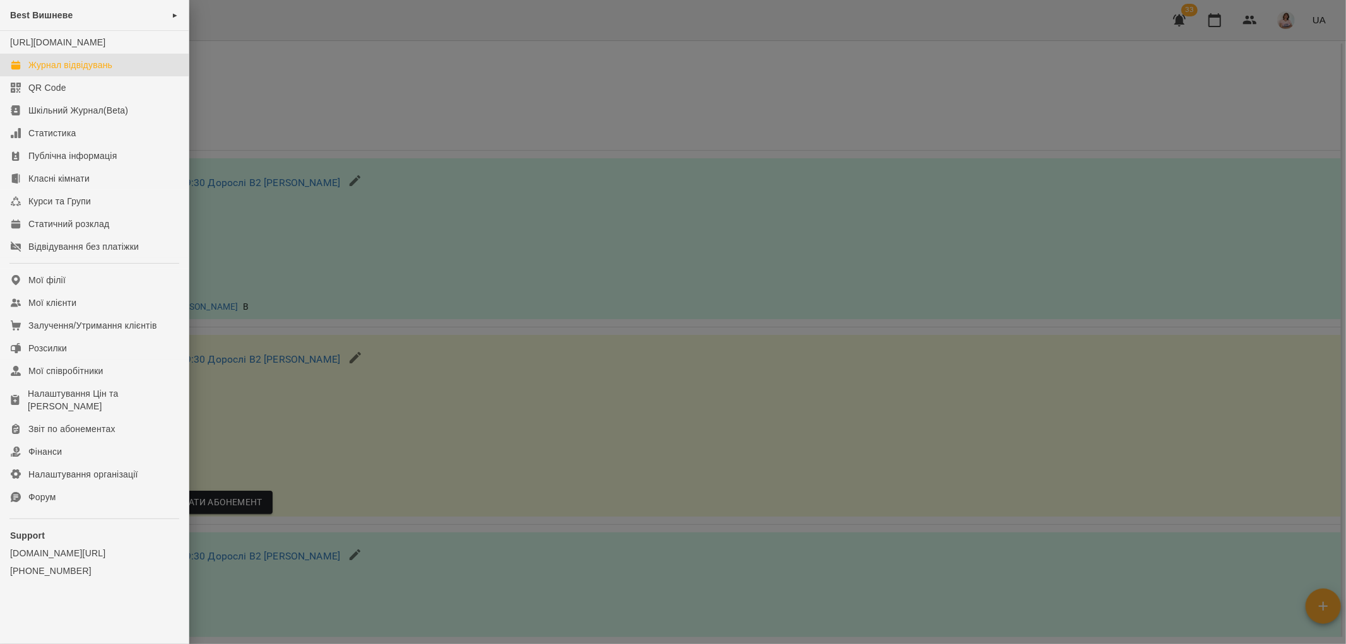
click at [88, 71] on div "Журнал відвідувань" at bounding box center [70, 65] width 84 height 13
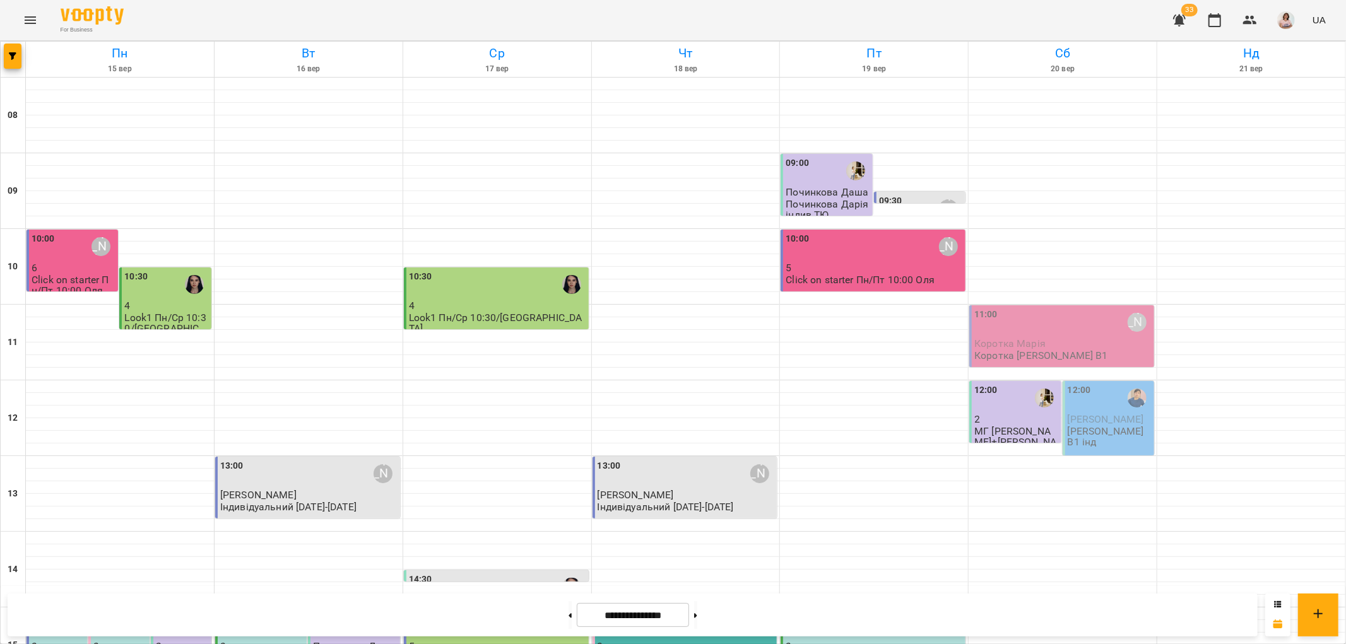
scroll to position [480, 0]
click at [697, 615] on button at bounding box center [695, 615] width 3 height 28
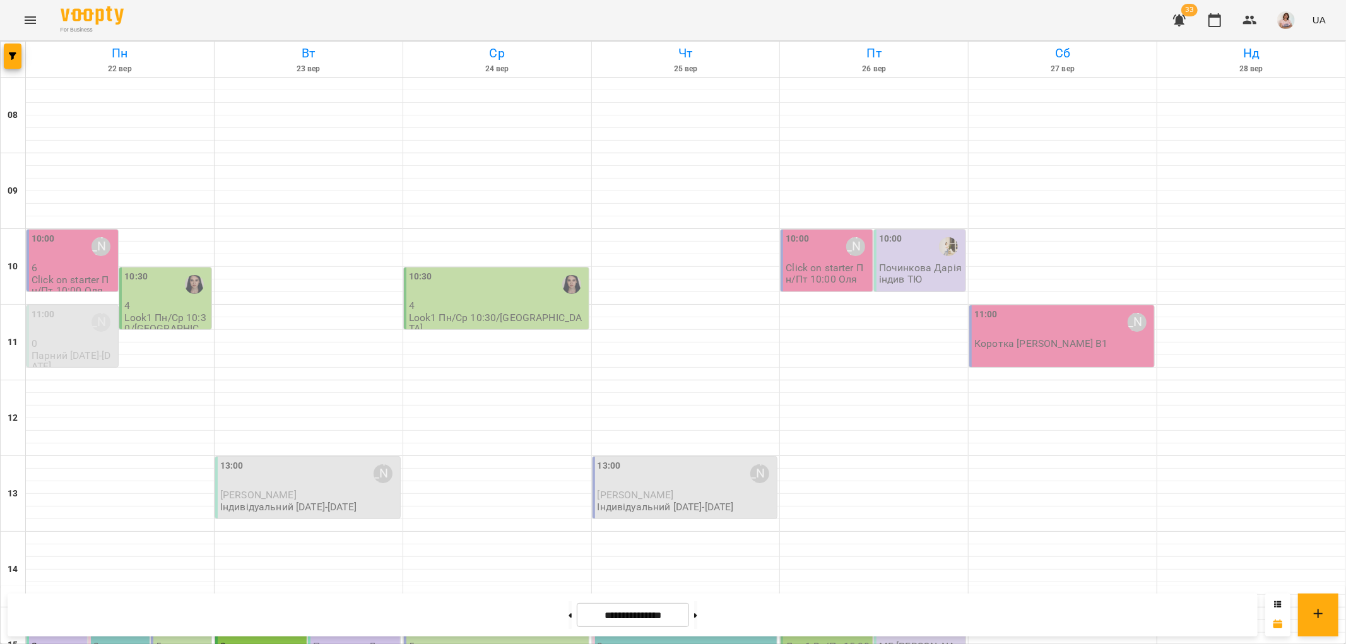
scroll to position [269, 0]
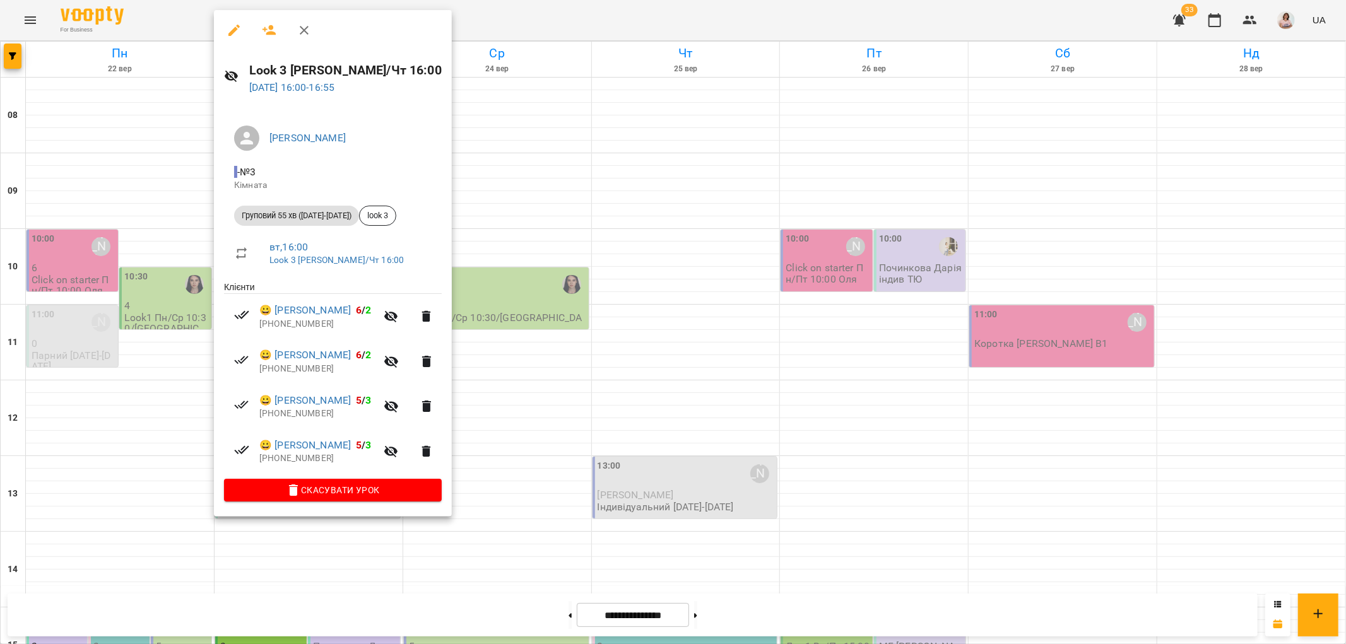
click at [507, 442] on div at bounding box center [673, 322] width 1346 height 644
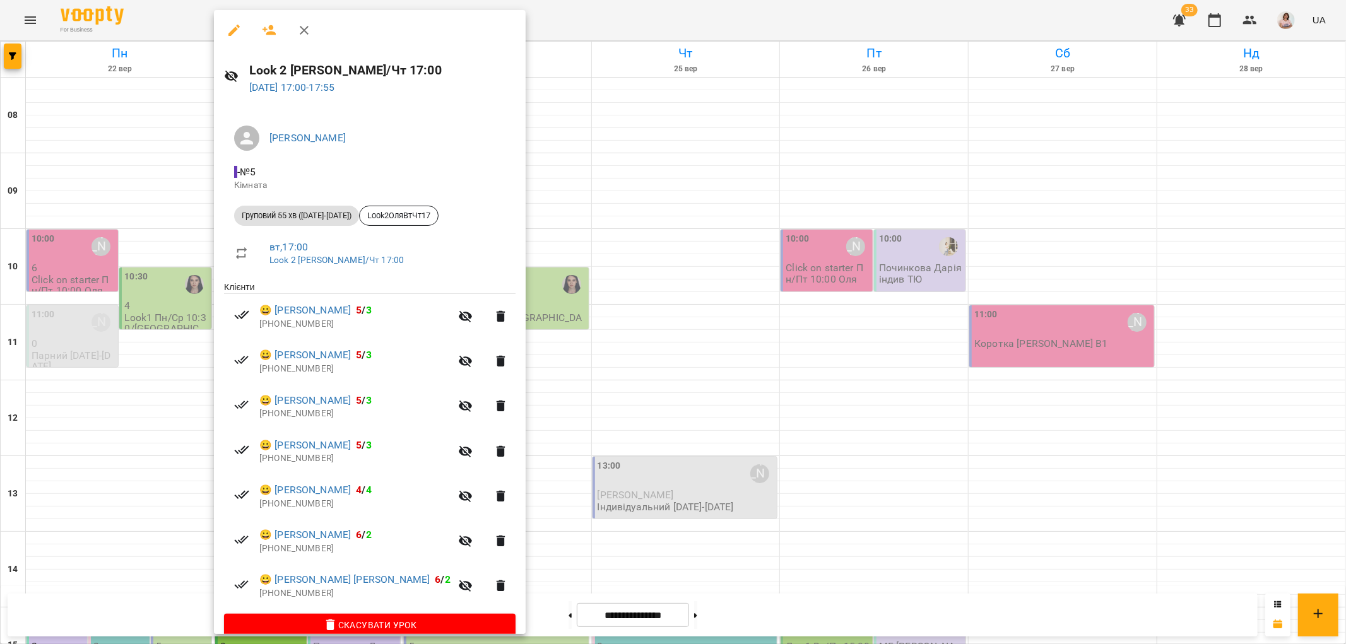
click at [538, 497] on div at bounding box center [673, 322] width 1346 height 644
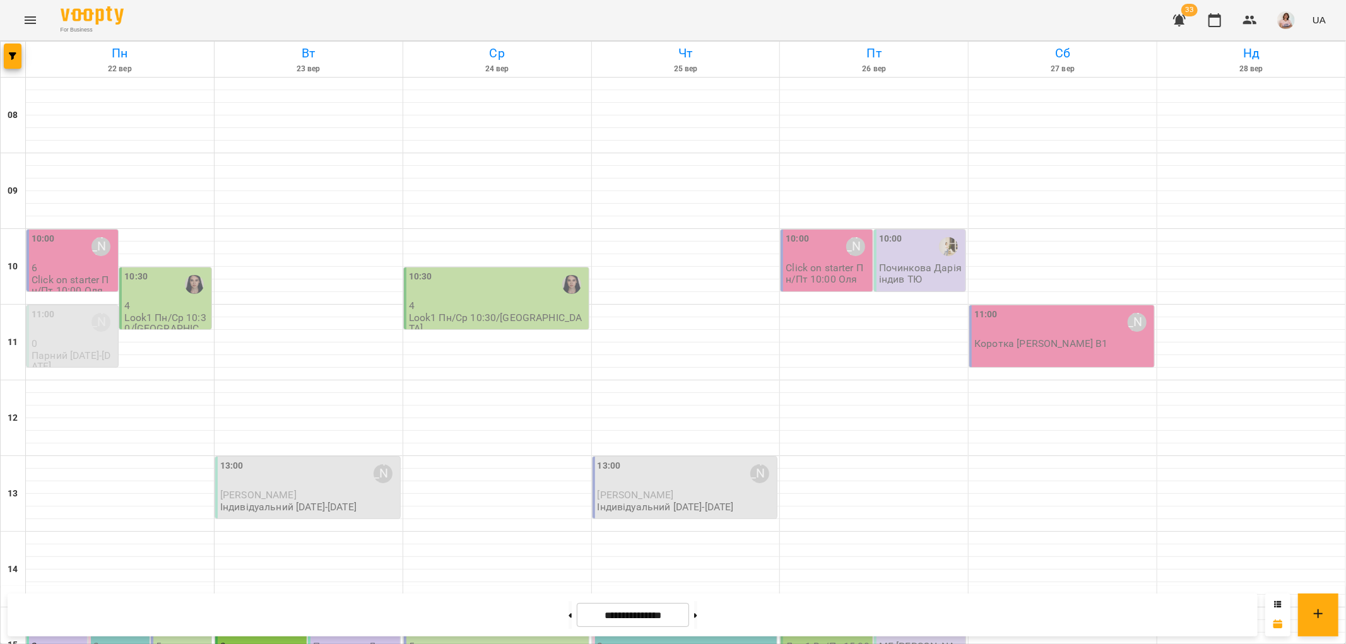
scroll to position [550, 0]
click at [568, 616] on icon at bounding box center [569, 615] width 3 height 4
type input "**********"
